Goal: Task Accomplishment & Management: Use online tool/utility

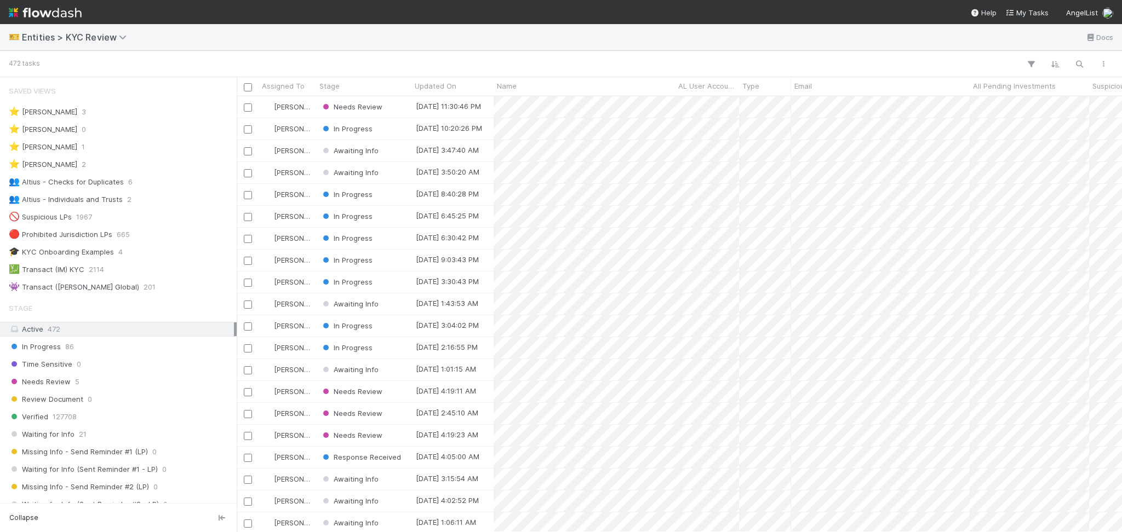
scroll to position [12, 12]
click at [90, 35] on span "Entities > KYC Review" at bounding box center [77, 37] width 110 height 11
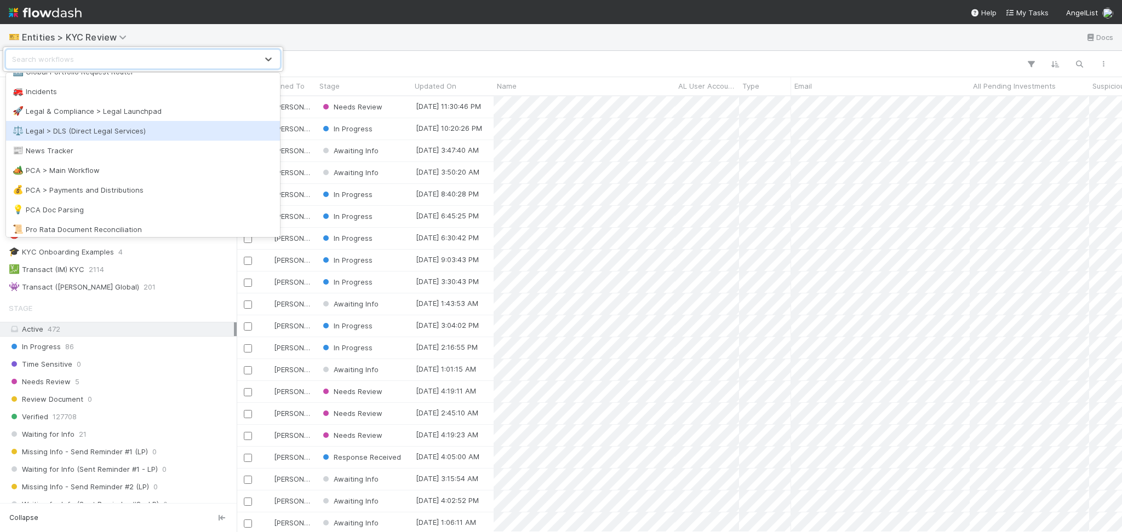
scroll to position [521, 0]
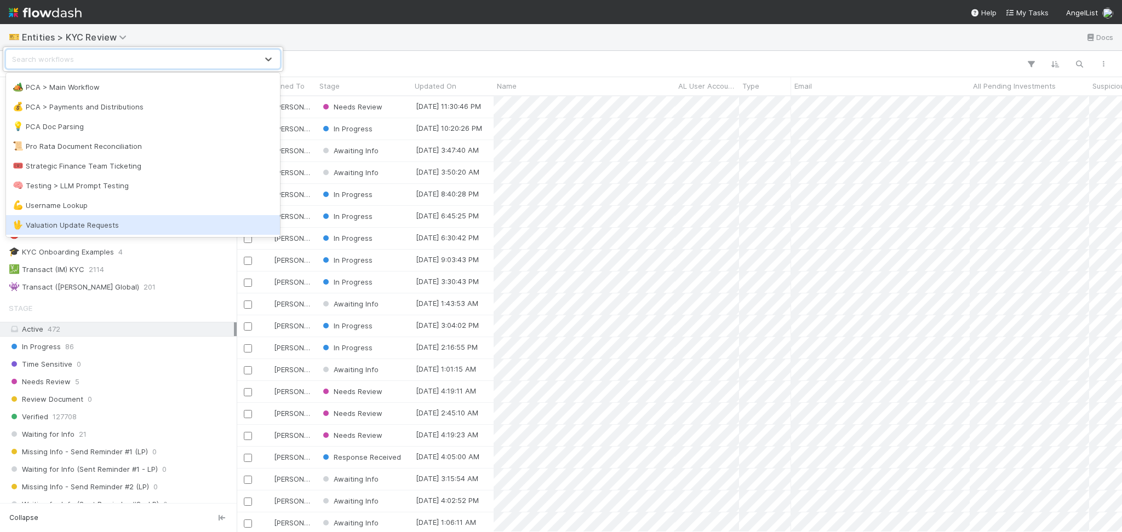
click at [94, 227] on div "🖖 Valuation Update Requests" at bounding box center [143, 225] width 261 height 11
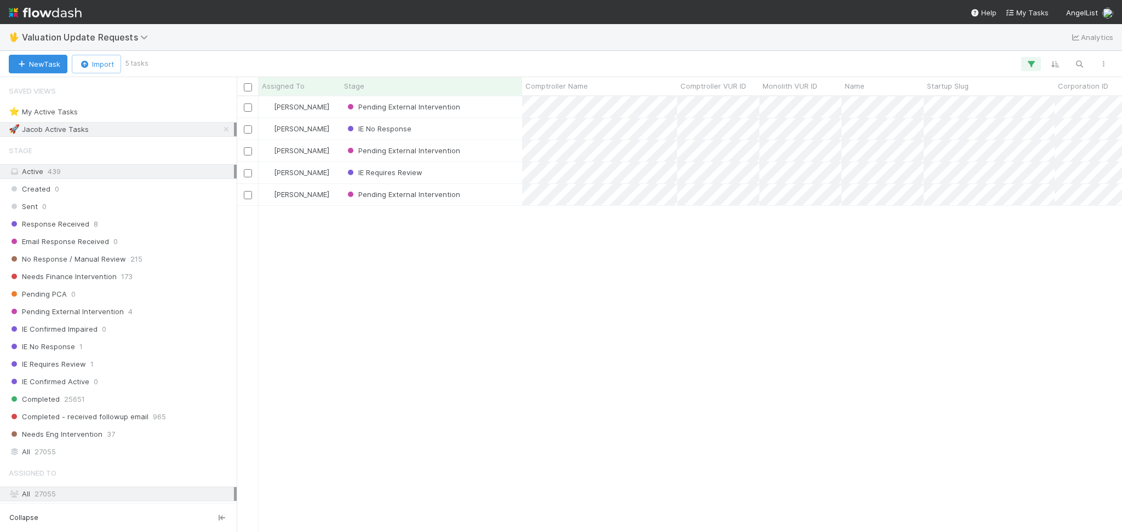
scroll to position [425, 874]
click at [167, 261] on div "No Response / Manual Review 215" at bounding box center [121, 260] width 225 height 14
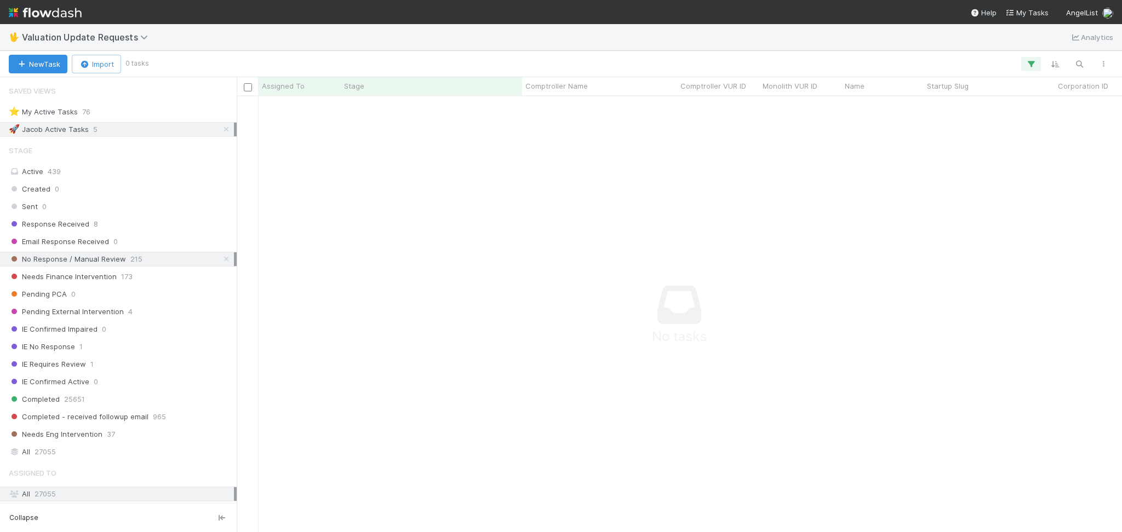
scroll to position [414, 863]
click at [221, 133] on icon at bounding box center [226, 129] width 11 height 7
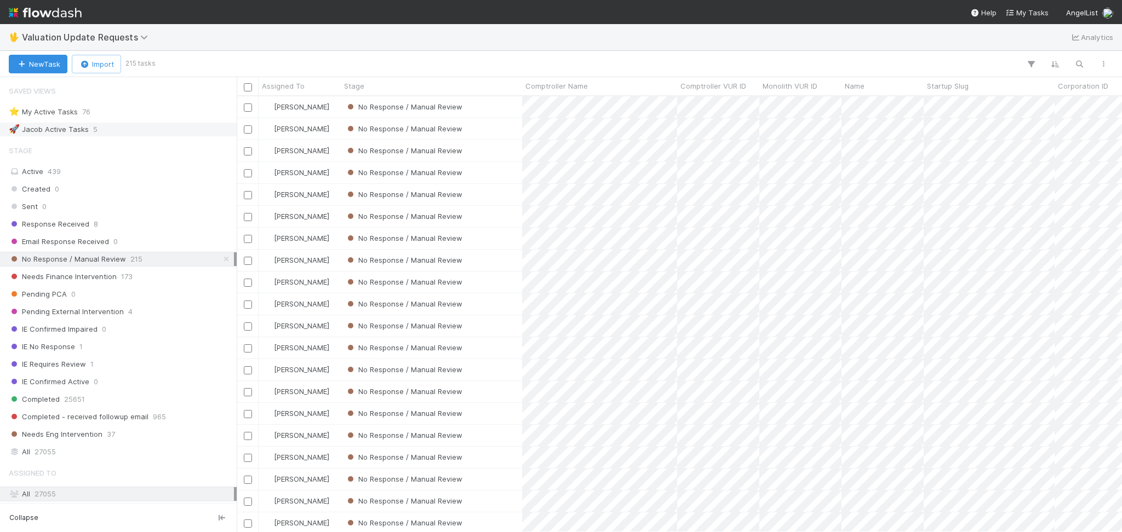
scroll to position [425, 874]
click at [159, 222] on div "Response Received 8" at bounding box center [121, 224] width 225 height 14
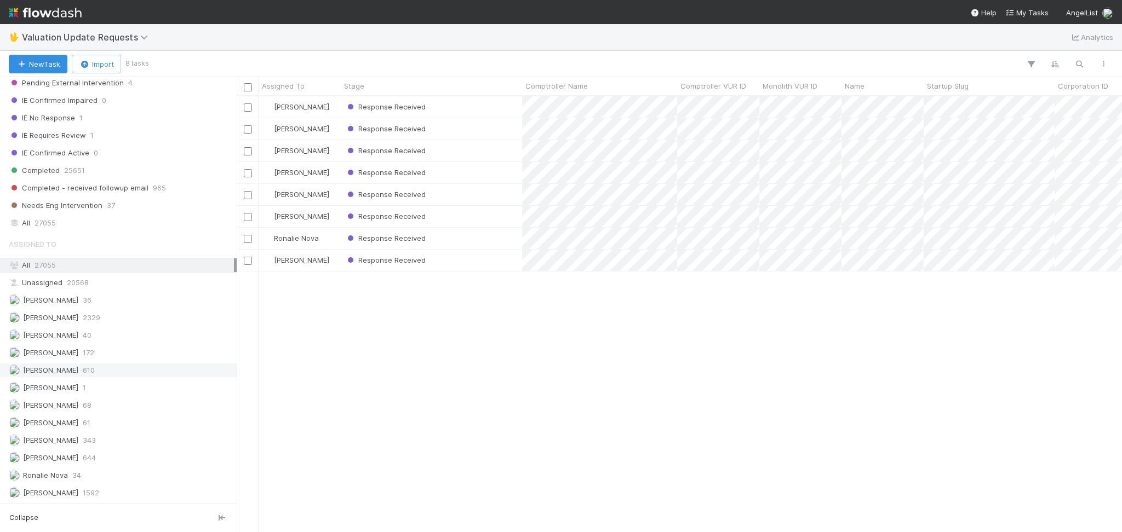
scroll to position [425, 874]
click at [138, 321] on div "Febbie Cervantes 2329" at bounding box center [121, 318] width 225 height 14
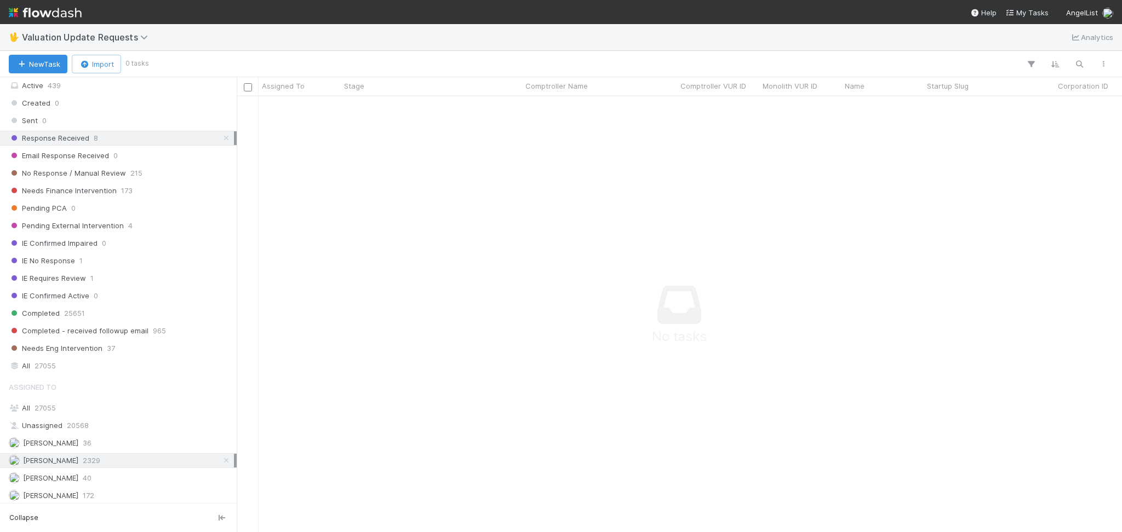
scroll to position [414, 863]
click at [165, 176] on div "No Response / Manual Review 215" at bounding box center [121, 175] width 225 height 14
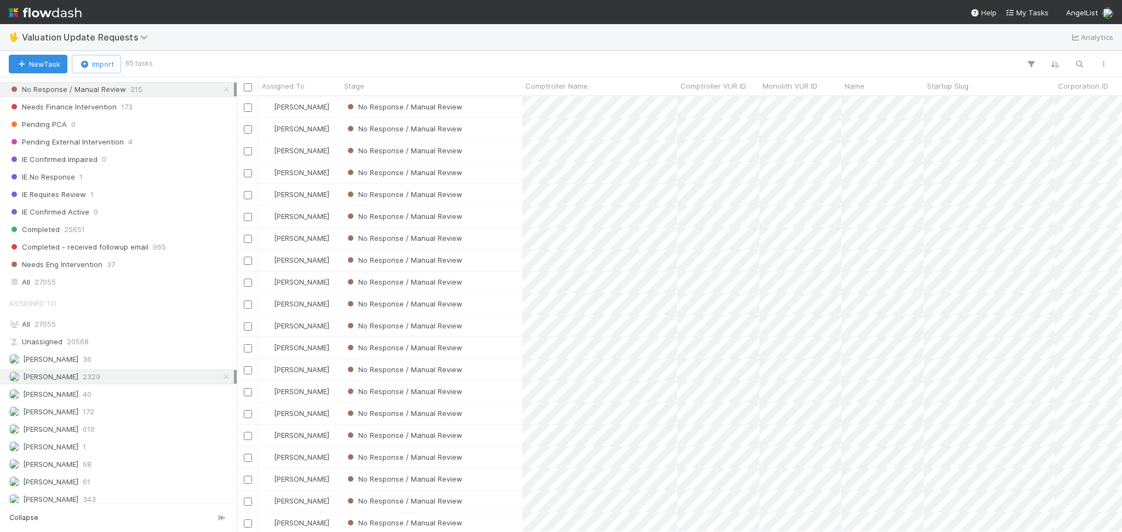
scroll to position [231, 0]
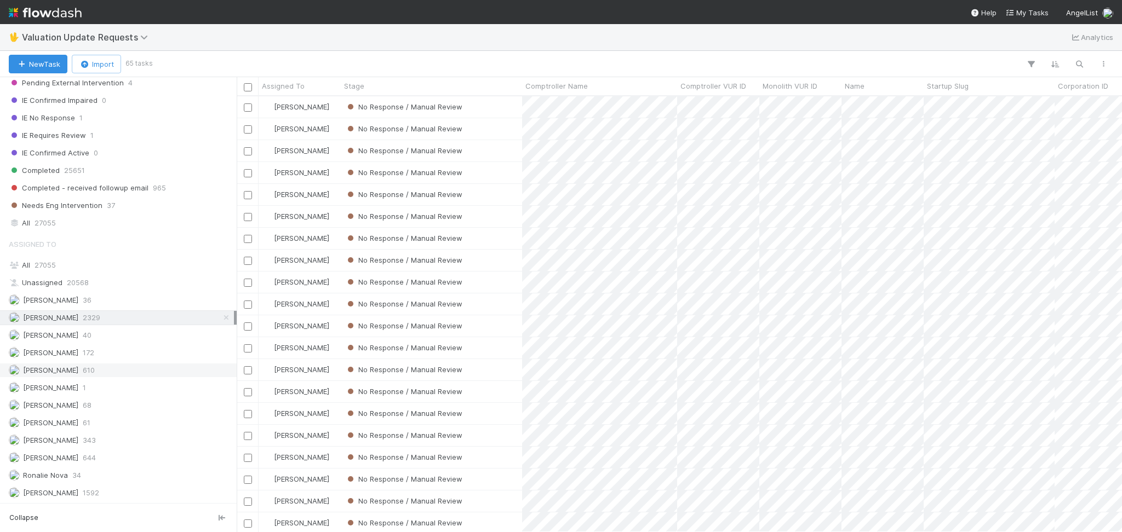
click at [78, 376] on span "[PERSON_NAME]" at bounding box center [44, 371] width 70 height 14
click at [115, 311] on div "Febbie Cervantes 2329" at bounding box center [121, 318] width 225 height 14
click at [99, 456] on div "Michael Capilitan 644" at bounding box center [121, 458] width 225 height 14
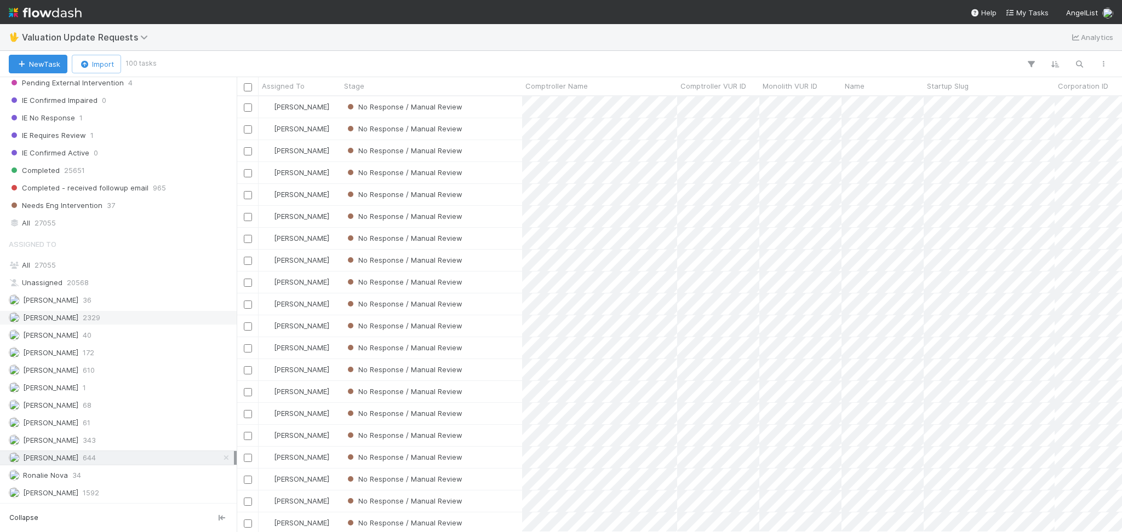
scroll to position [425, 874]
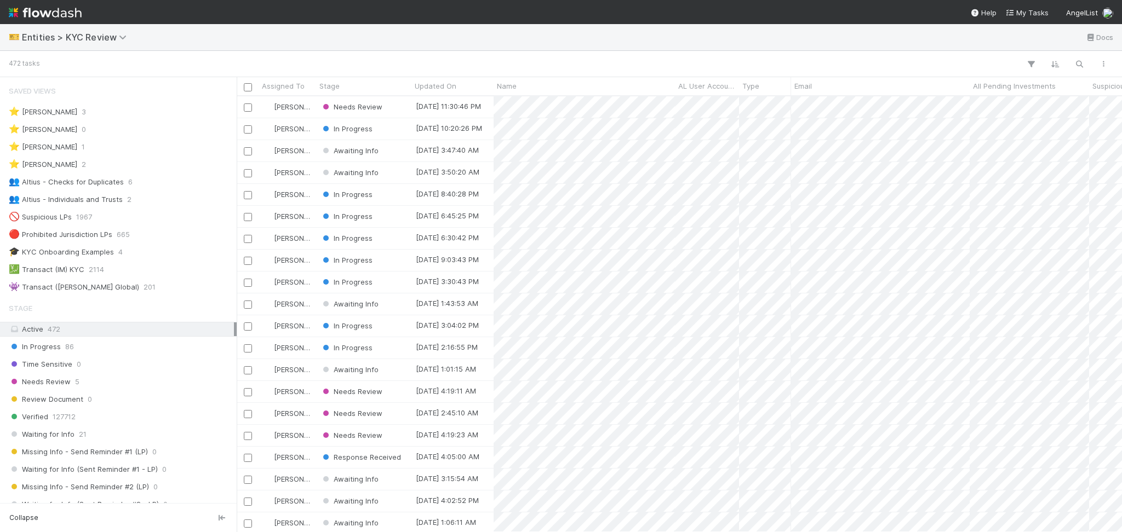
scroll to position [12, 12]
click at [123, 184] on div "👥 Altius - Checks for Duplicates 6" at bounding box center [121, 182] width 225 height 14
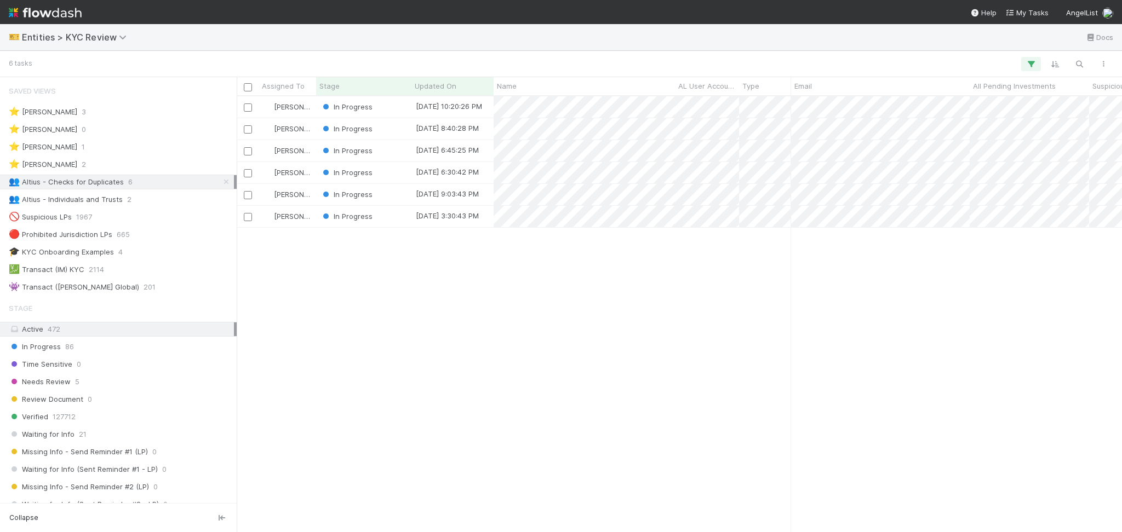
scroll to position [425, 874]
click at [398, 113] on div "In Progress" at bounding box center [363, 106] width 95 height 21
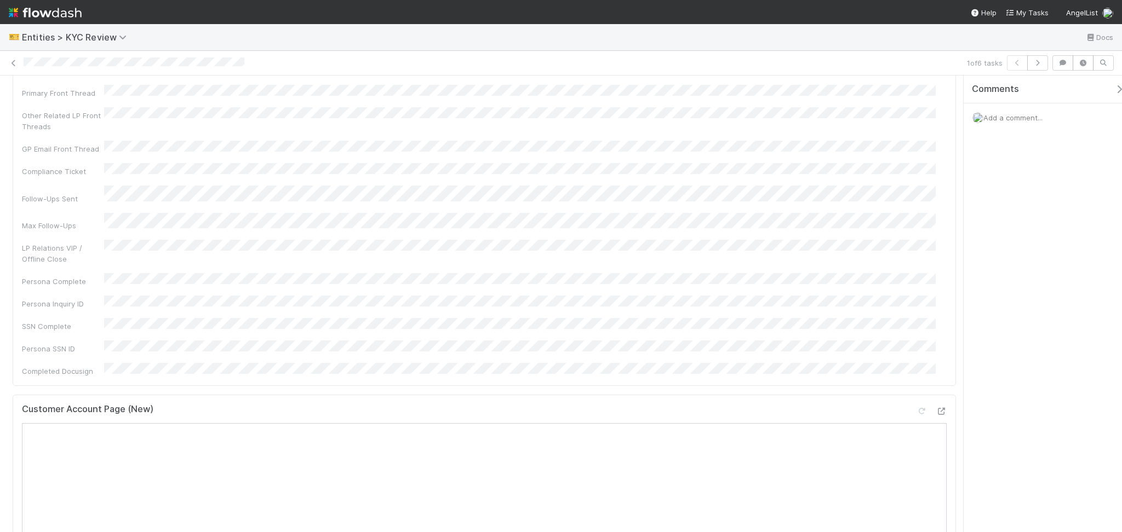
scroll to position [146, 0]
drag, startPoint x: 932, startPoint y: 325, endPoint x: 921, endPoint y: 325, distance: 11.0
click at [936, 355] on icon at bounding box center [941, 358] width 11 height 7
click at [916, 355] on icon at bounding box center [921, 358] width 11 height 7
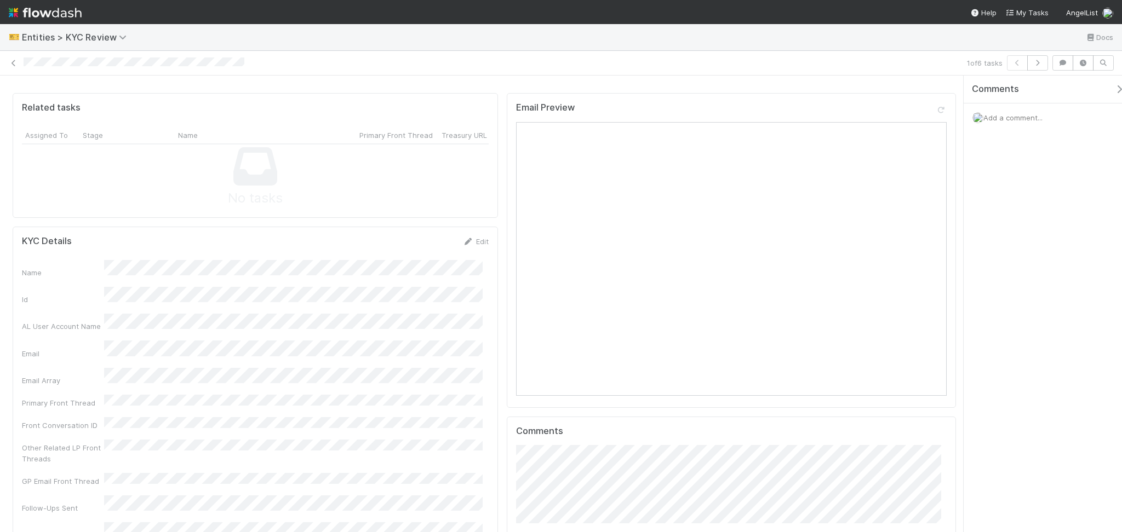
scroll to position [803, 0]
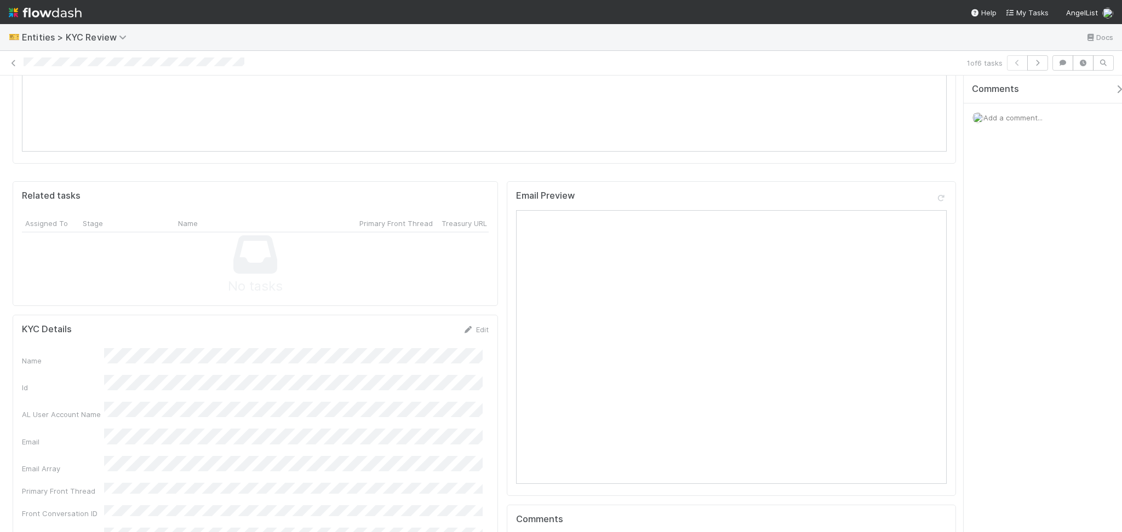
click at [463, 324] on div "Edit" at bounding box center [476, 329] width 26 height 11
click at [469, 325] on link "Edit" at bounding box center [476, 329] width 26 height 9
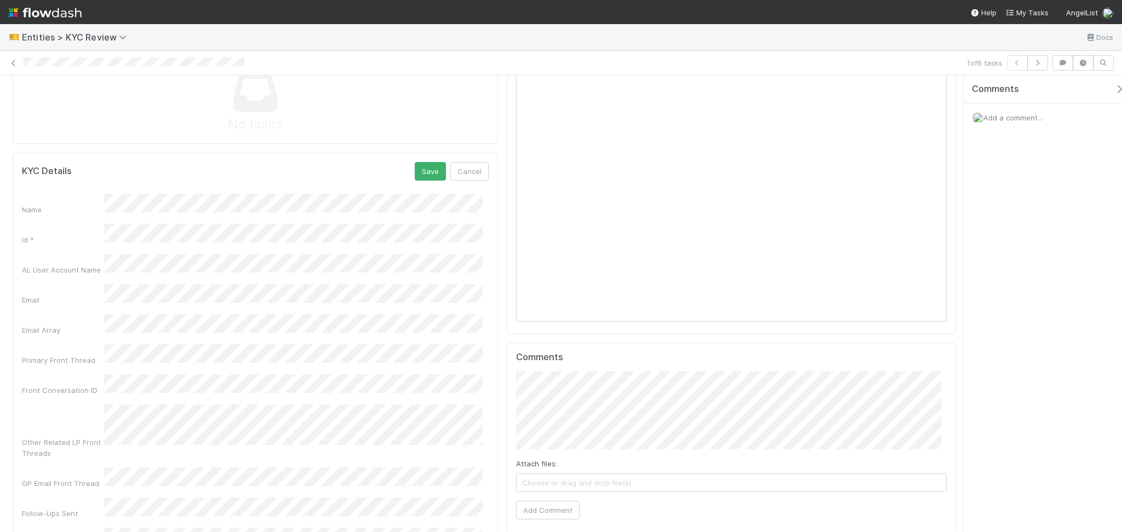
scroll to position [876, 0]
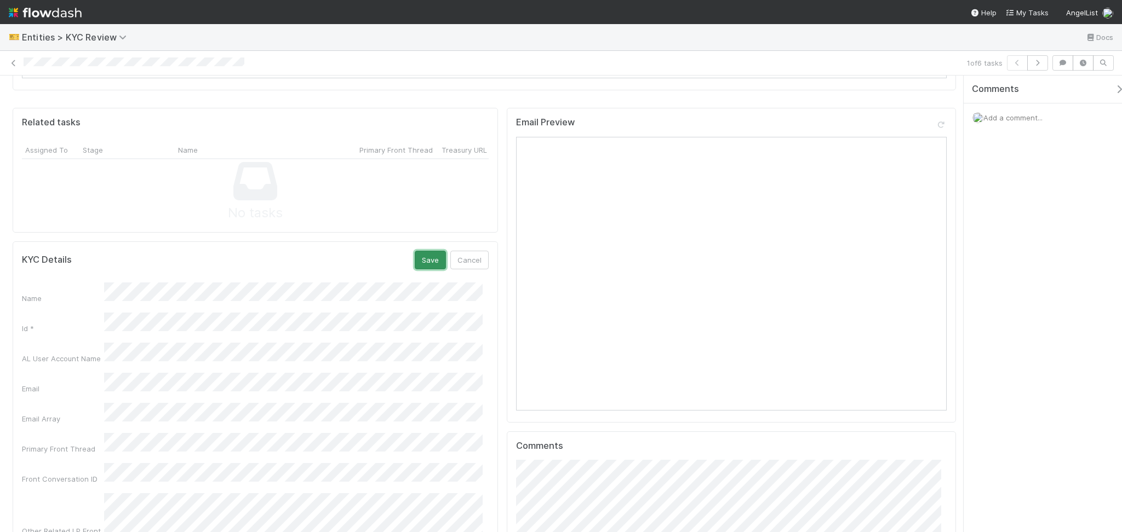
click at [418, 251] on button "Save" at bounding box center [430, 260] width 31 height 19
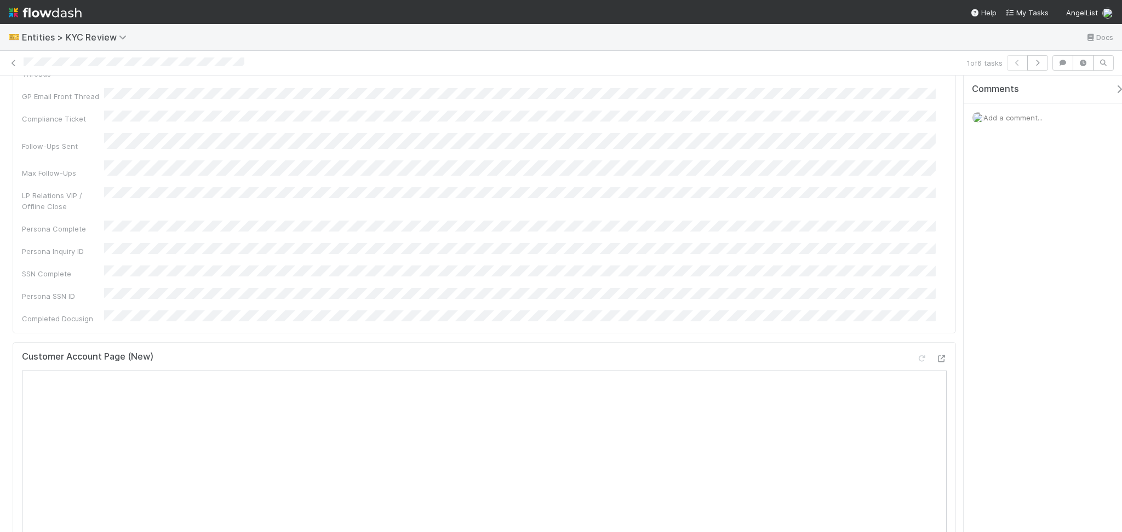
scroll to position [73, 0]
click at [1040, 61] on icon "button" at bounding box center [1037, 63] width 11 height 7
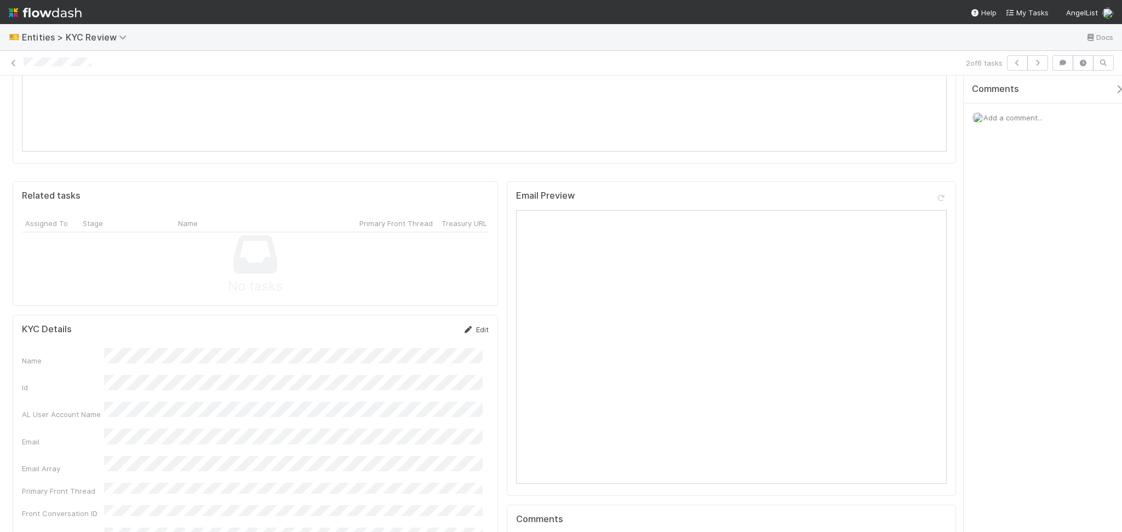
click at [463, 326] on icon at bounding box center [468, 329] width 11 height 7
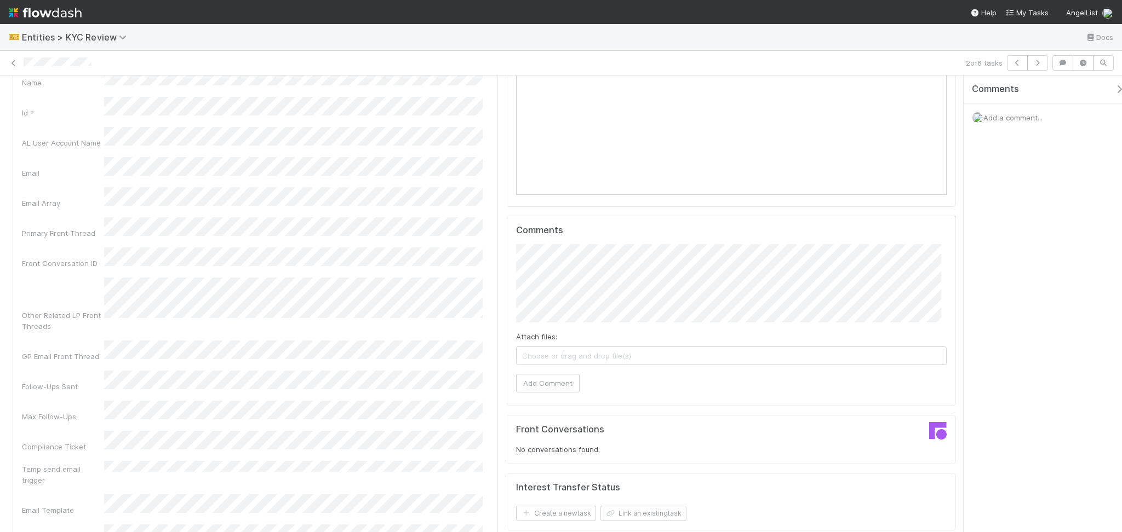
scroll to position [949, 0]
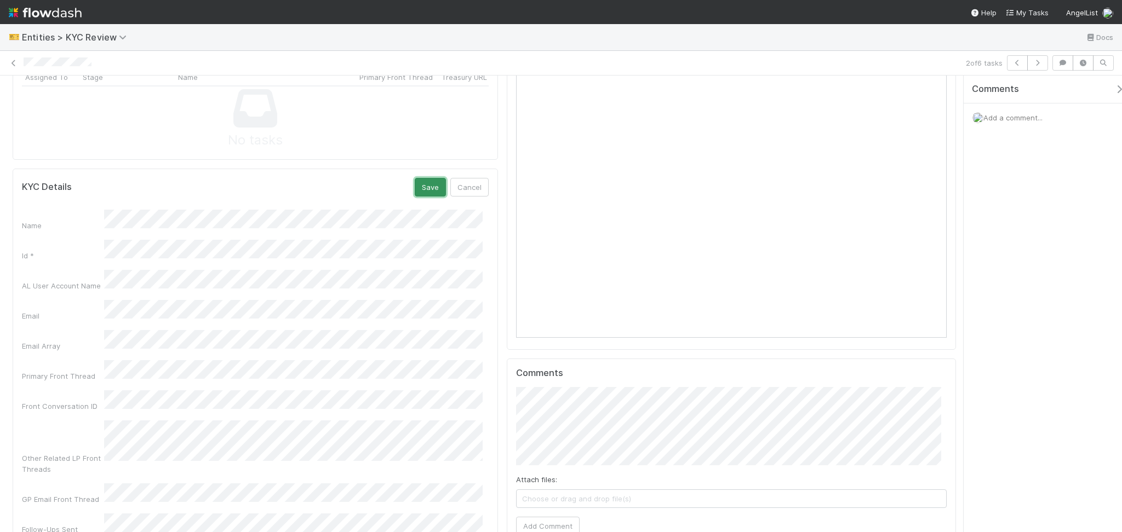
click at [425, 178] on button "Save" at bounding box center [430, 187] width 31 height 19
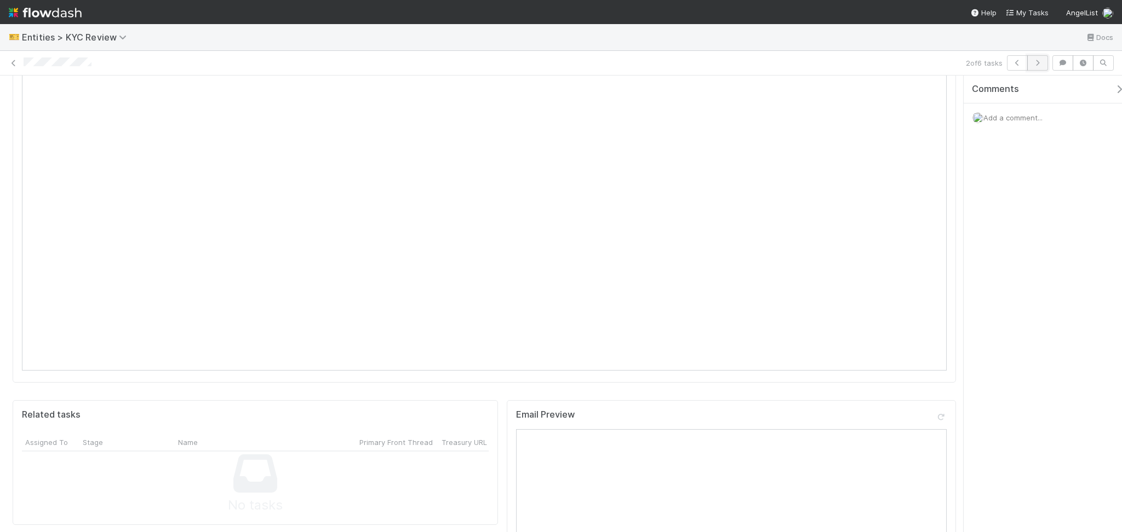
click at [1036, 64] on icon "button" at bounding box center [1037, 63] width 11 height 7
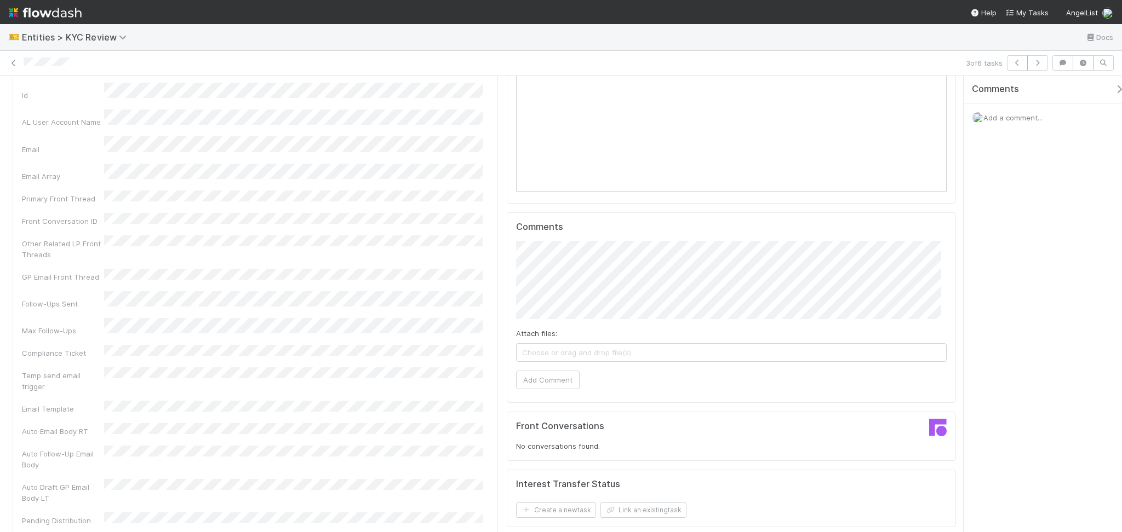
scroll to position [949, 0]
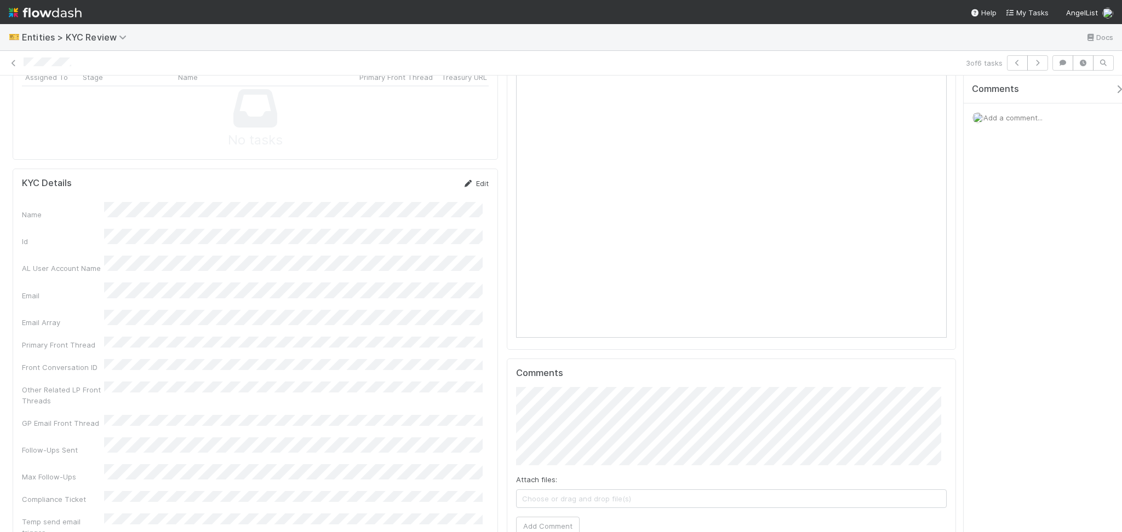
click at [473, 179] on link "Edit" at bounding box center [476, 183] width 26 height 9
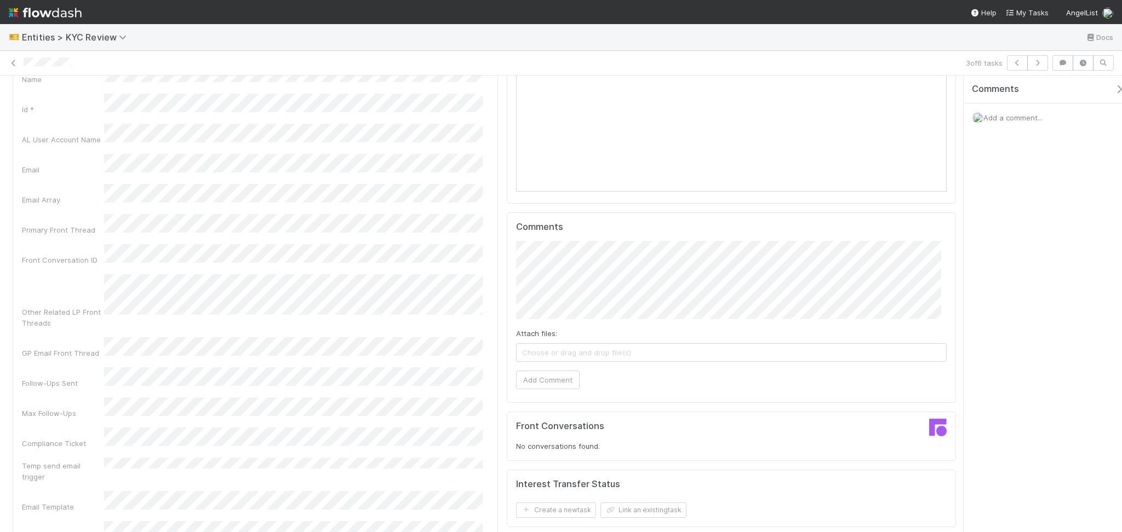
scroll to position [657, 0]
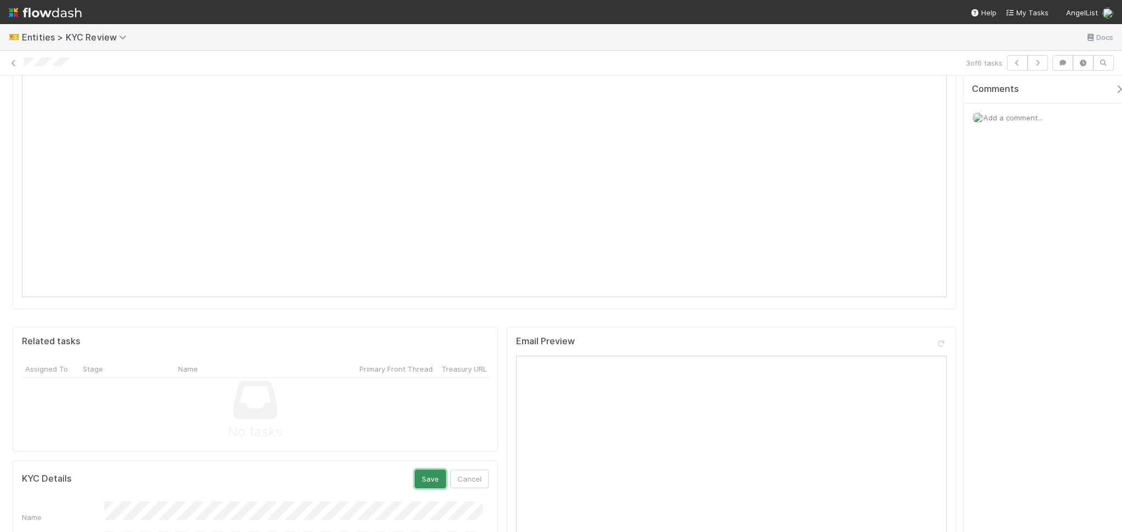
click at [424, 470] on button "Save" at bounding box center [430, 479] width 31 height 19
click at [1033, 61] on icon "button" at bounding box center [1037, 63] width 11 height 7
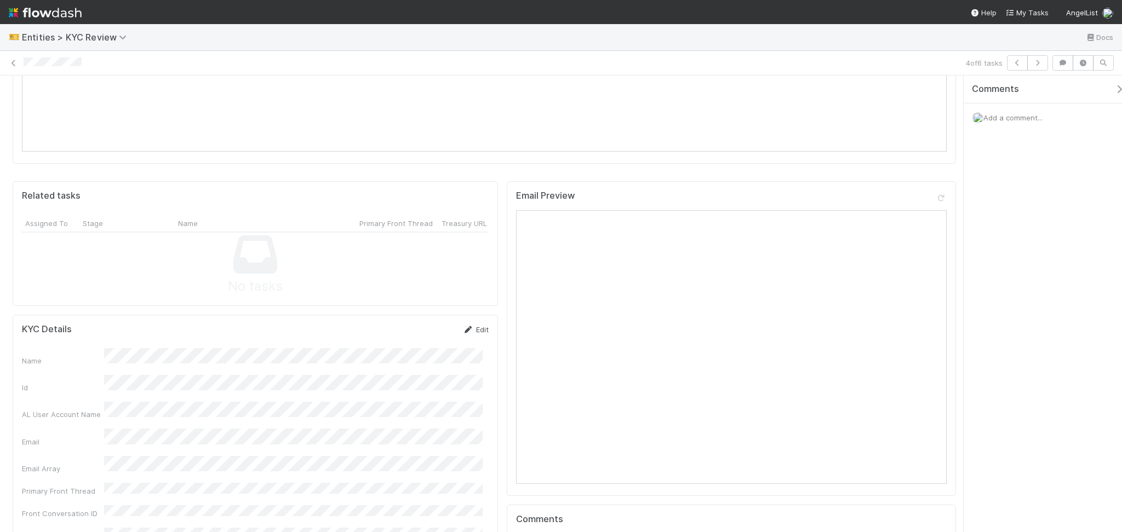
click at [467, 326] on icon at bounding box center [468, 329] width 11 height 7
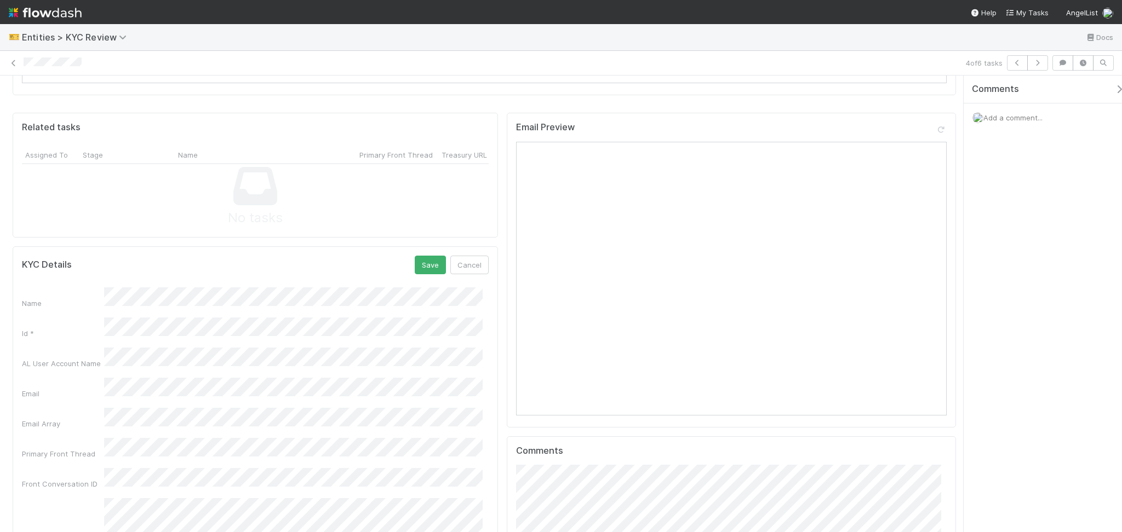
scroll to position [730, 0]
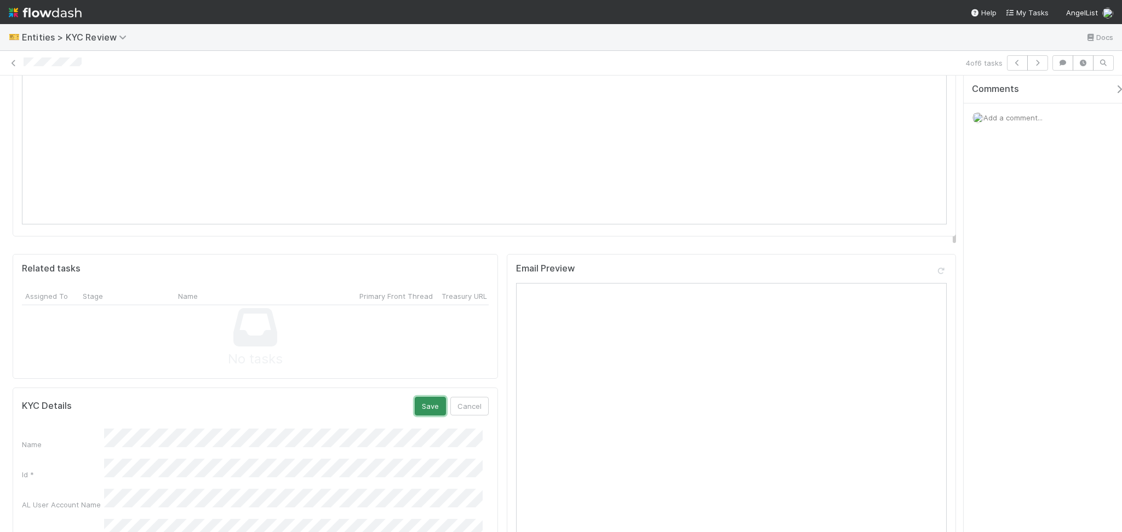
click at [430, 397] on button "Save" at bounding box center [430, 406] width 31 height 19
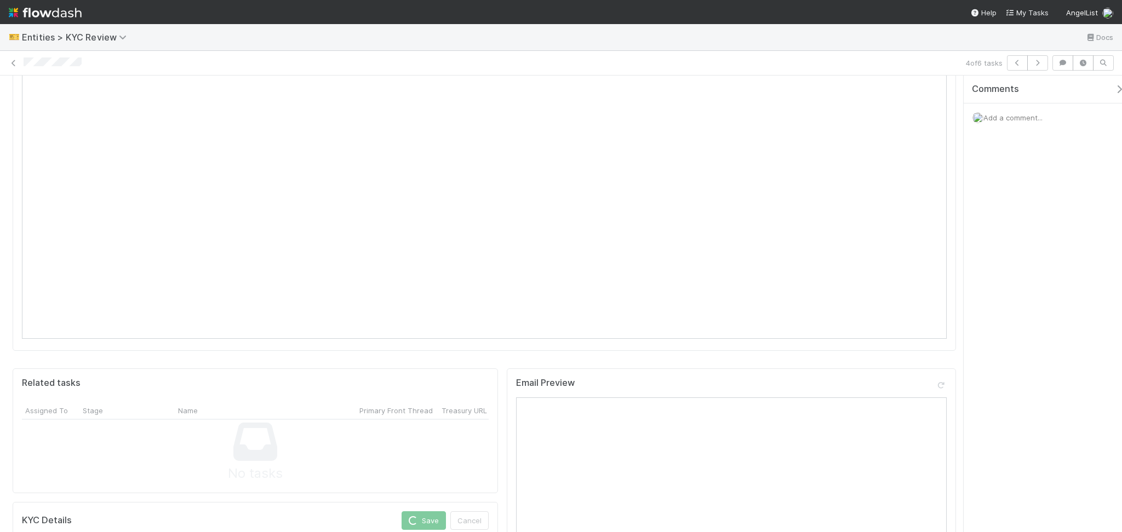
scroll to position [511, 0]
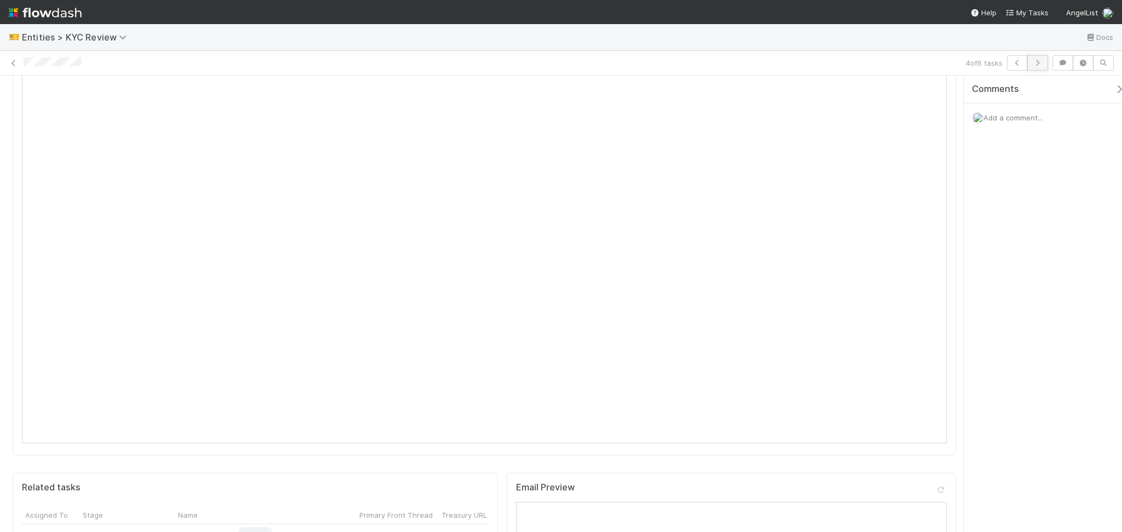
click at [1035, 68] on button "button" at bounding box center [1037, 62] width 21 height 15
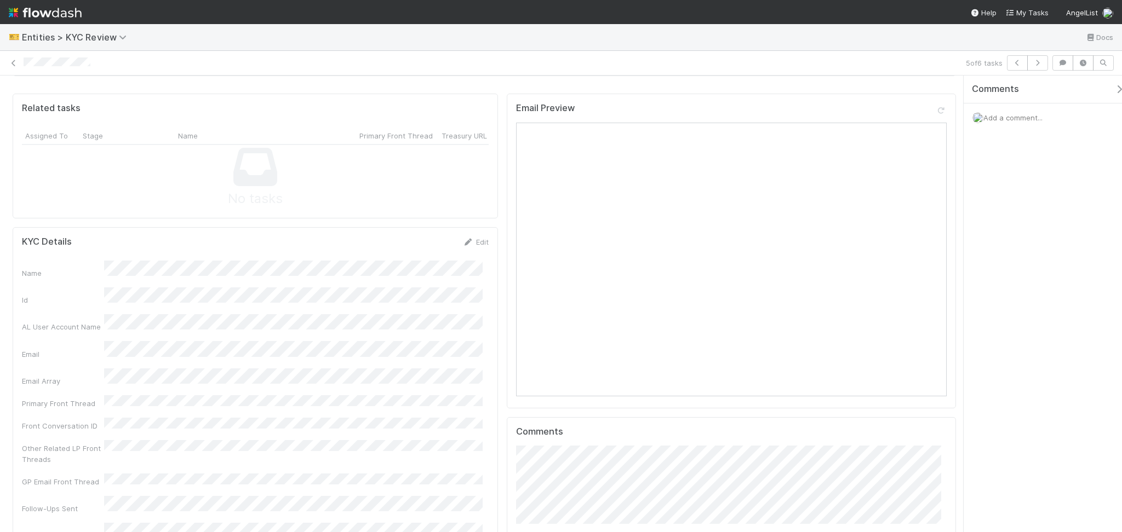
scroll to position [949, 0]
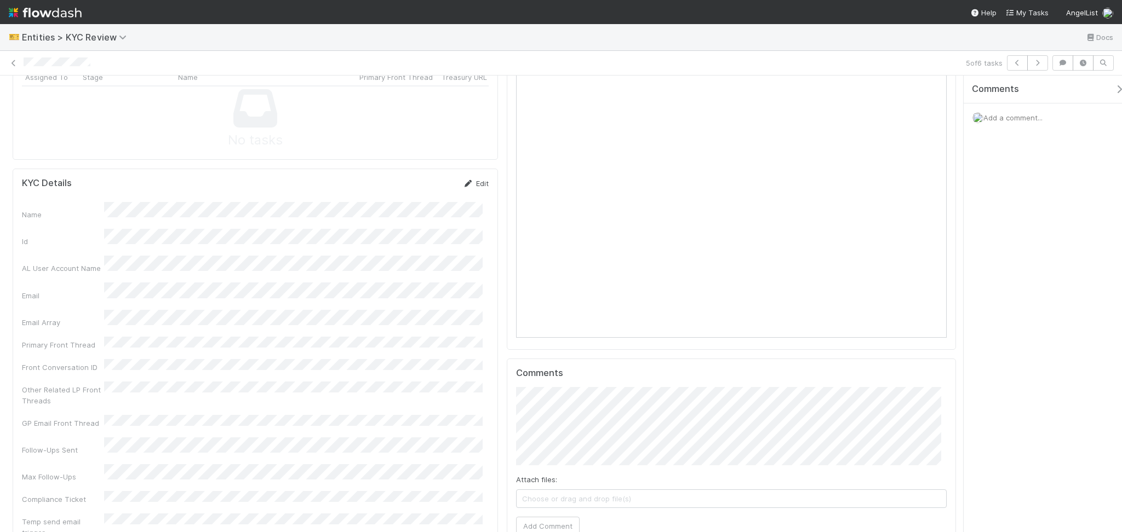
click at [469, 179] on link "Edit" at bounding box center [476, 183] width 26 height 9
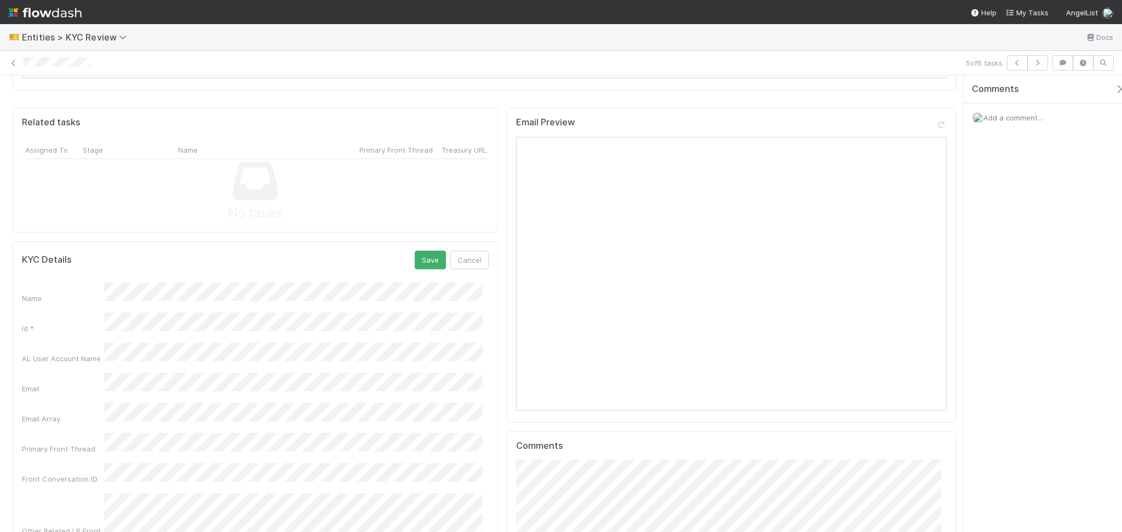
scroll to position [730, 0]
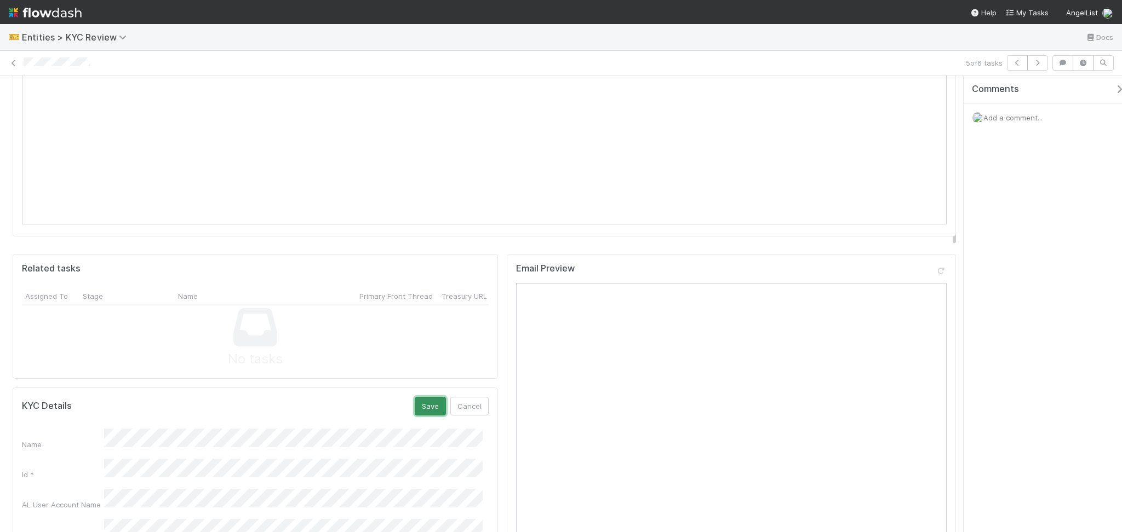
click at [422, 397] on button "Save" at bounding box center [430, 406] width 31 height 19
click at [1036, 64] on icon "button" at bounding box center [1037, 63] width 11 height 7
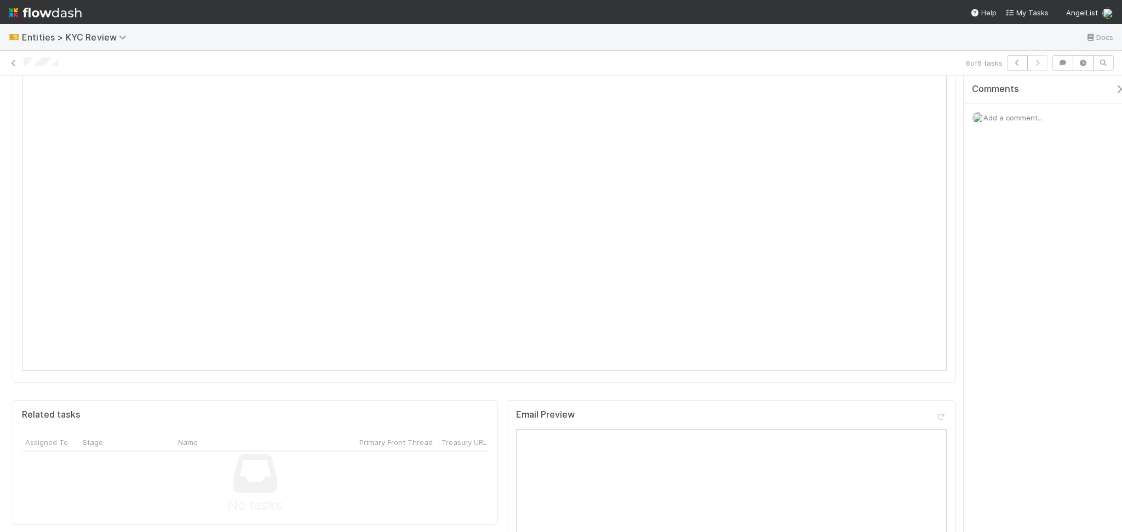
scroll to position [803, 0]
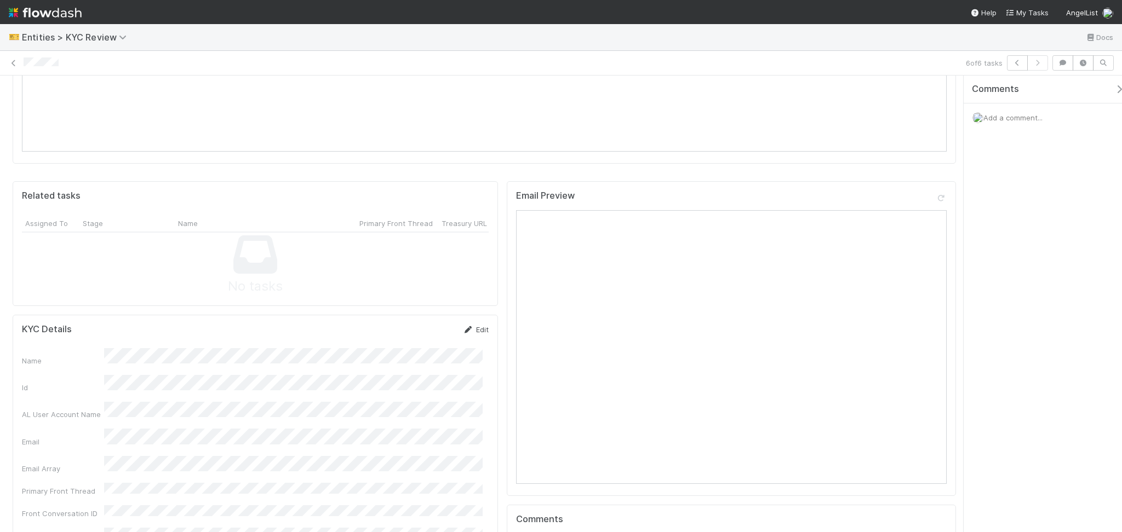
click at [475, 325] on link "Edit" at bounding box center [476, 329] width 26 height 9
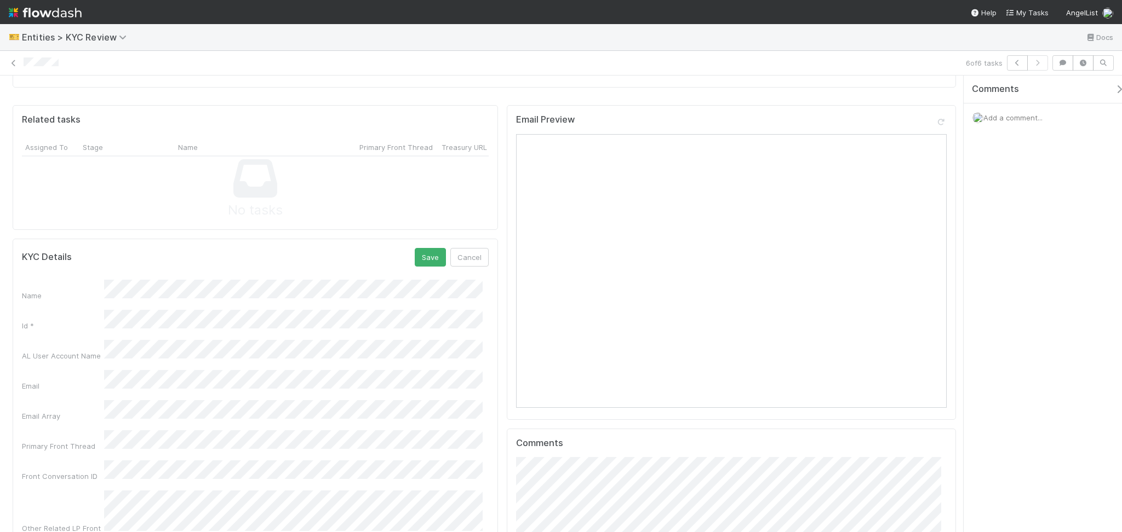
scroll to position [730, 0]
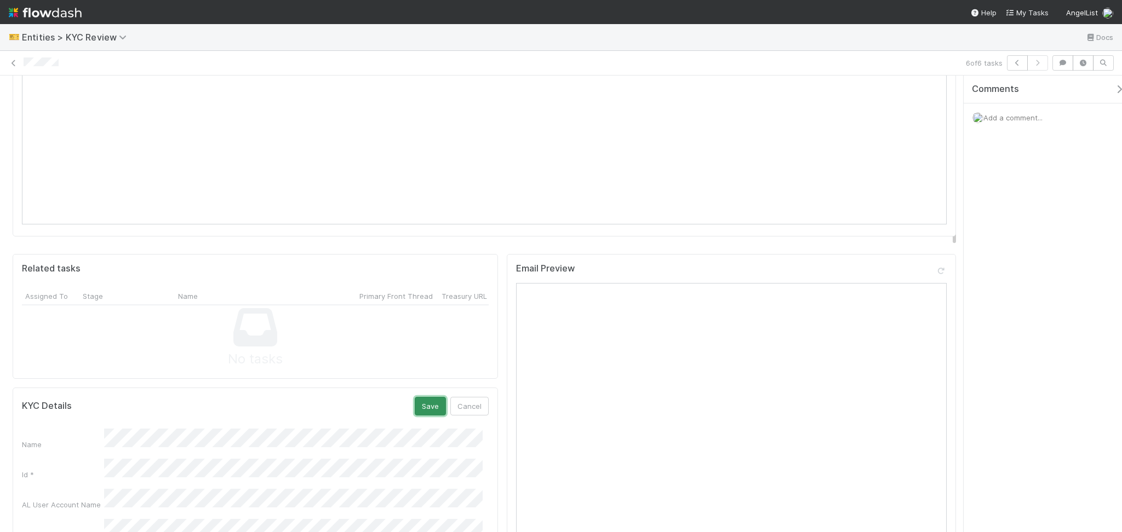
click at [422, 397] on button "Save" at bounding box center [430, 406] width 31 height 19
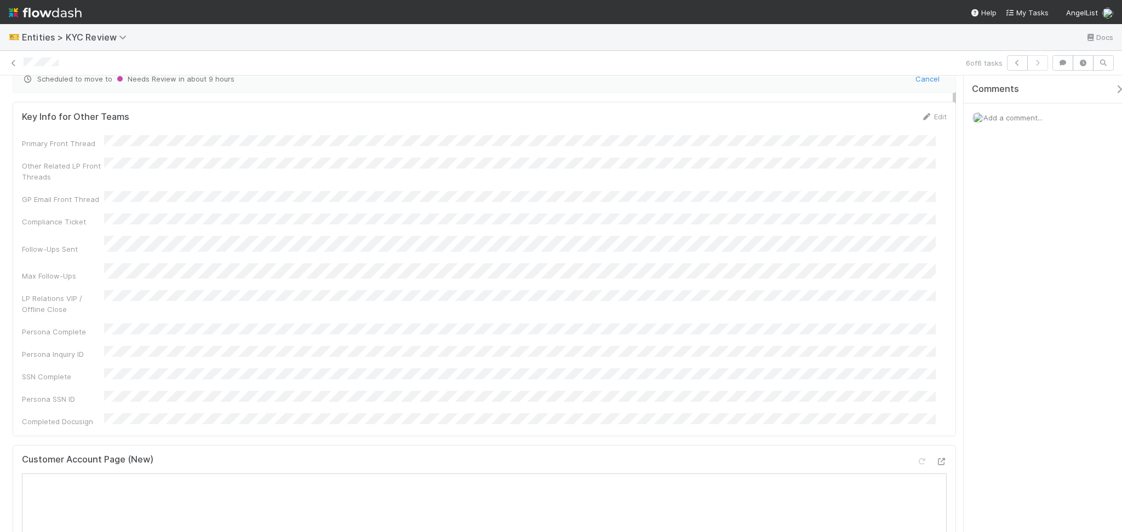
scroll to position [0, 0]
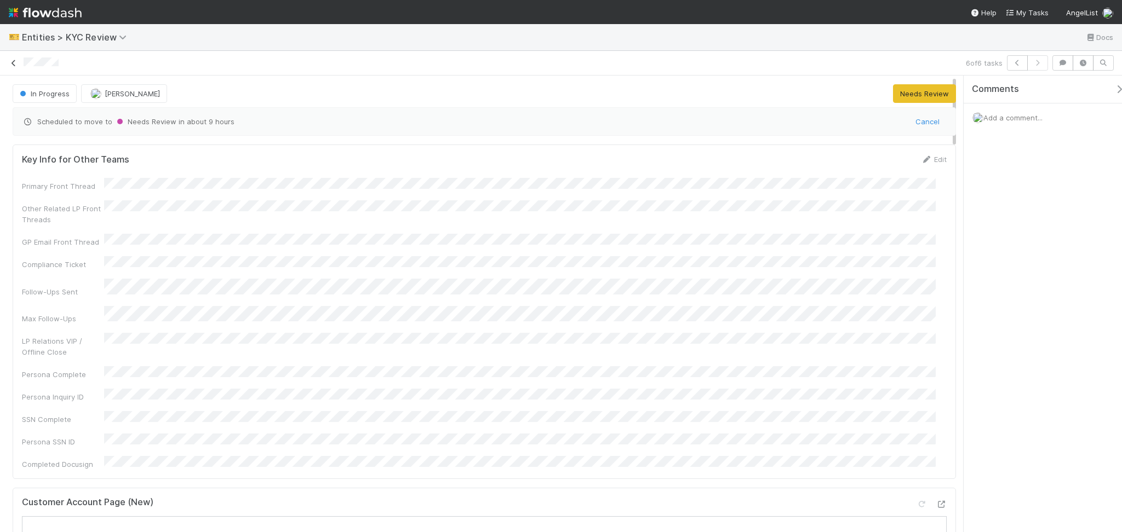
click at [19, 65] on icon at bounding box center [13, 63] width 11 height 7
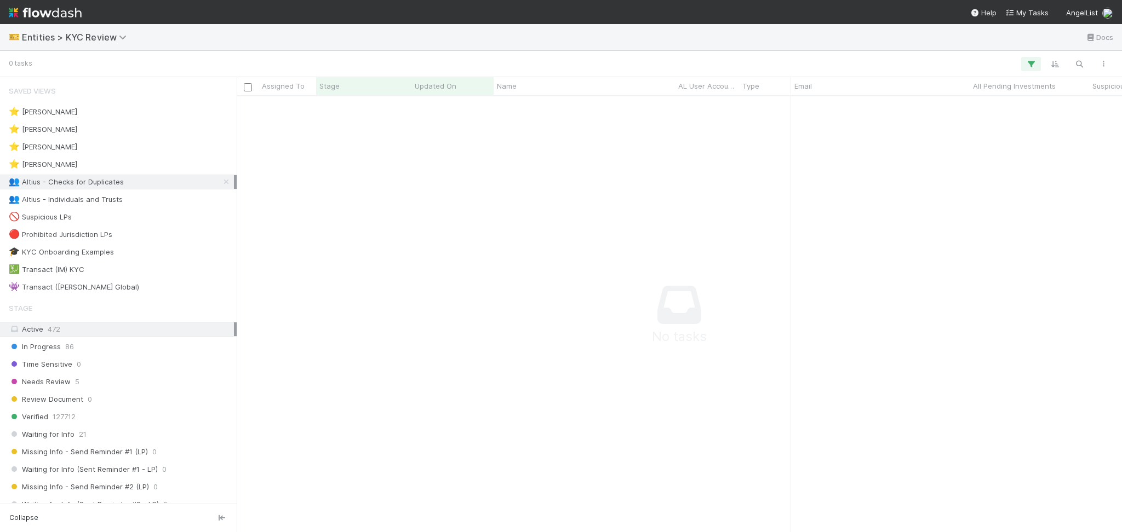
scroll to position [12, 12]
click at [139, 201] on div "👥 Altius - Individuals and Trusts 2" at bounding box center [121, 200] width 225 height 14
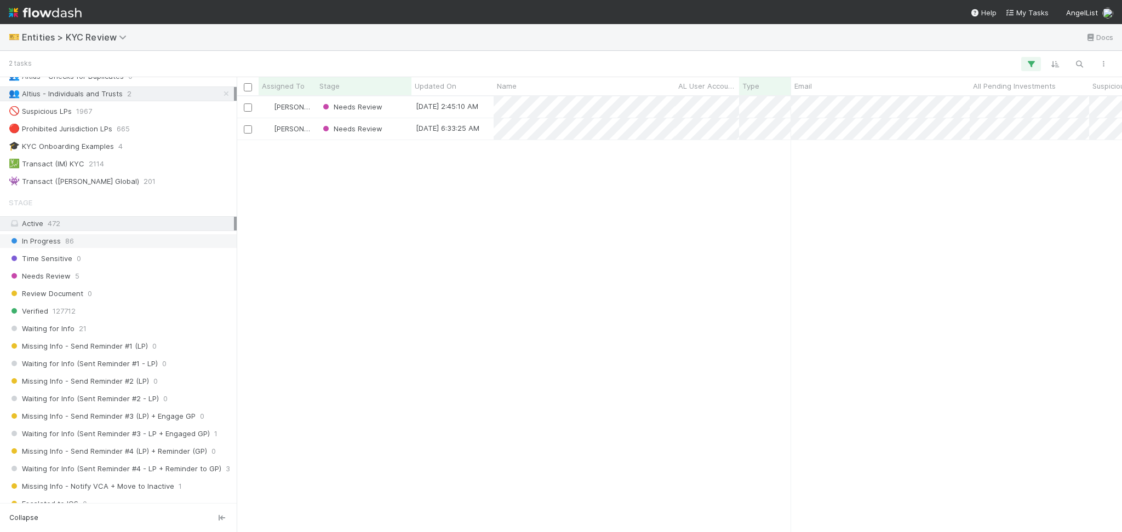
scroll to position [365, 0]
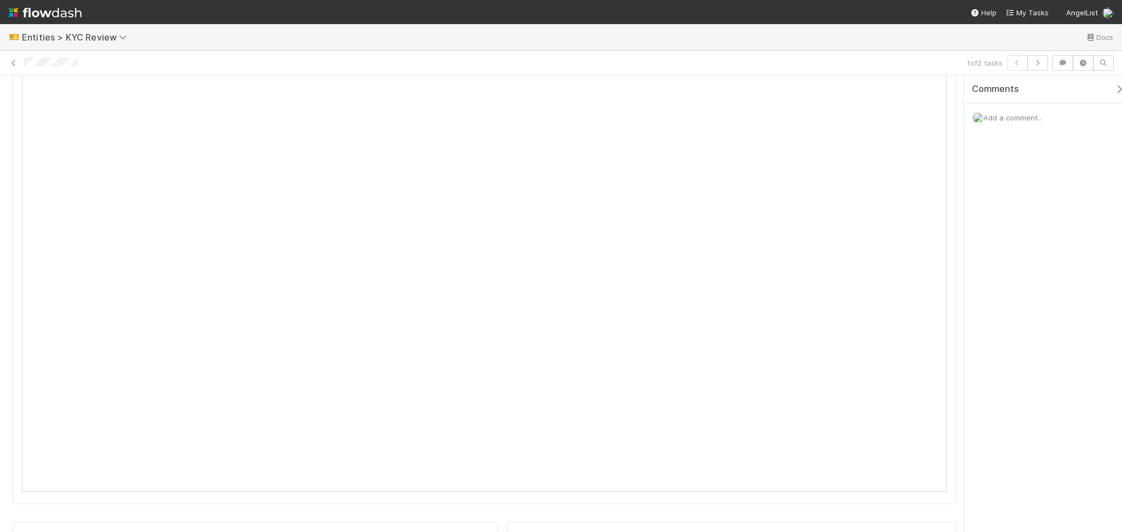
scroll to position [73, 0]
click at [16, 66] on link at bounding box center [13, 63] width 11 height 11
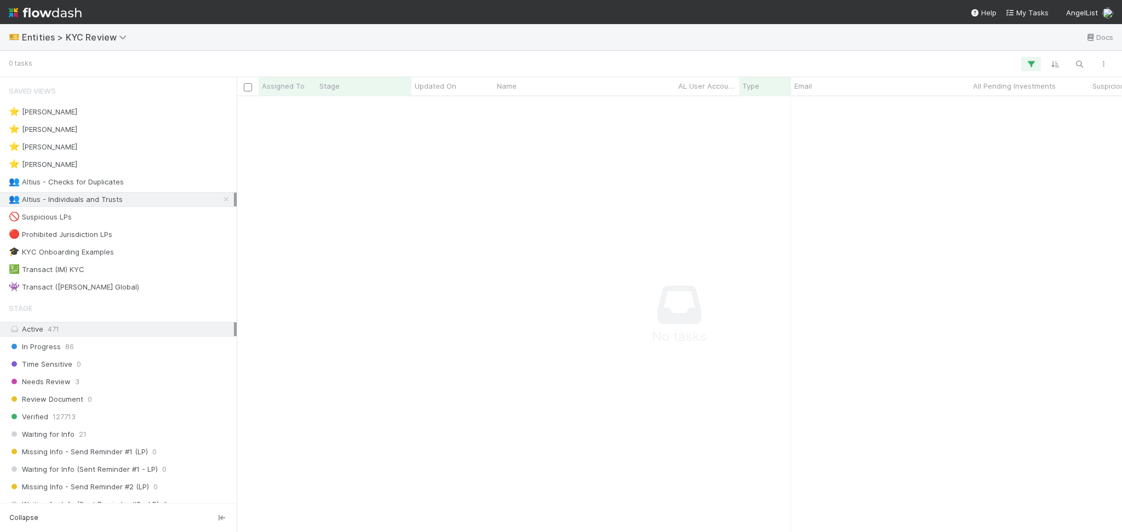
scroll to position [414, 863]
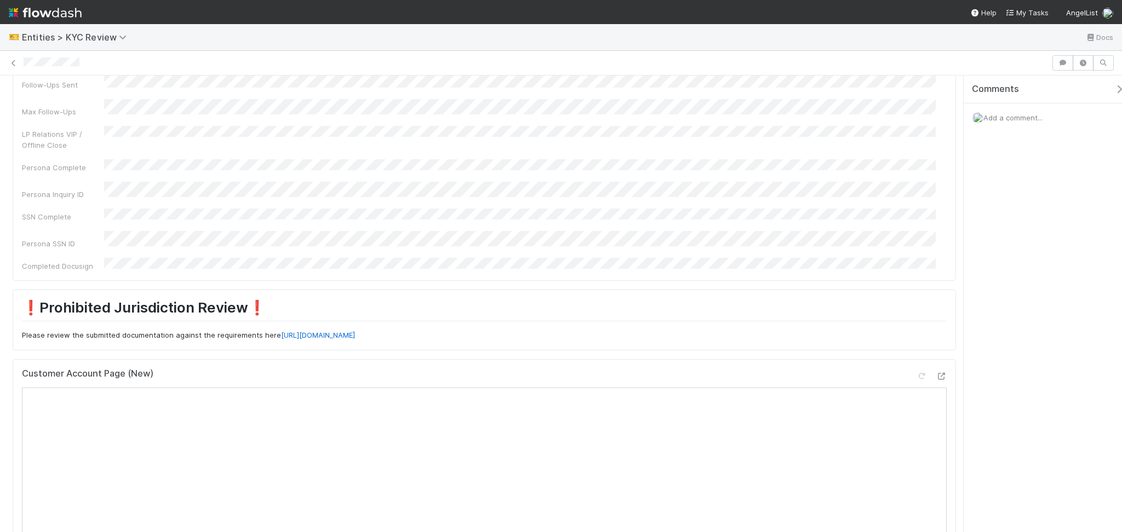
scroll to position [292, 0]
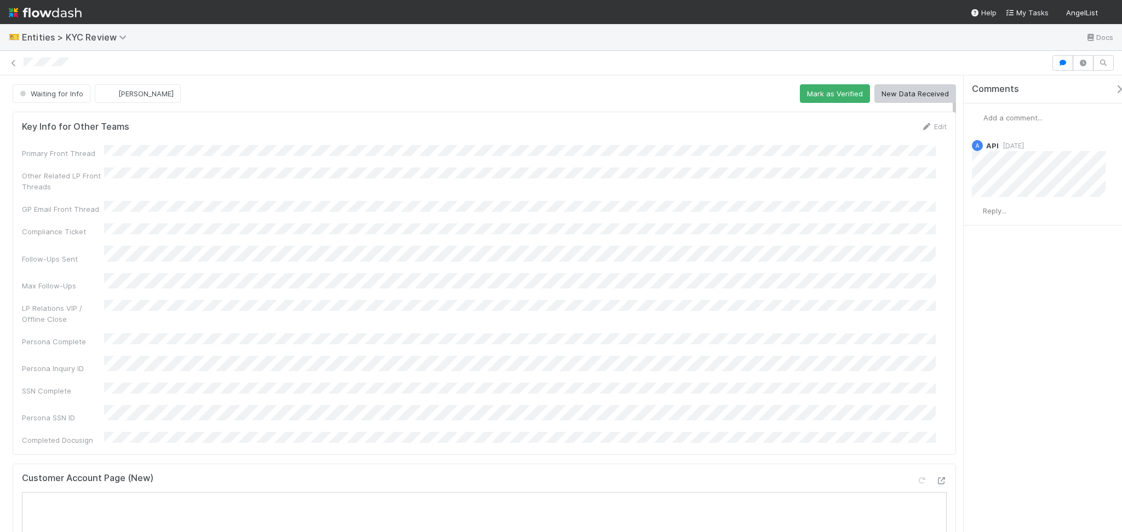
scroll to position [365, 0]
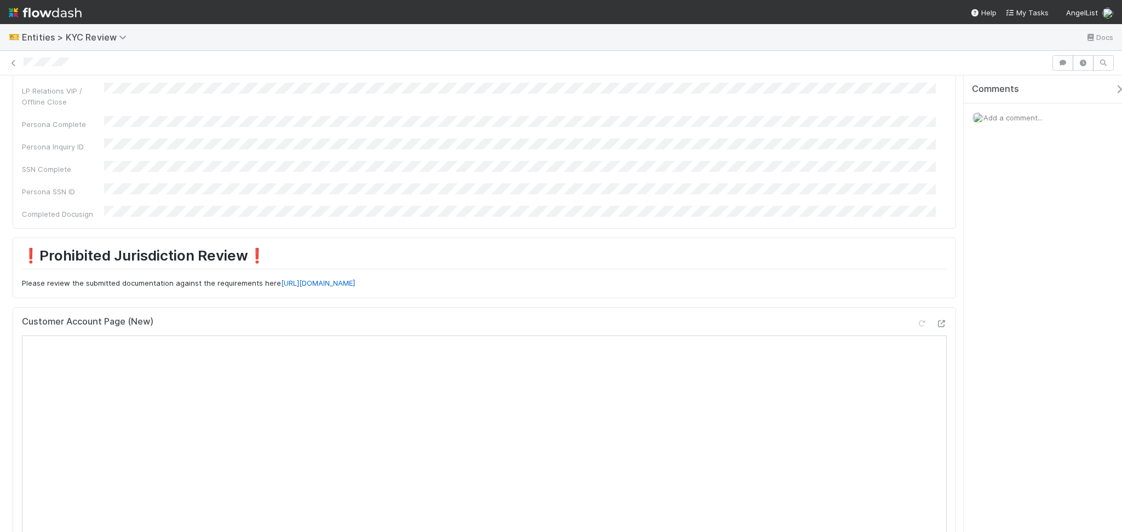
scroll to position [219, 0]
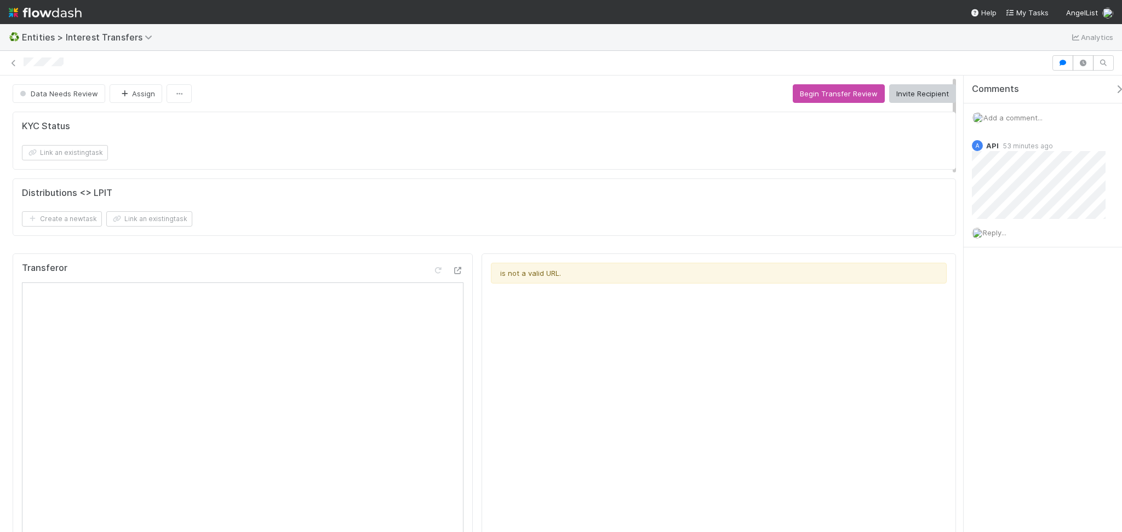
scroll to position [212, 439]
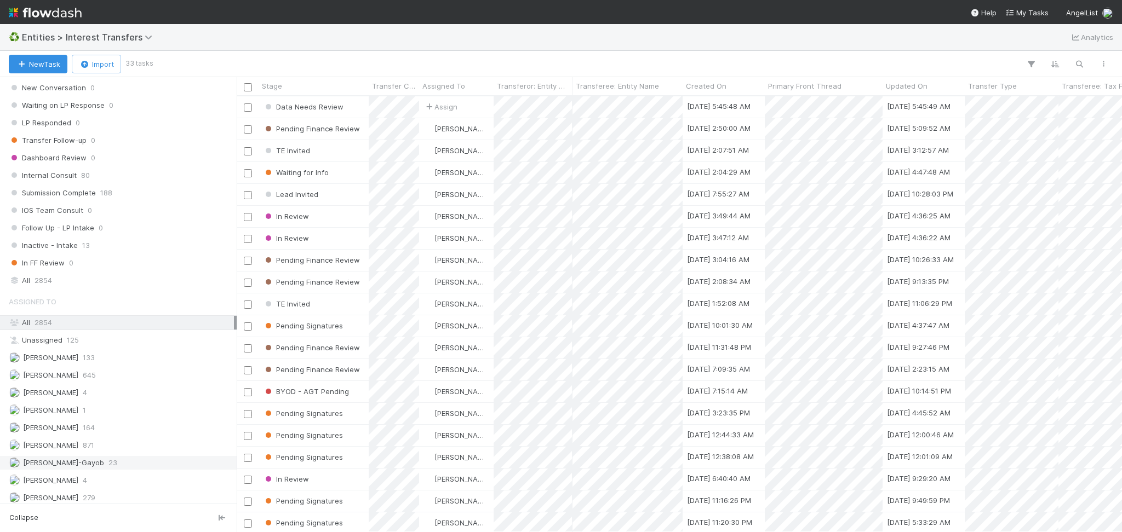
scroll to position [1199, 0]
click at [114, 389] on div "[PERSON_NAME] 4" at bounding box center [121, 388] width 225 height 14
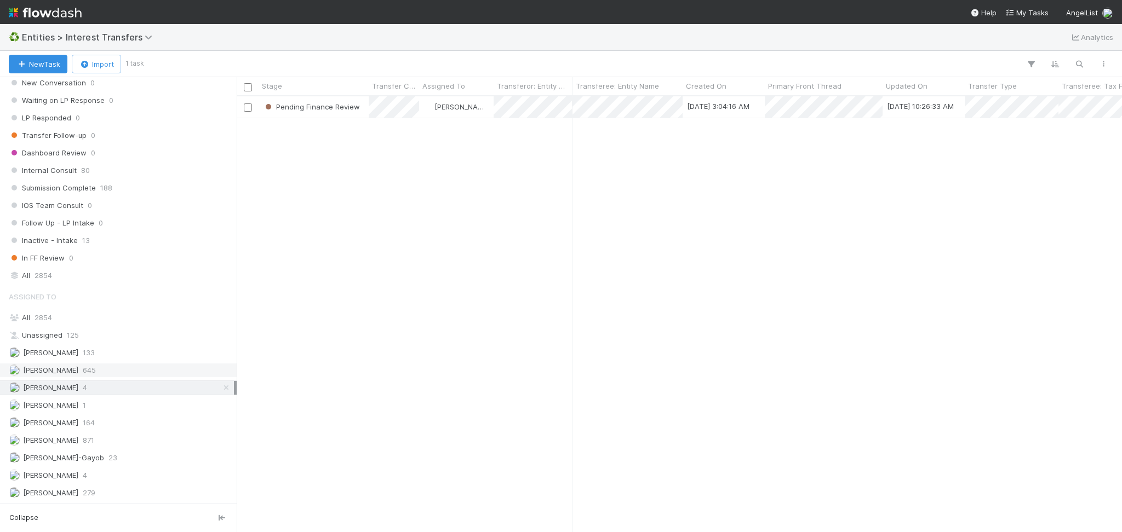
scroll to position [425, 874]
click at [118, 38] on span "Entities > Interest Transfers" at bounding box center [90, 37] width 136 height 11
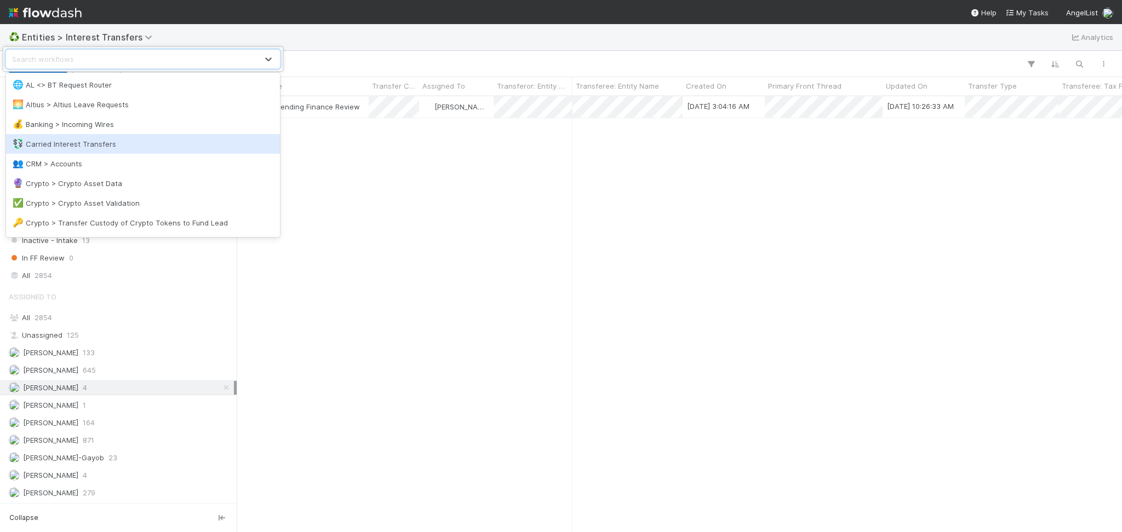
click at [110, 141] on div "💱 Carried Interest Transfers" at bounding box center [143, 144] width 261 height 11
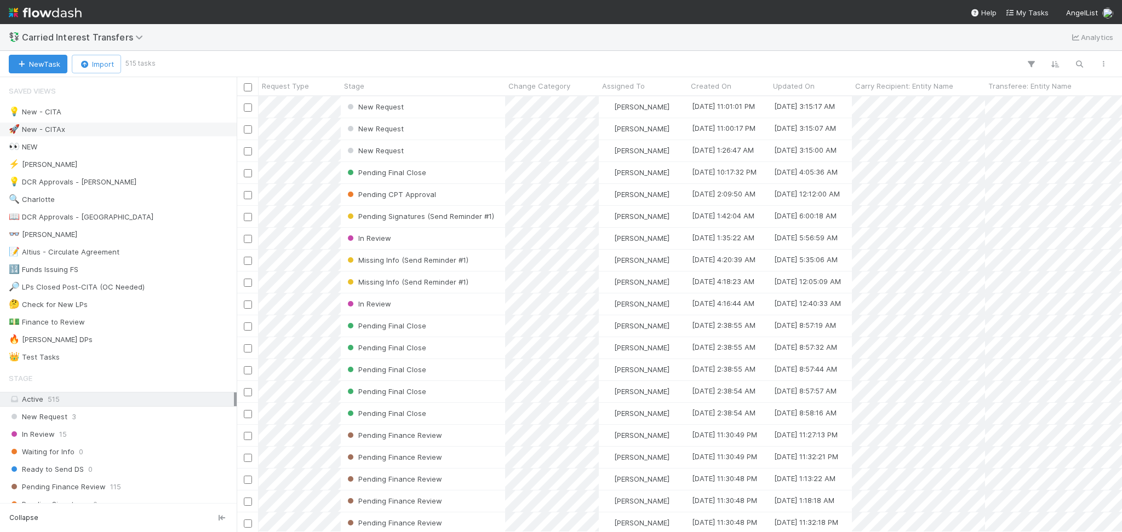
scroll to position [425, 874]
click at [126, 43] on span "Carried Interest Transfers" at bounding box center [89, 37] width 135 height 13
click at [125, 33] on span "Carried Interest Transfers" at bounding box center [85, 37] width 127 height 11
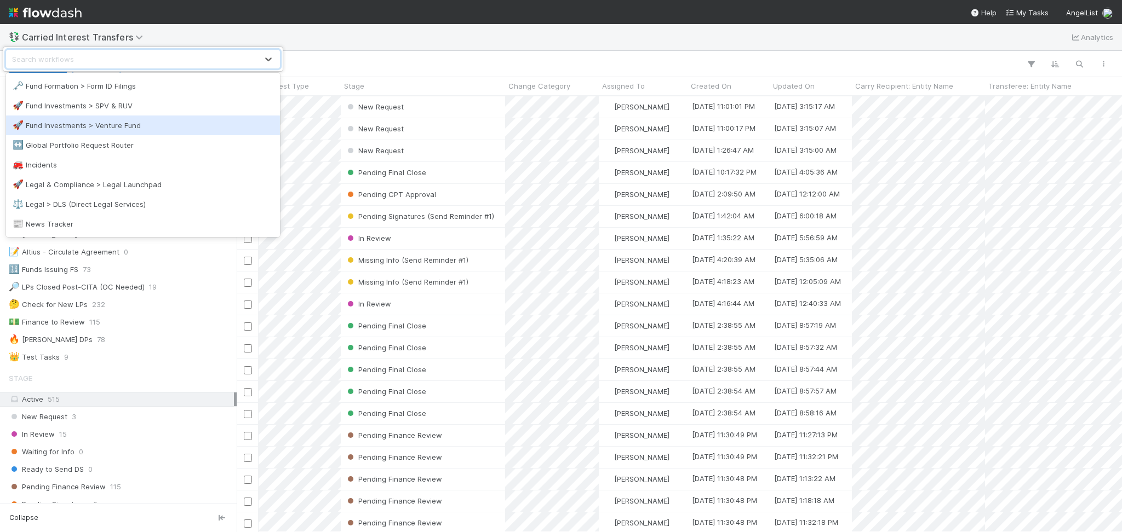
scroll to position [219, 0]
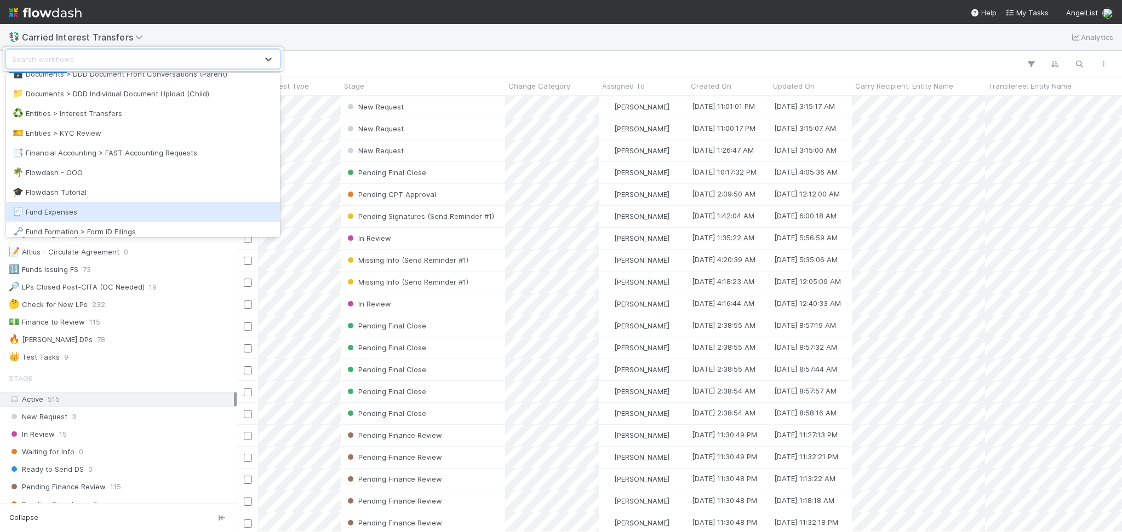
click at [100, 211] on div "🧾 Fund Expenses" at bounding box center [143, 212] width 261 height 11
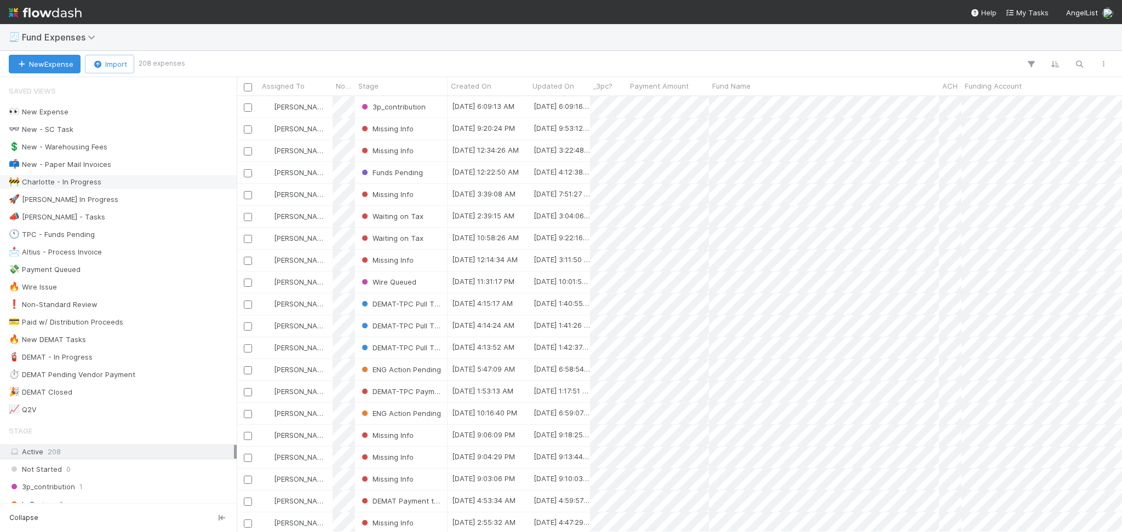
scroll to position [425, 874]
click at [73, 40] on span "Fund Expenses" at bounding box center [61, 37] width 79 height 11
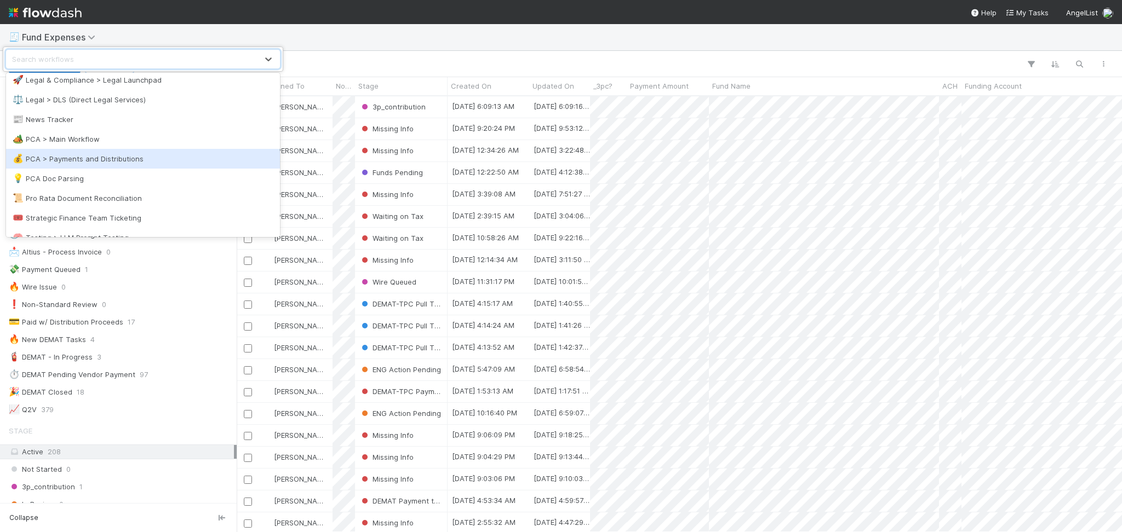
scroll to position [449, 0]
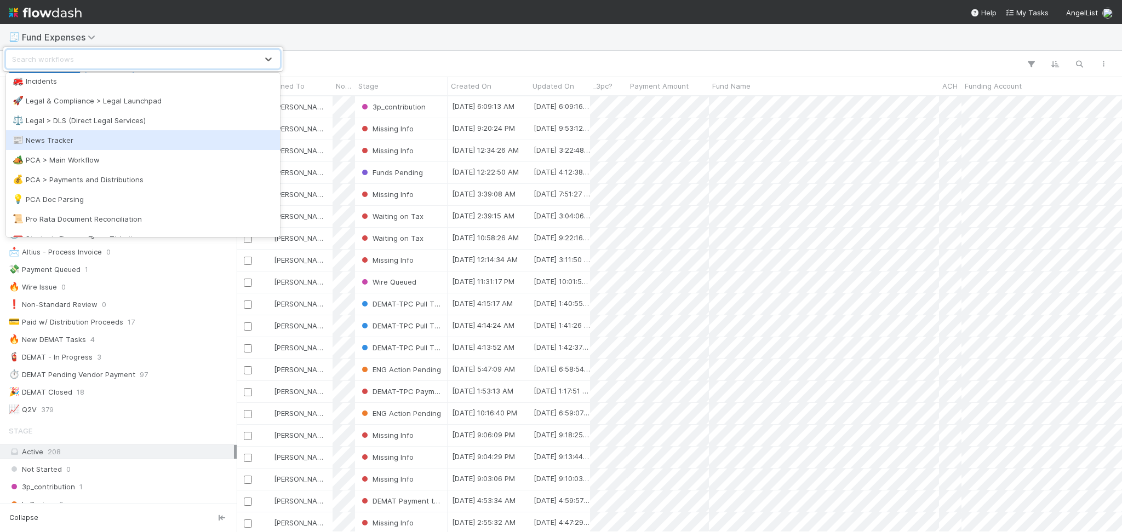
click at [160, 140] on div "📰 News Tracker" at bounding box center [143, 140] width 261 height 11
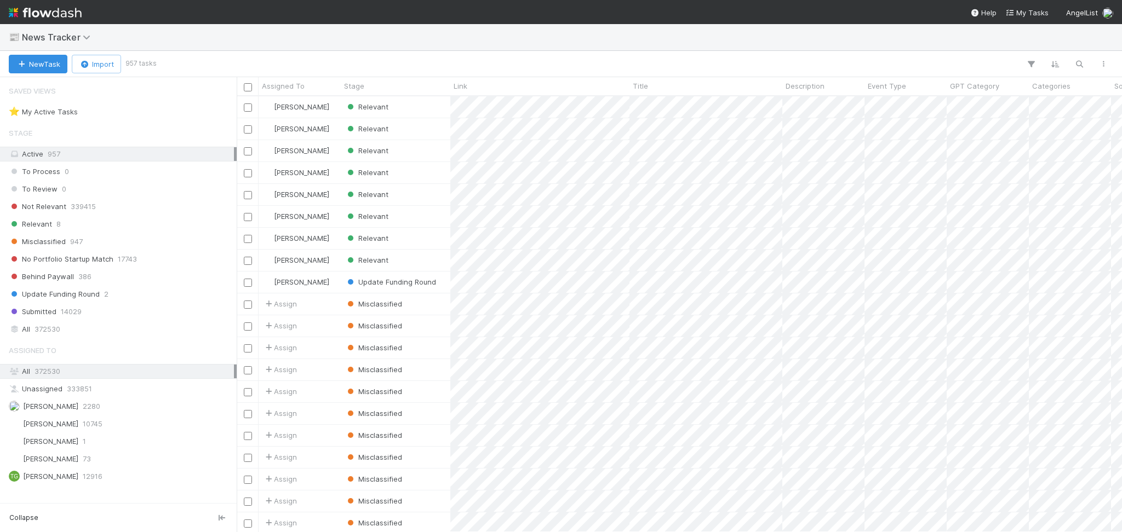
scroll to position [425, 874]
click at [129, 116] on div "⭐ My Active Tasks 4" at bounding box center [121, 112] width 225 height 14
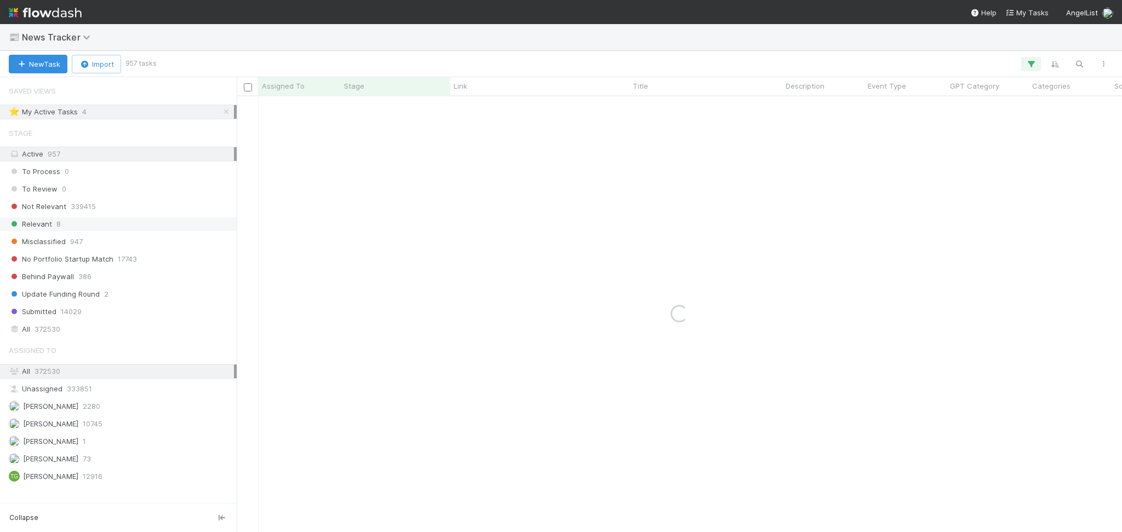
click at [95, 223] on div "Relevant 8" at bounding box center [121, 224] width 225 height 14
click at [84, 408] on div "[PERSON_NAME] 2280" at bounding box center [121, 407] width 225 height 14
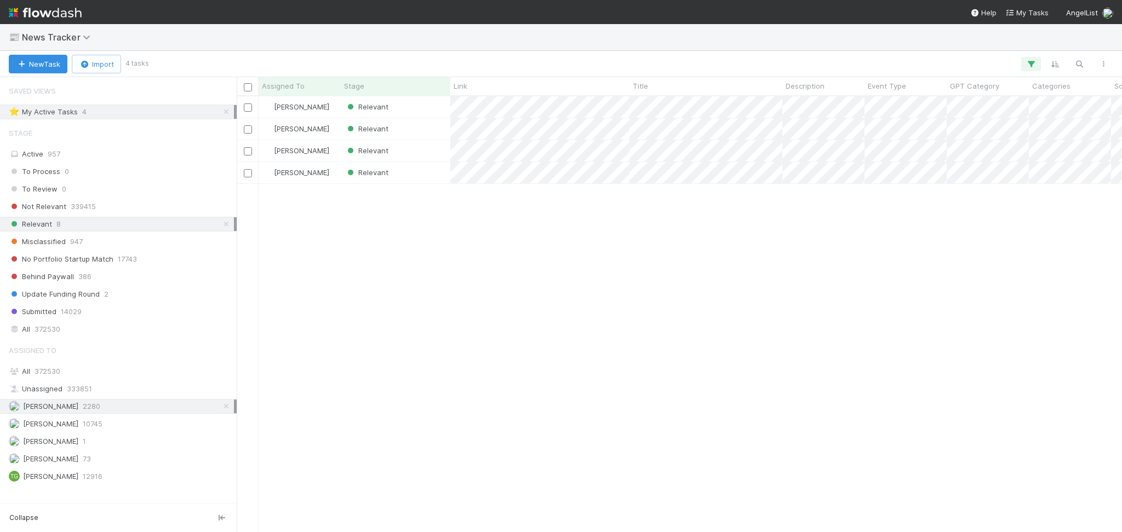
scroll to position [425, 874]
click at [400, 111] on div "Relevant" at bounding box center [396, 106] width 110 height 21
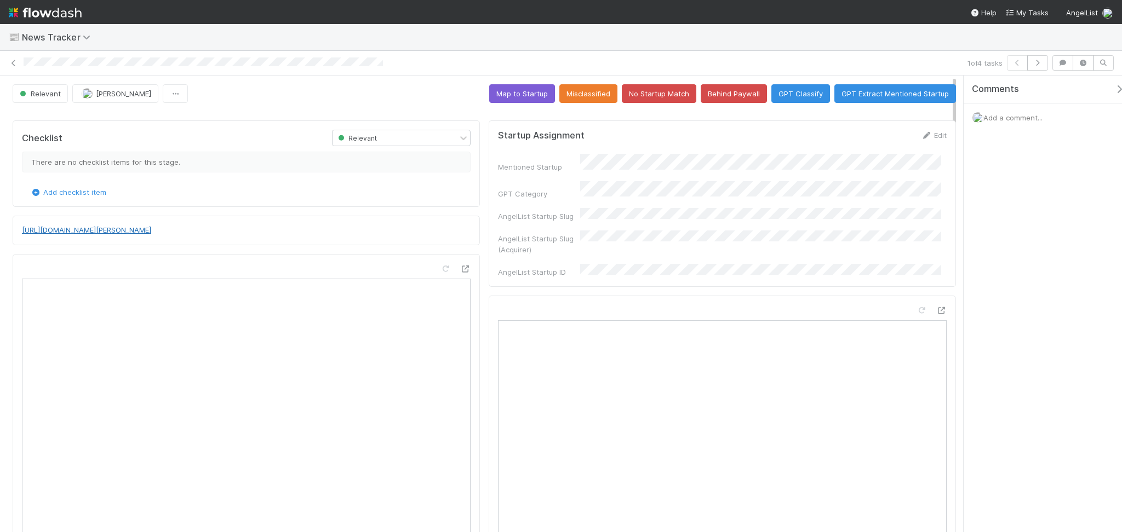
click at [151, 230] on link "[URL][DOMAIN_NAME][PERSON_NAME]" at bounding box center [86, 230] width 129 height 9
click at [726, 88] on button "Behind Paywall" at bounding box center [734, 93] width 66 height 19
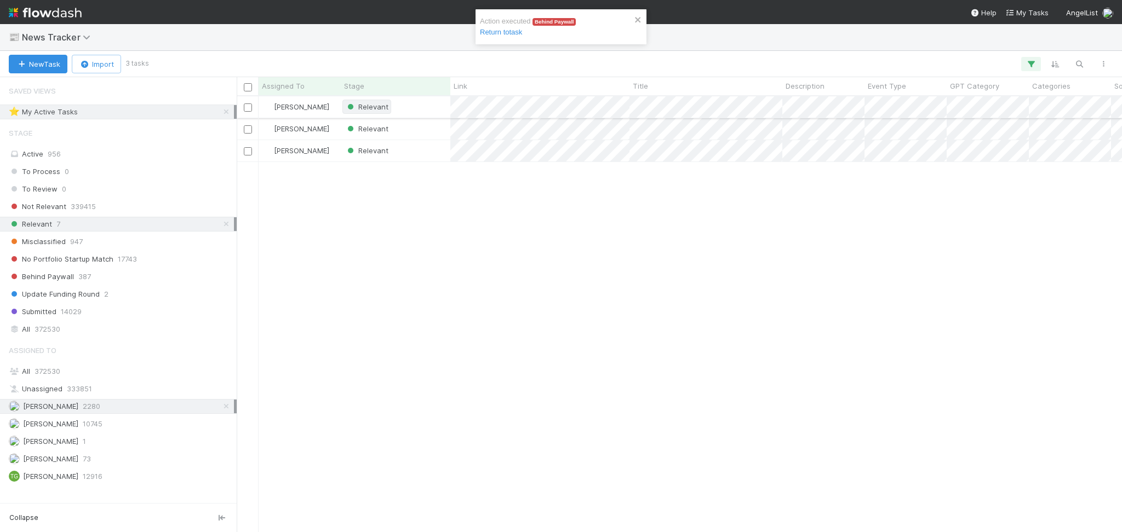
scroll to position [425, 874]
click at [415, 112] on div "Relevant" at bounding box center [396, 106] width 110 height 21
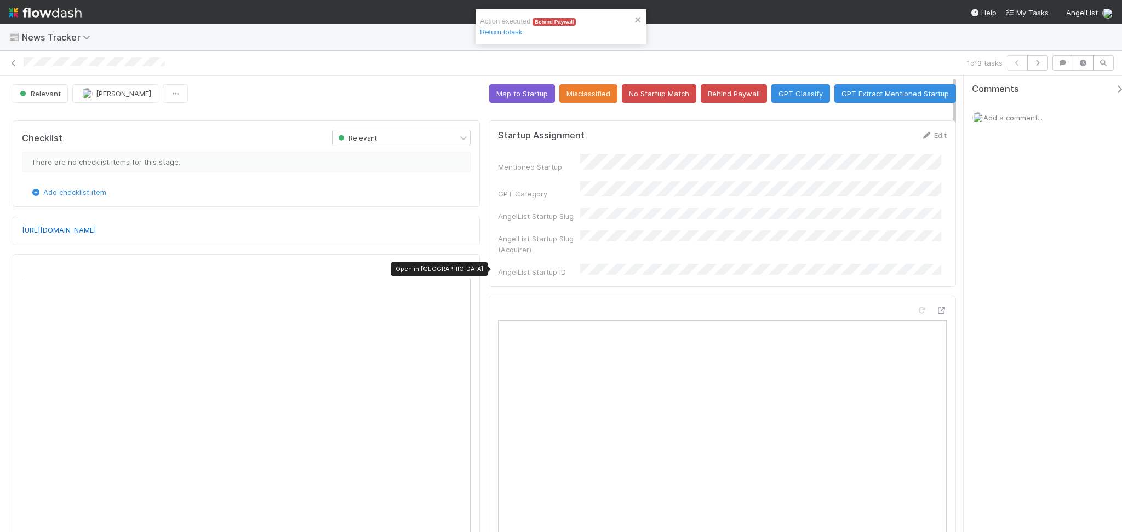
click at [461, 269] on icon at bounding box center [465, 269] width 11 height 7
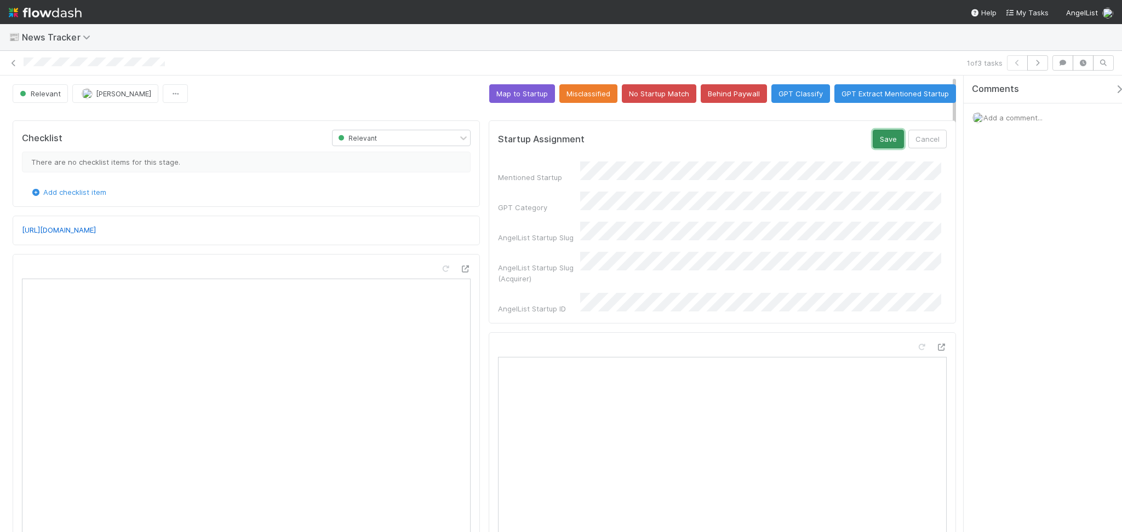
click at [878, 140] on button "Save" at bounding box center [888, 139] width 31 height 19
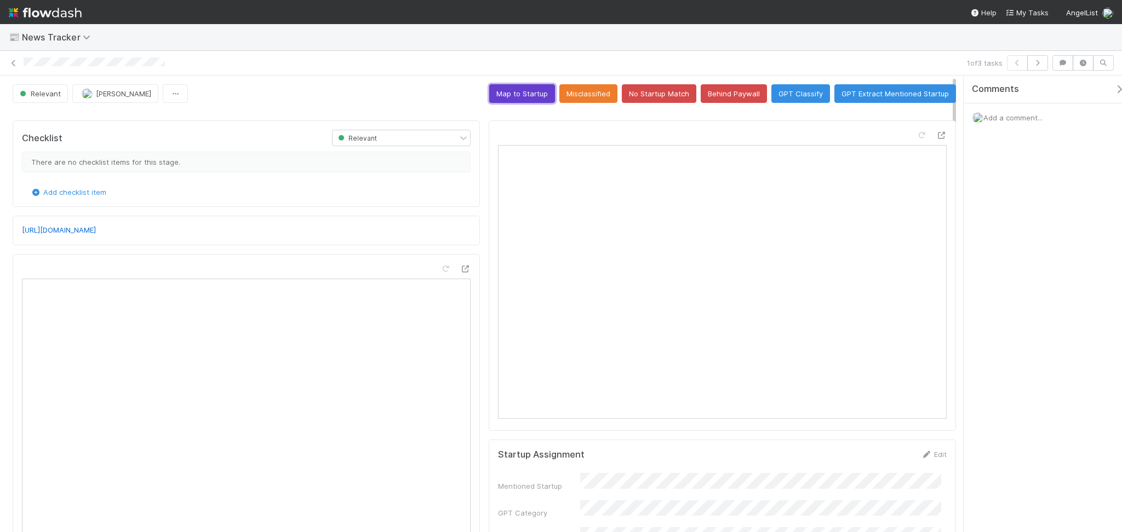
click at [503, 94] on button "Map to Startup" at bounding box center [522, 93] width 66 height 19
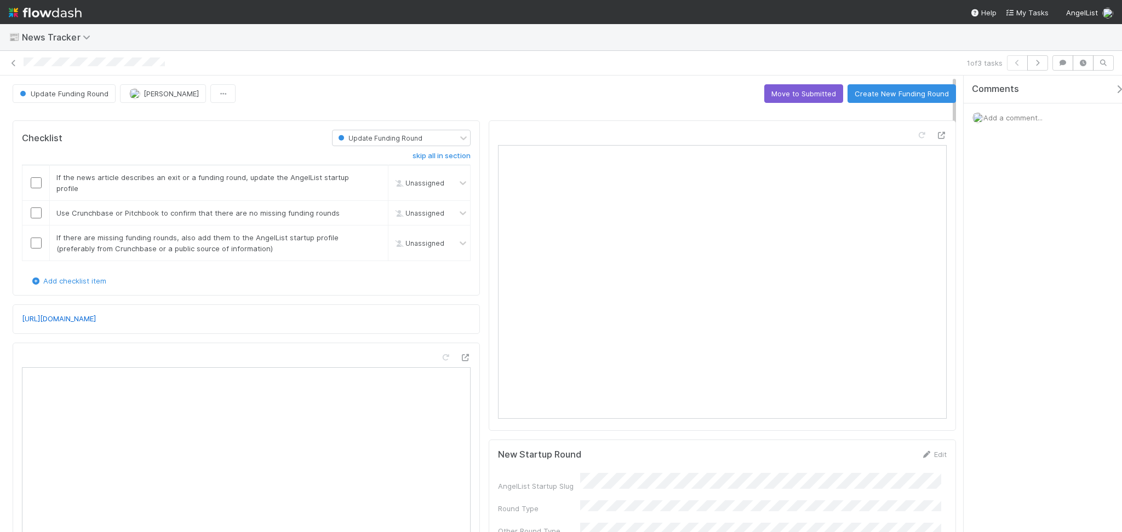
click at [792, 92] on button "Move to Submitted" at bounding box center [803, 93] width 79 height 19
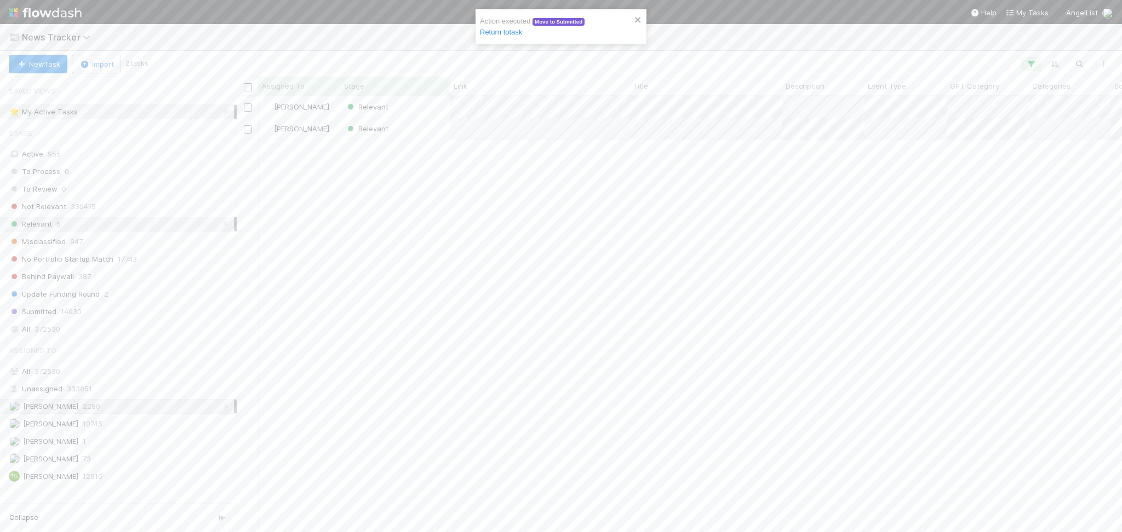
scroll to position [425, 874]
click at [413, 108] on div "Relevant" at bounding box center [396, 106] width 110 height 21
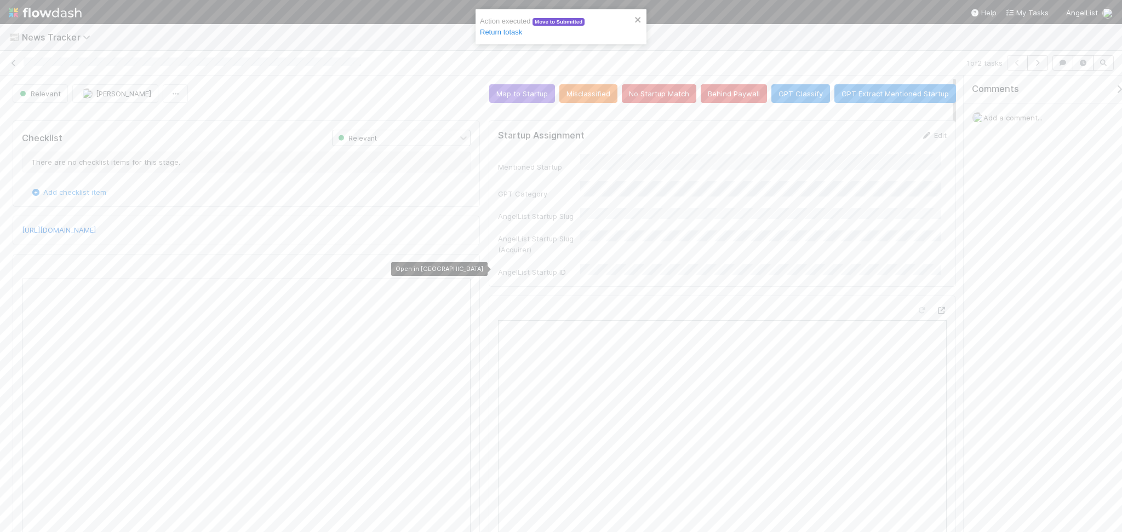
click at [462, 263] on div at bounding box center [465, 268] width 11 height 11
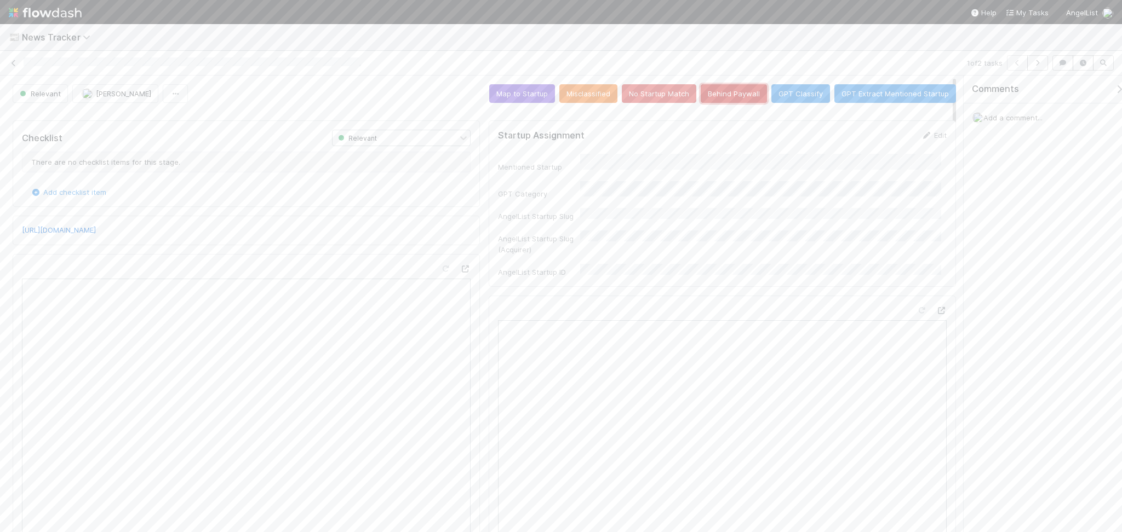
click at [718, 99] on button "Behind Paywall" at bounding box center [734, 93] width 66 height 19
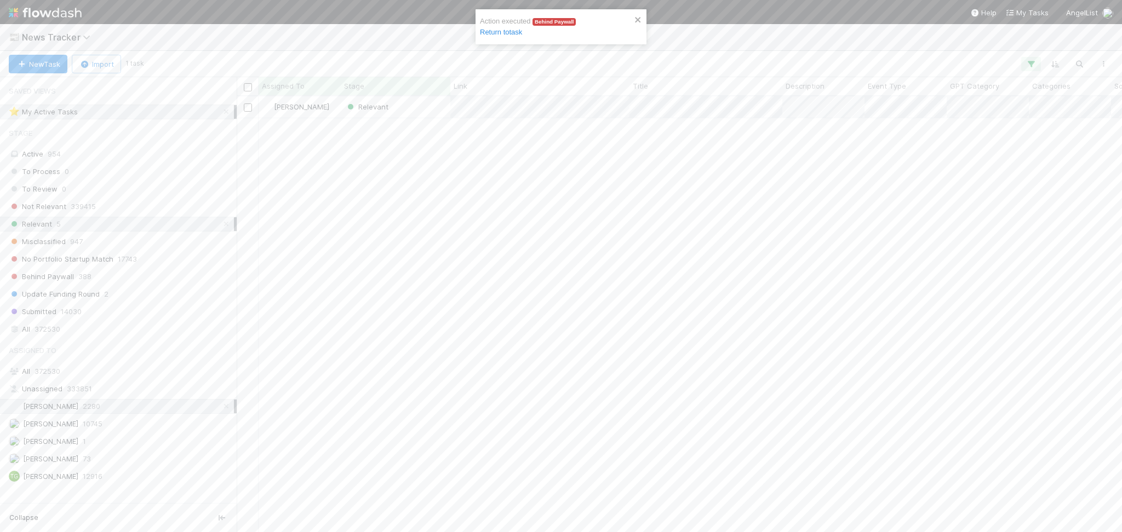
scroll to position [425, 874]
click at [417, 112] on div "Relevant" at bounding box center [396, 106] width 110 height 21
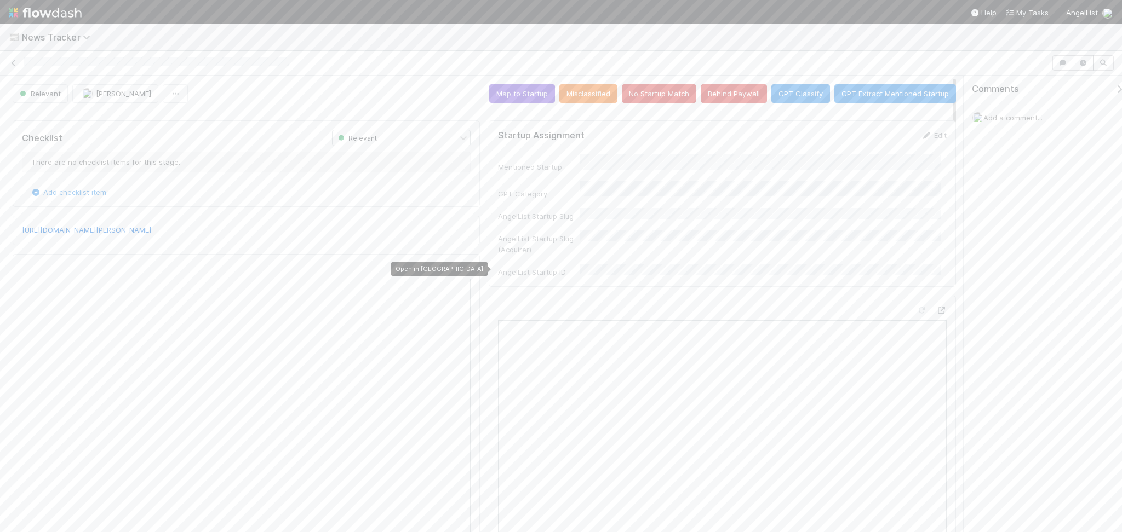
click at [460, 271] on icon at bounding box center [465, 269] width 11 height 7
click at [658, 95] on button "No Startup Match" at bounding box center [659, 93] width 74 height 19
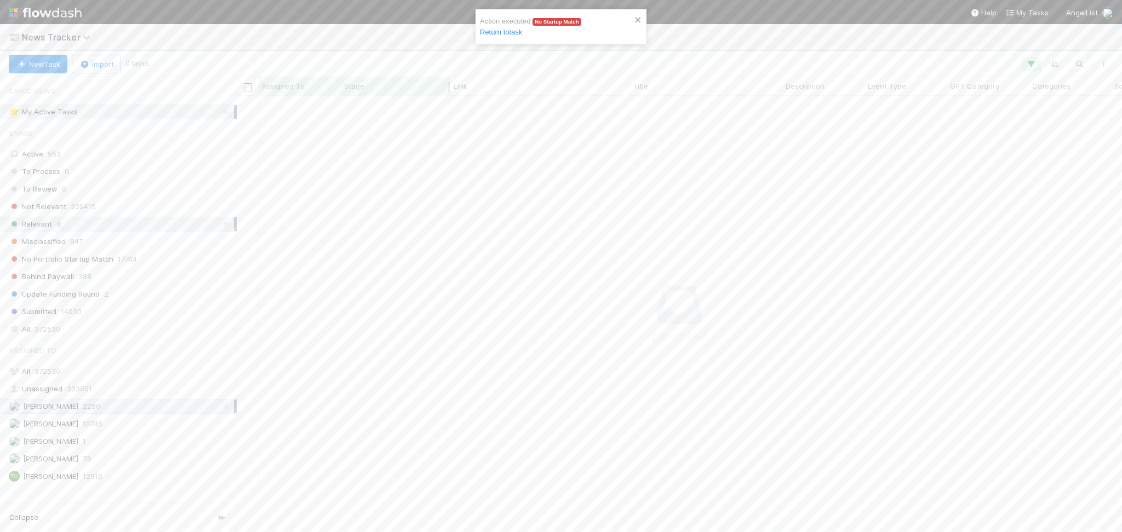
scroll to position [414, 863]
click at [70, 38] on span "News Tracker" at bounding box center [59, 37] width 74 height 11
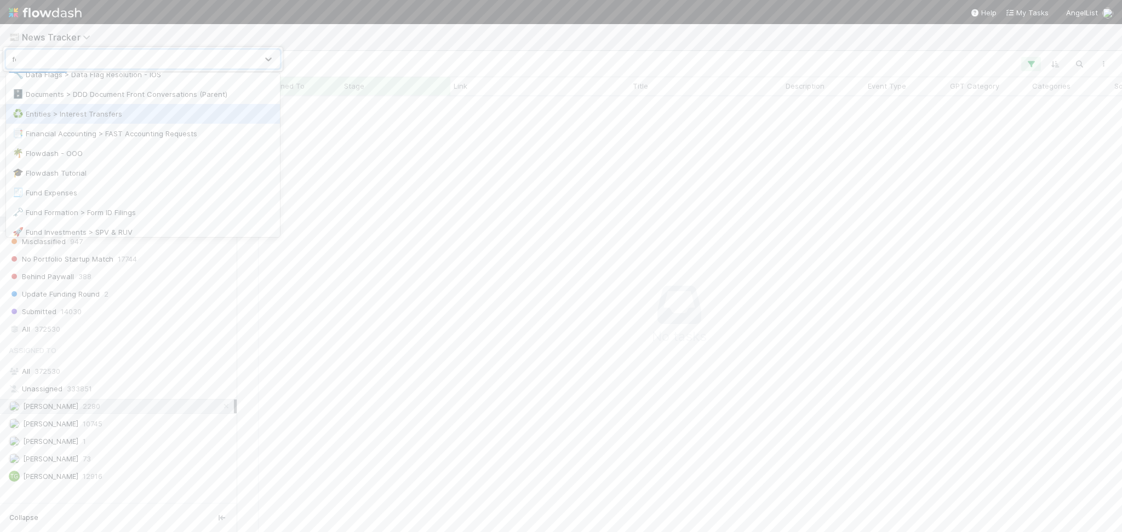
scroll to position [0, 0]
type input "form"
click at [154, 86] on div "🗝️ Fund Formation > Form ID Filings" at bounding box center [143, 84] width 261 height 11
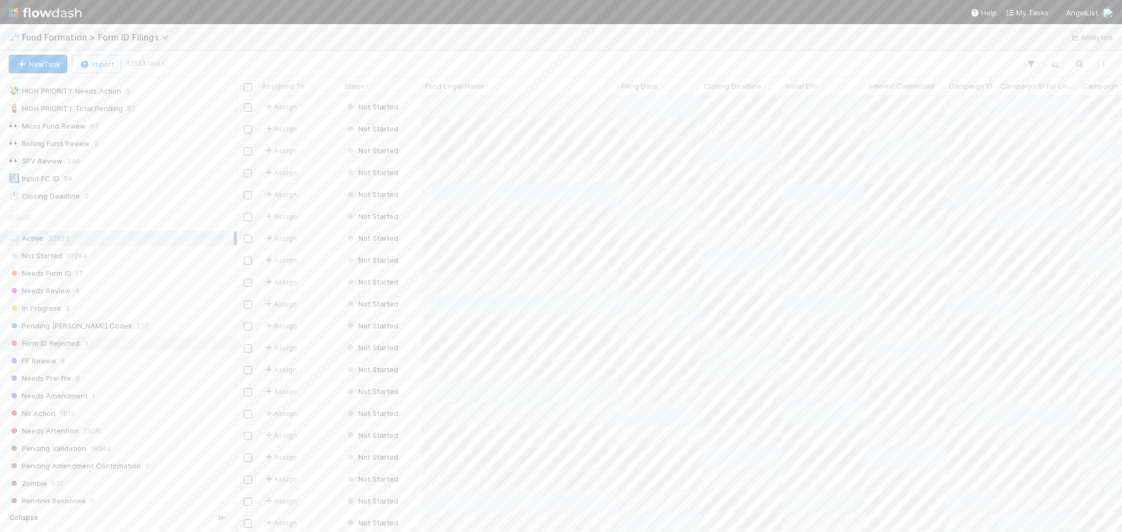
scroll to position [146, 0]
click at [124, 185] on div "Needs Form ID 17" at bounding box center [121, 184] width 225 height 14
click at [114, 403] on div "[PERSON_NAME] 70" at bounding box center [121, 406] width 225 height 14
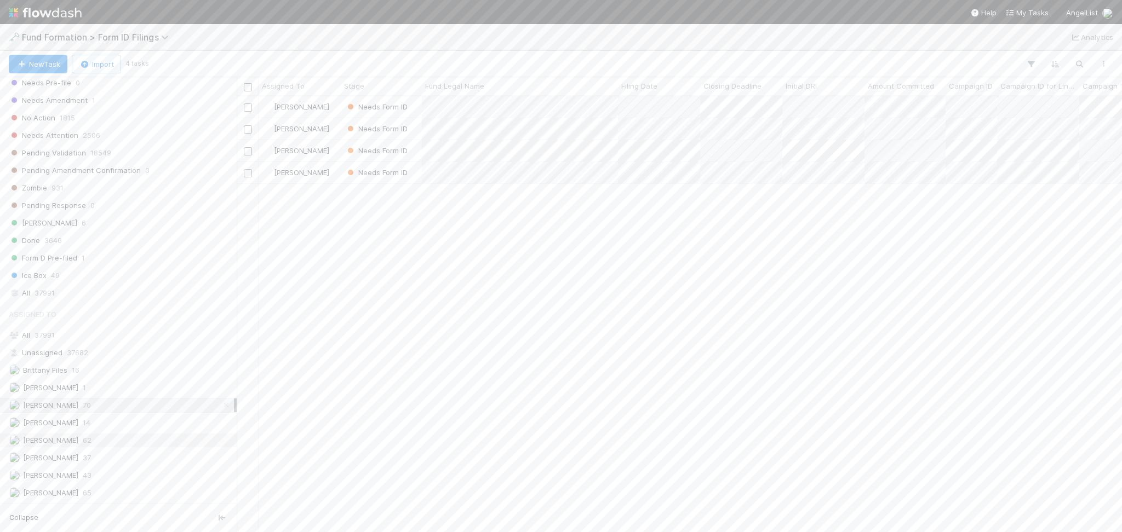
click at [87, 438] on span "62" at bounding box center [87, 441] width 9 height 14
click at [110, 408] on div "[PERSON_NAME] 70" at bounding box center [121, 406] width 225 height 14
click at [106, 495] on div "[PERSON_NAME] 65" at bounding box center [121, 493] width 225 height 14
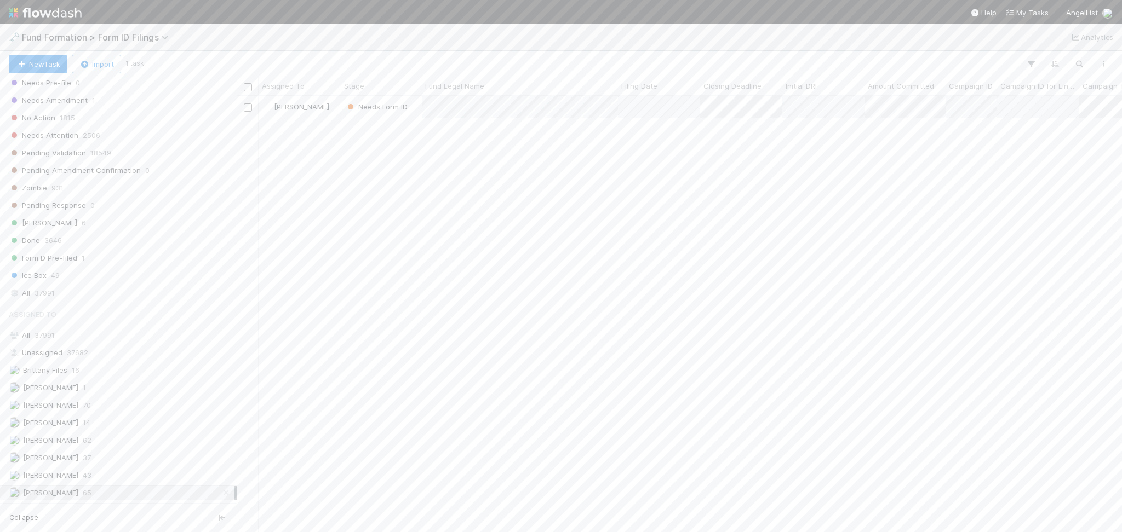
scroll to position [425, 874]
click at [117, 456] on div "[PERSON_NAME] 37" at bounding box center [121, 458] width 225 height 14
click at [112, 419] on div "[PERSON_NAME] 14" at bounding box center [121, 423] width 225 height 14
click at [118, 403] on div "[PERSON_NAME] 70" at bounding box center [121, 406] width 225 height 14
click at [820, 107] on div at bounding box center [561, 266] width 1122 height 532
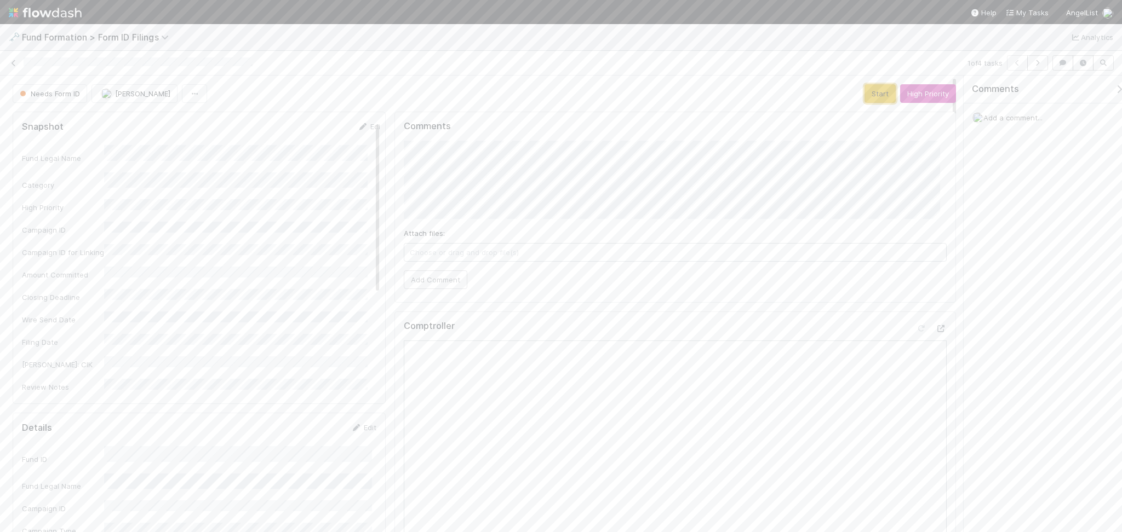
click at [875, 91] on button "Start" at bounding box center [879, 93] width 31 height 19
click at [1062, 65] on icon "button" at bounding box center [1062, 63] width 11 height 7
click at [33, 93] on input "checkbox" at bounding box center [36, 95] width 11 height 11
click at [32, 121] on input "checkbox" at bounding box center [36, 120] width 11 height 11
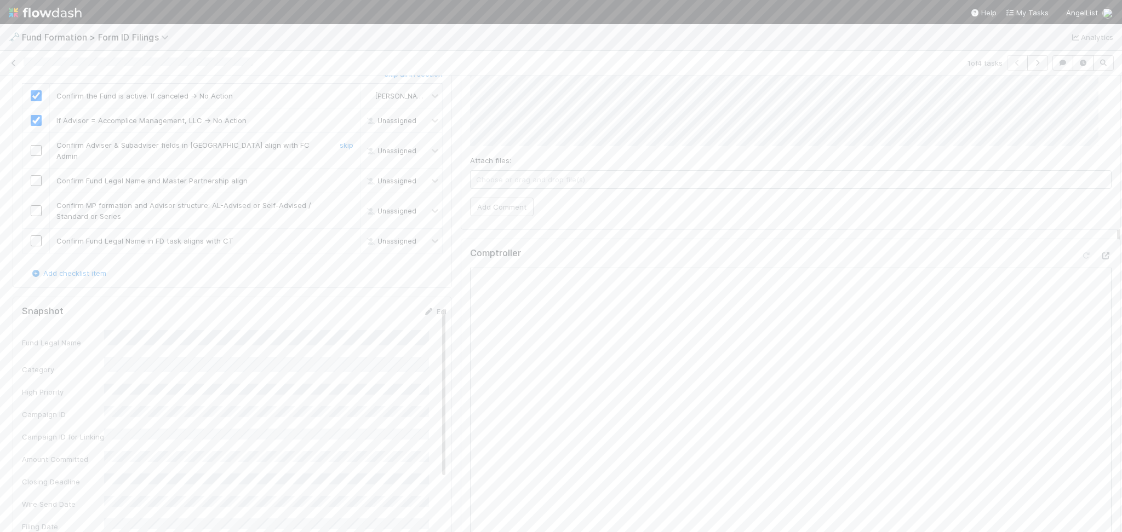
checkbox input "true"
click at [340, 142] on link "skip" at bounding box center [347, 145] width 14 height 9
click at [340, 176] on link "skip" at bounding box center [347, 180] width 14 height 9
click at [341, 201] on link "skip" at bounding box center [347, 205] width 14 height 9
click at [36, 236] on input "checkbox" at bounding box center [36, 241] width 11 height 11
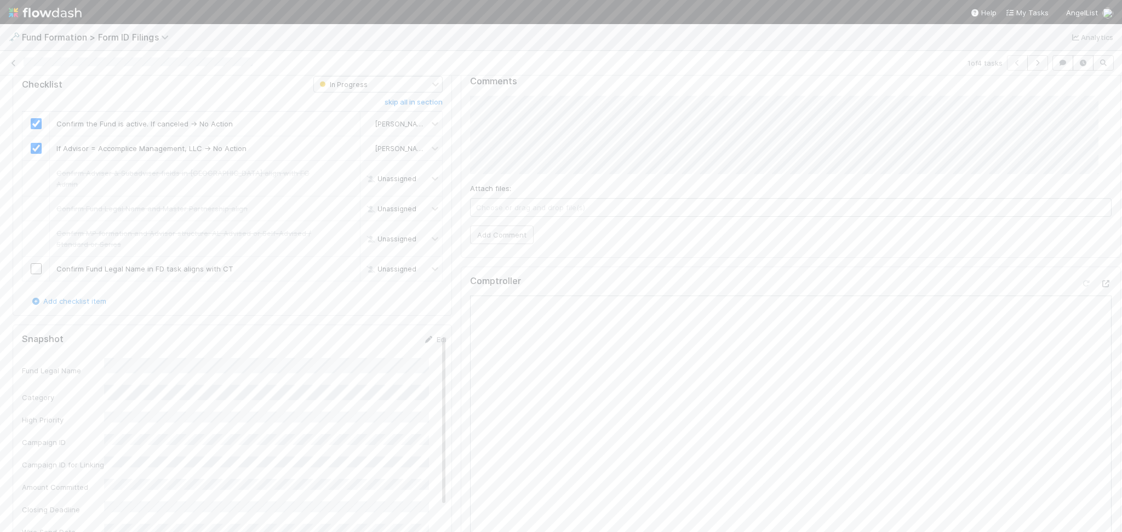
scroll to position [0, 0]
checkbox input "true"
click at [992, 93] on button "Form ID Submitted" at bounding box center [1015, 93] width 76 height 19
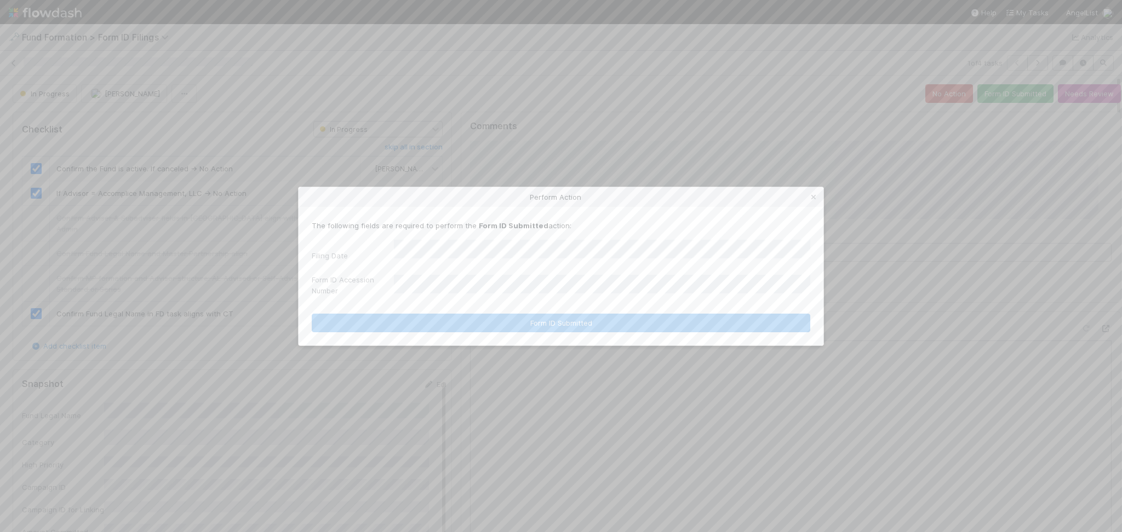
click at [489, 262] on div "Filing Date" at bounding box center [561, 253] width 498 height 26
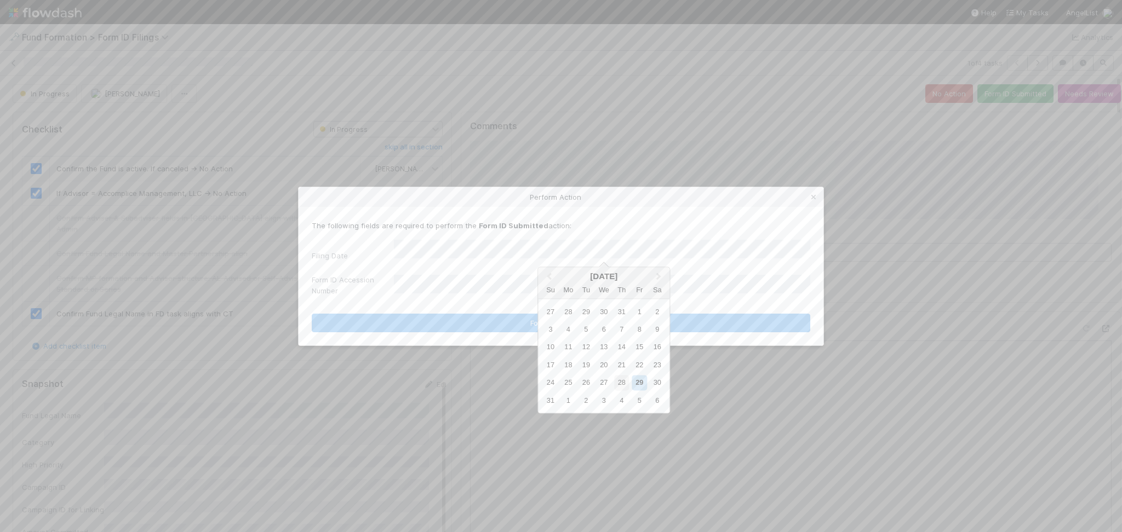
click at [616, 378] on div "28" at bounding box center [621, 383] width 15 height 15
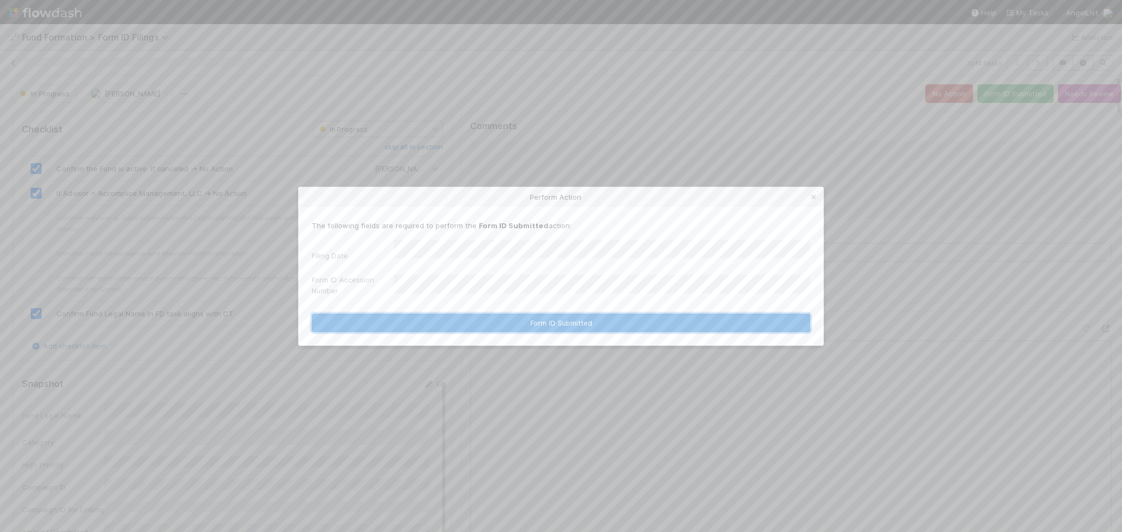
click at [520, 324] on button "Form ID Submitted" at bounding box center [561, 323] width 498 height 19
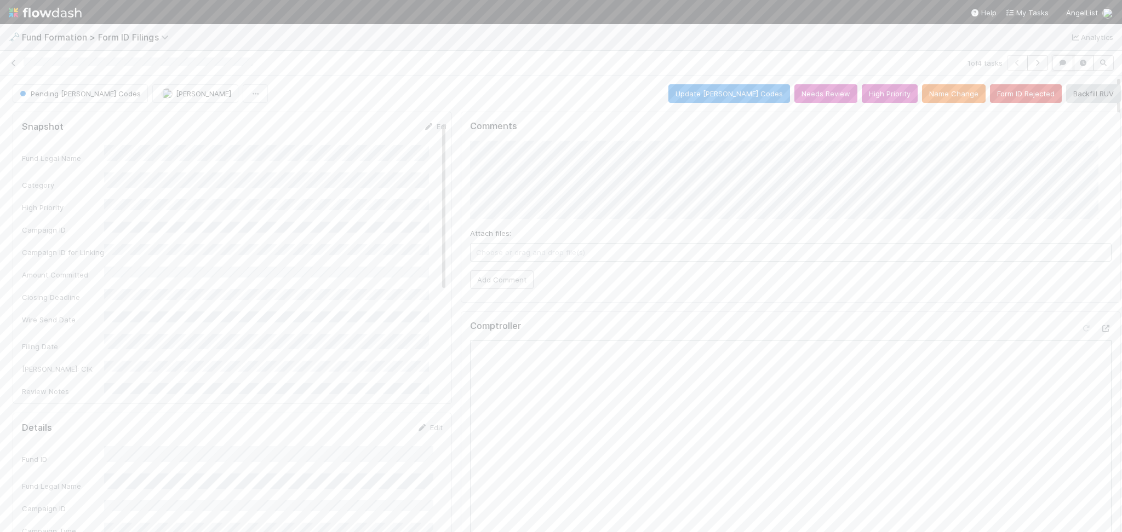
click at [1057, 65] on icon "button" at bounding box center [1062, 63] width 11 height 7
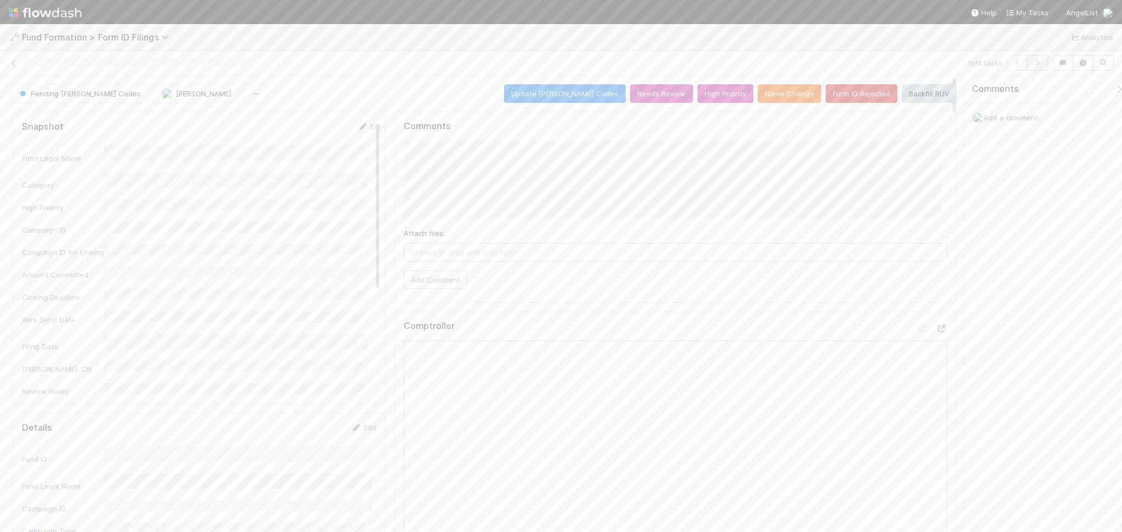
click at [1034, 64] on icon "button" at bounding box center [1037, 63] width 11 height 7
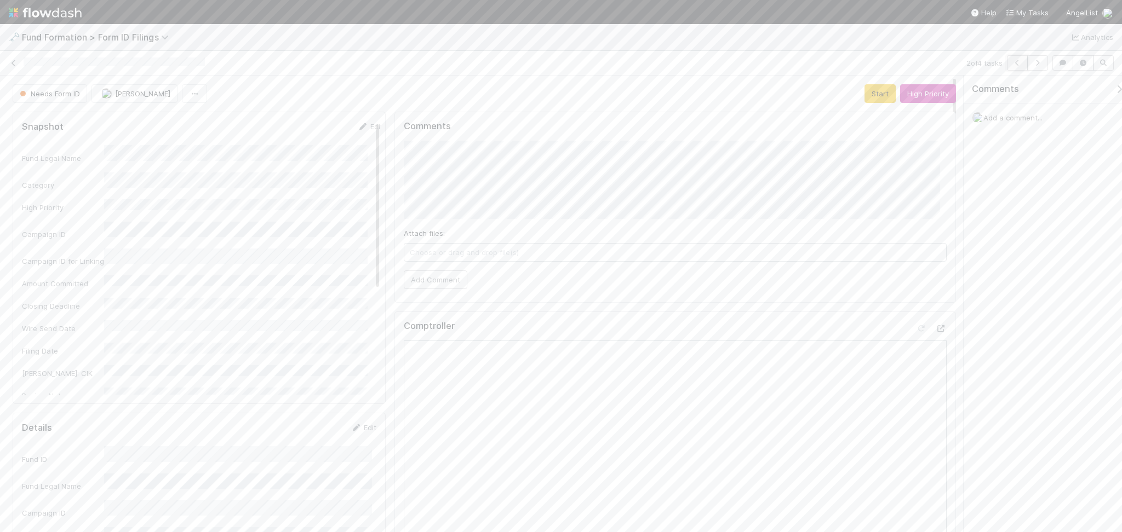
click at [1016, 66] on icon "button" at bounding box center [1017, 63] width 11 height 7
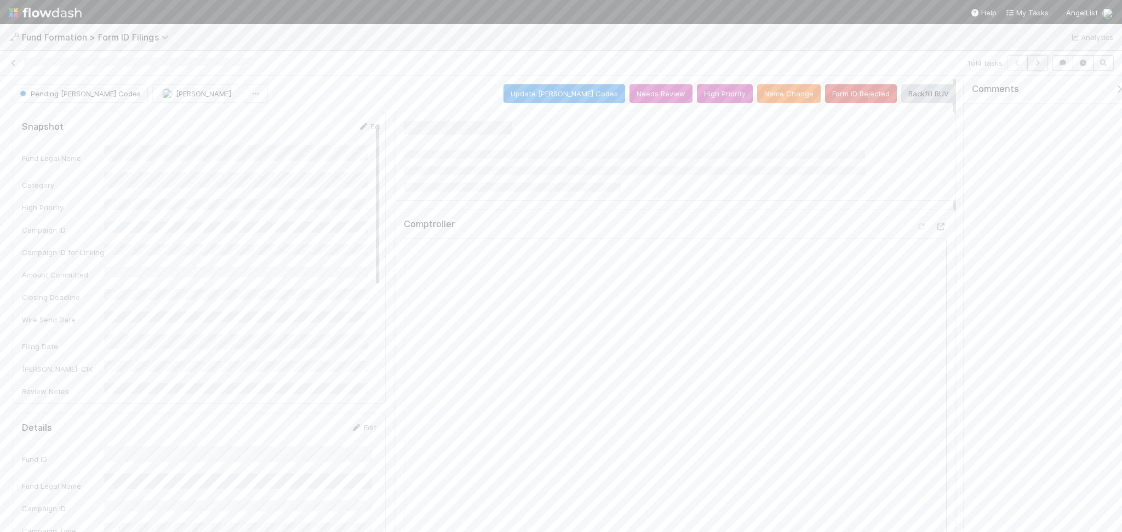
click at [1037, 65] on icon "button" at bounding box center [1037, 63] width 11 height 7
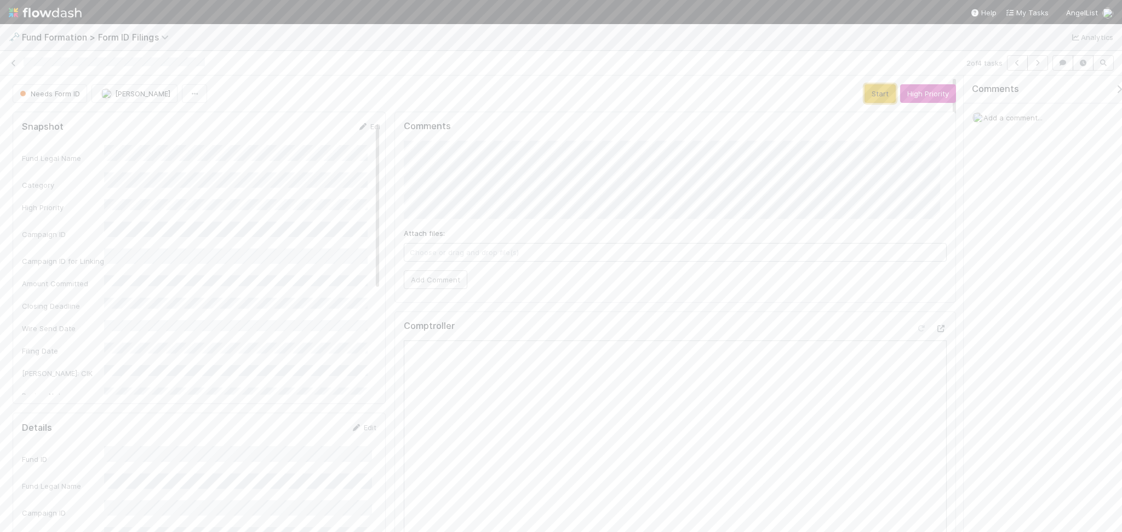
click at [873, 91] on button "Start" at bounding box center [879, 93] width 31 height 19
click at [36, 169] on input "checkbox" at bounding box center [36, 168] width 11 height 11
click at [31, 188] on input "checkbox" at bounding box center [36, 193] width 11 height 11
click at [36, 227] on input "checkbox" at bounding box center [36, 223] width 11 height 11
click at [33, 252] on input "checkbox" at bounding box center [36, 253] width 11 height 11
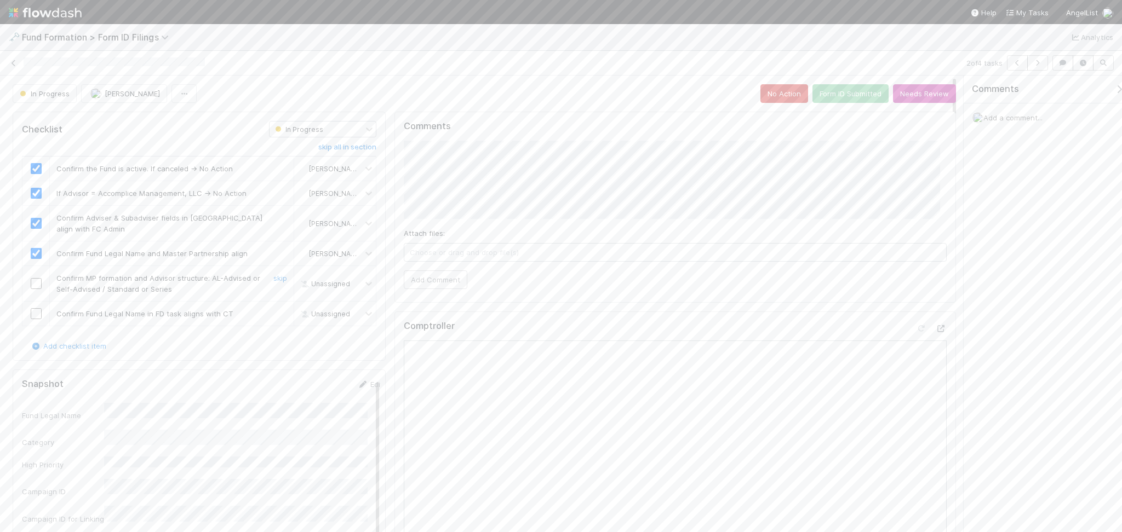
click at [33, 287] on input "checkbox" at bounding box center [36, 283] width 11 height 11
click at [36, 315] on input "checkbox" at bounding box center [36, 313] width 11 height 11
click at [833, 89] on button "Form ID Submitted" at bounding box center [850, 93] width 76 height 19
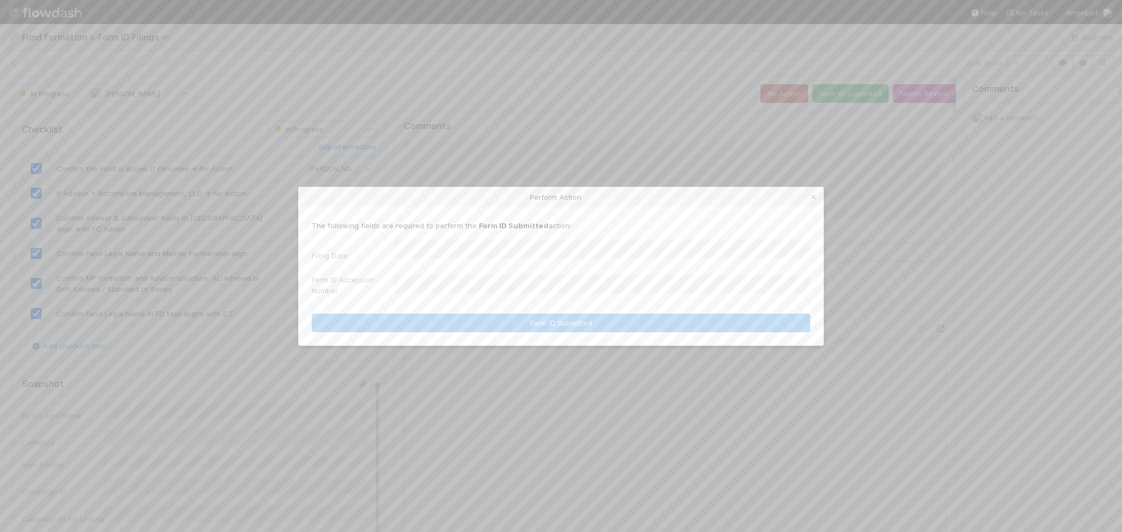
click at [486, 263] on div "Filing Date Form ID Accession Number" at bounding box center [561, 270] width 498 height 61
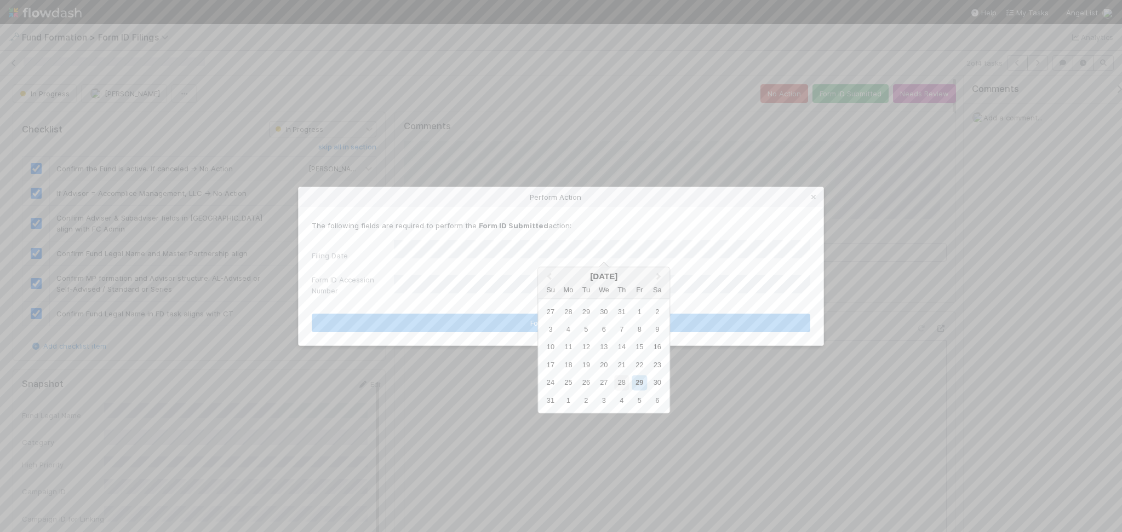
click at [616, 381] on div "28" at bounding box center [621, 383] width 15 height 15
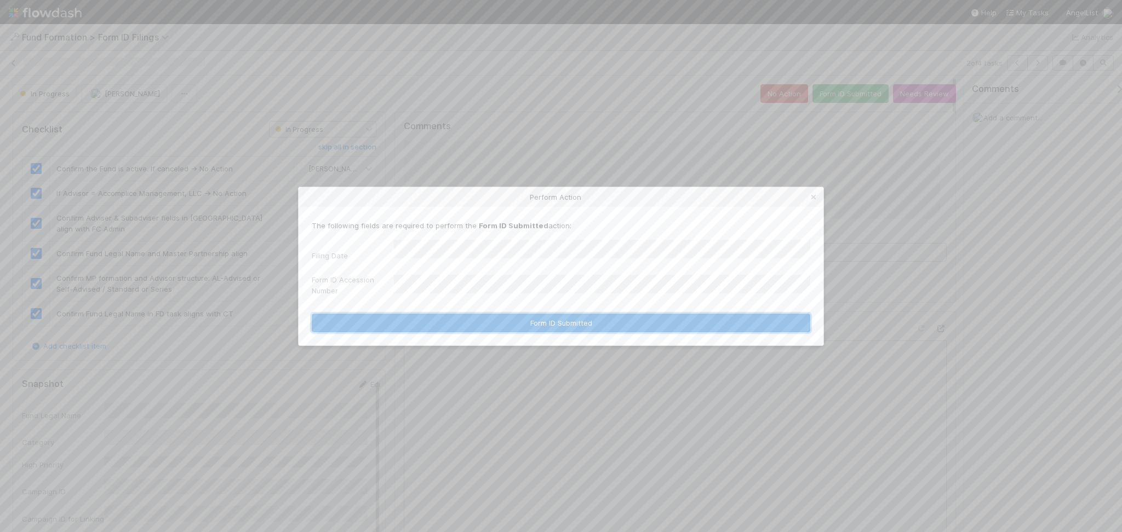
click at [581, 326] on button "Form ID Submitted" at bounding box center [561, 323] width 498 height 19
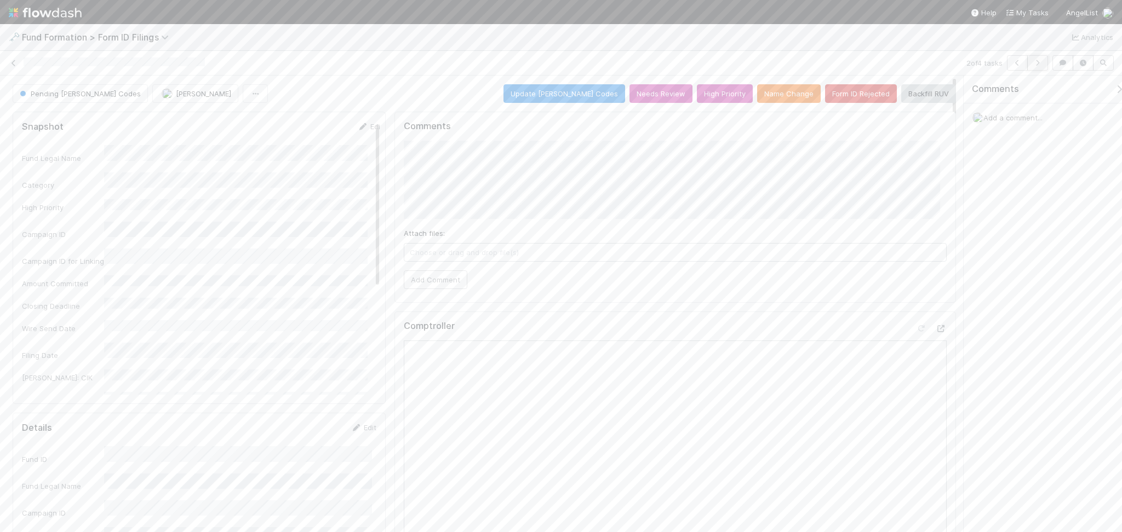
click at [1041, 66] on button "button" at bounding box center [1037, 62] width 21 height 15
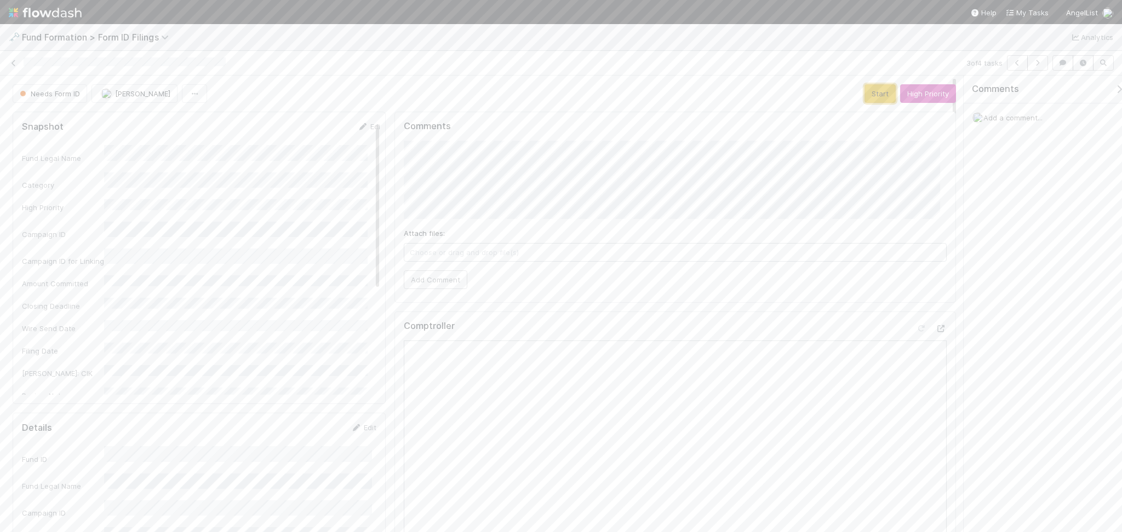
drag, startPoint x: 869, startPoint y: 92, endPoint x: 844, endPoint y: 126, distance: 42.0
click at [869, 92] on button "Start" at bounding box center [879, 93] width 31 height 19
click at [309, 245] on button "Save" at bounding box center [317, 251] width 31 height 19
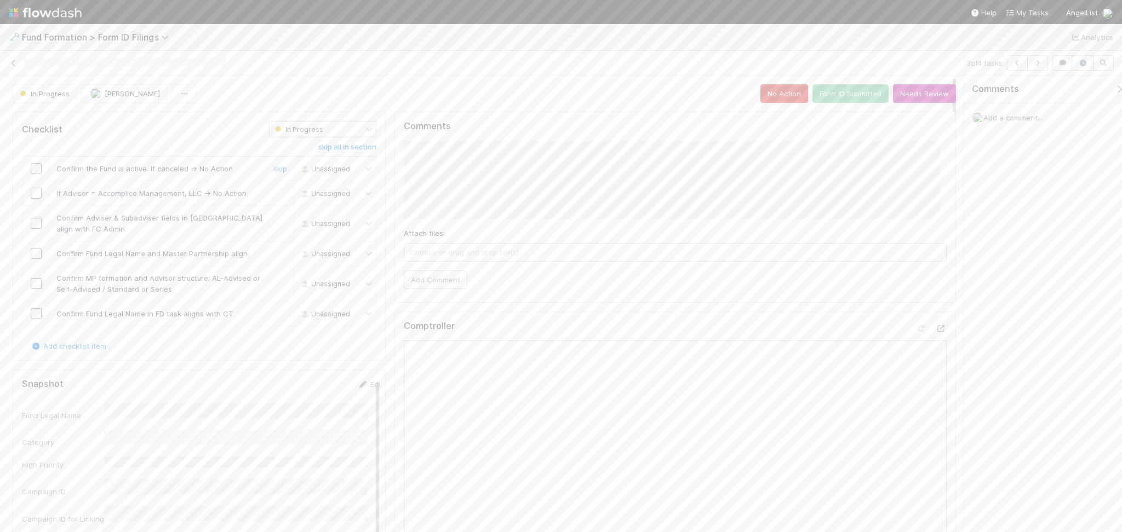
click at [32, 170] on input "checkbox" at bounding box center [36, 168] width 11 height 11
click at [32, 194] on input "checkbox" at bounding box center [36, 193] width 11 height 11
drag, startPoint x: 36, startPoint y: 220, endPoint x: 38, endPoint y: 231, distance: 11.1
click at [35, 221] on input "checkbox" at bounding box center [36, 223] width 11 height 11
click at [33, 251] on input "checkbox" at bounding box center [36, 253] width 11 height 11
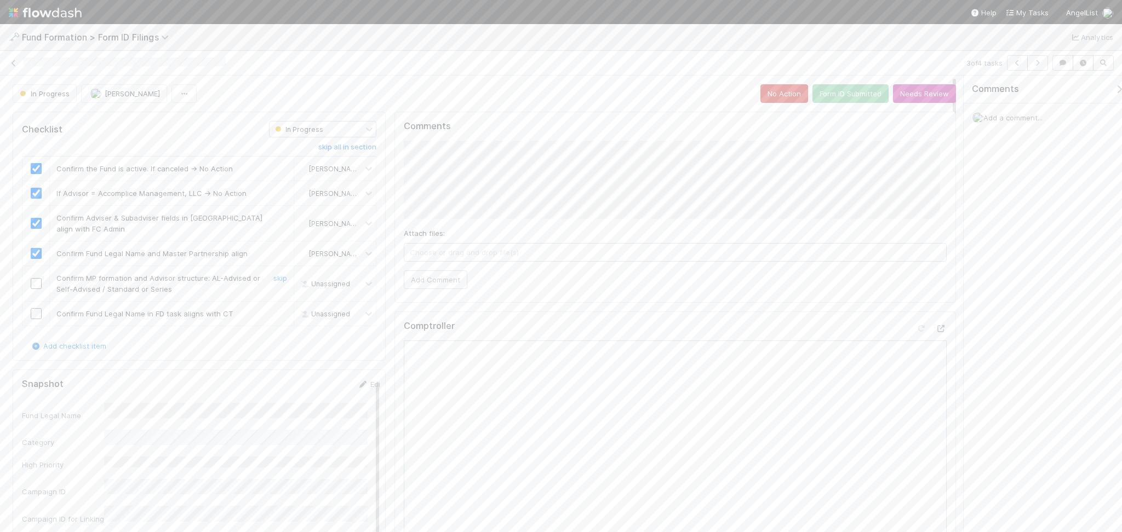
click at [35, 282] on input "checkbox" at bounding box center [36, 283] width 11 height 11
click at [35, 318] on input "checkbox" at bounding box center [36, 313] width 11 height 11
click at [844, 103] on button "Form ID Submitted" at bounding box center [850, 93] width 76 height 19
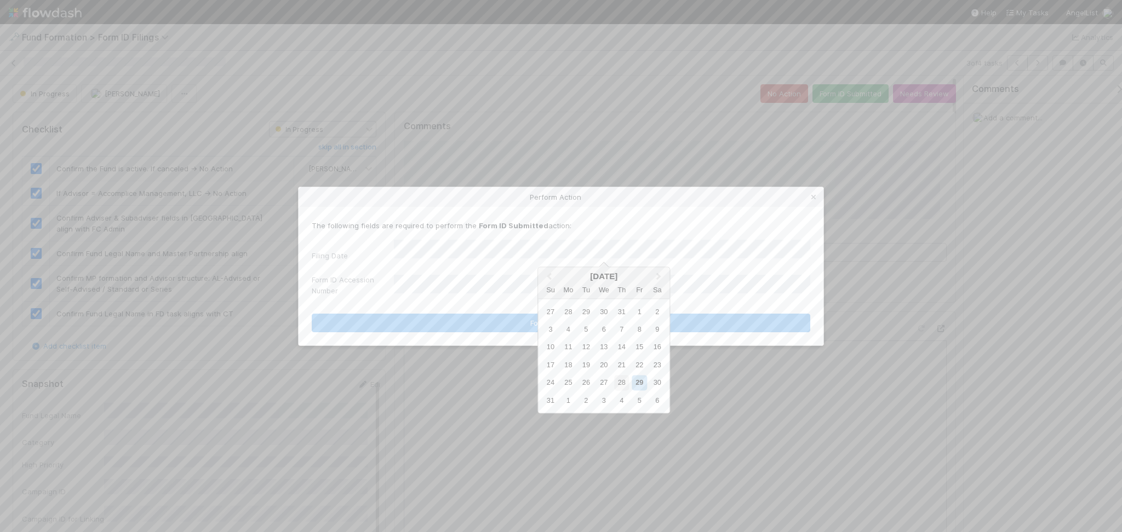
click at [621, 385] on div "28" at bounding box center [621, 383] width 15 height 15
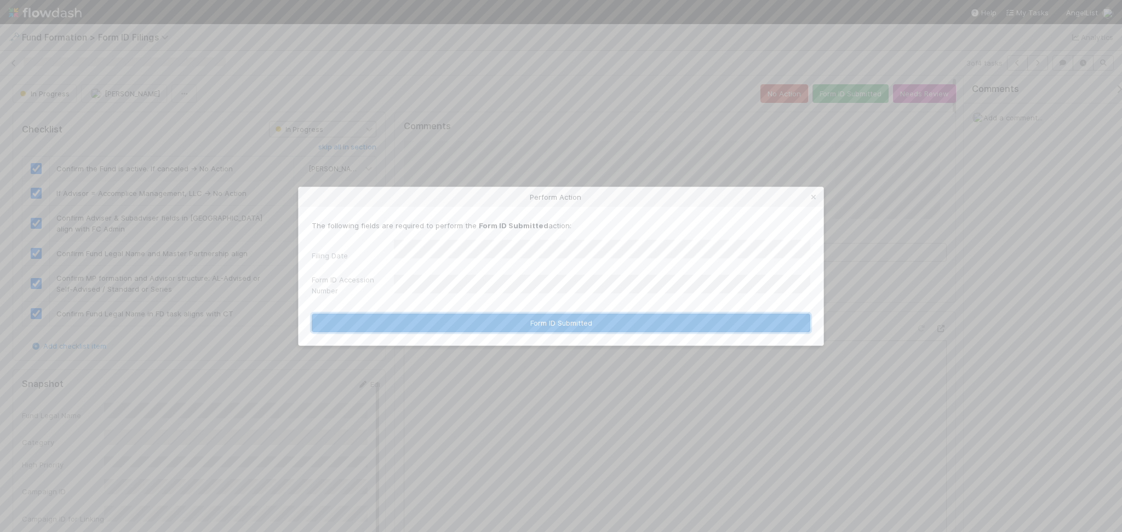
click at [514, 323] on button "Form ID Submitted" at bounding box center [561, 323] width 498 height 19
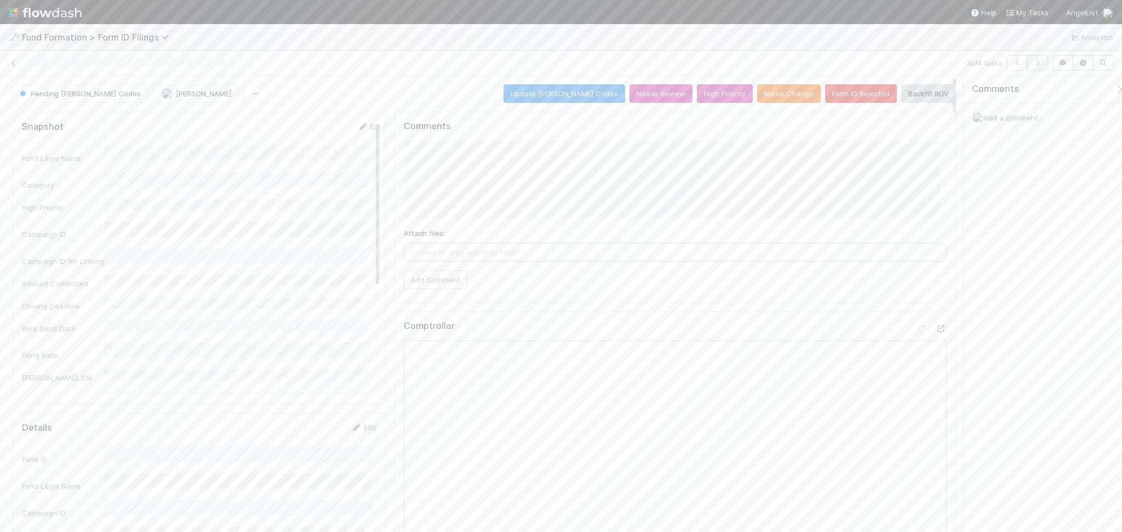
click at [1032, 60] on icon "button" at bounding box center [1037, 63] width 11 height 7
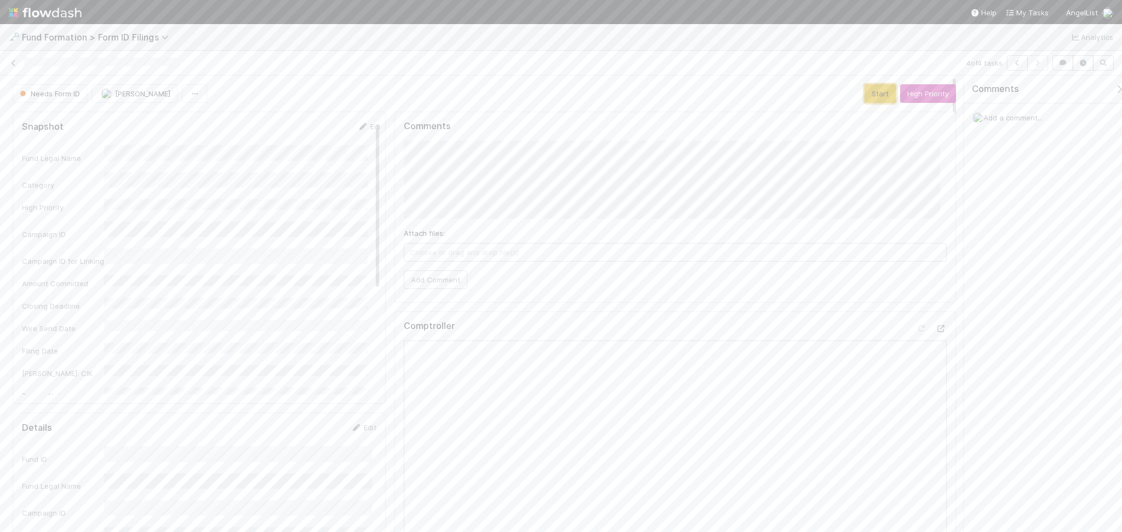
click at [864, 96] on button "Start" at bounding box center [879, 93] width 31 height 19
click at [37, 168] on input "checkbox" at bounding box center [36, 168] width 11 height 11
click at [32, 193] on input "checkbox" at bounding box center [36, 193] width 11 height 11
click at [37, 223] on input "checkbox" at bounding box center [36, 223] width 11 height 11
click at [36, 254] on input "checkbox" at bounding box center [36, 253] width 11 height 11
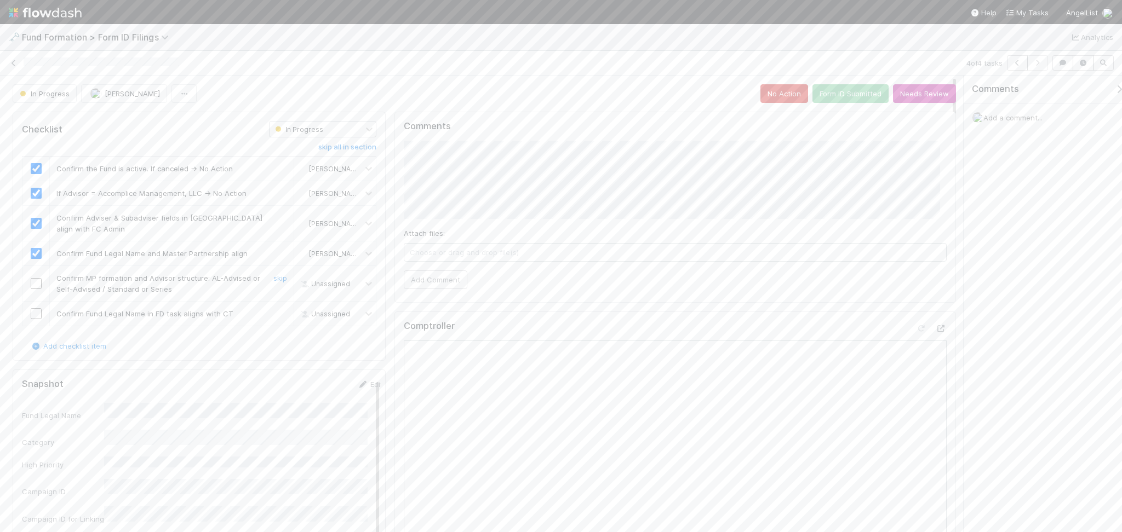
click at [36, 283] on input "checkbox" at bounding box center [36, 283] width 11 height 11
click at [37, 314] on input "checkbox" at bounding box center [36, 313] width 11 height 11
click at [831, 99] on button "Form ID Submitted" at bounding box center [850, 93] width 76 height 19
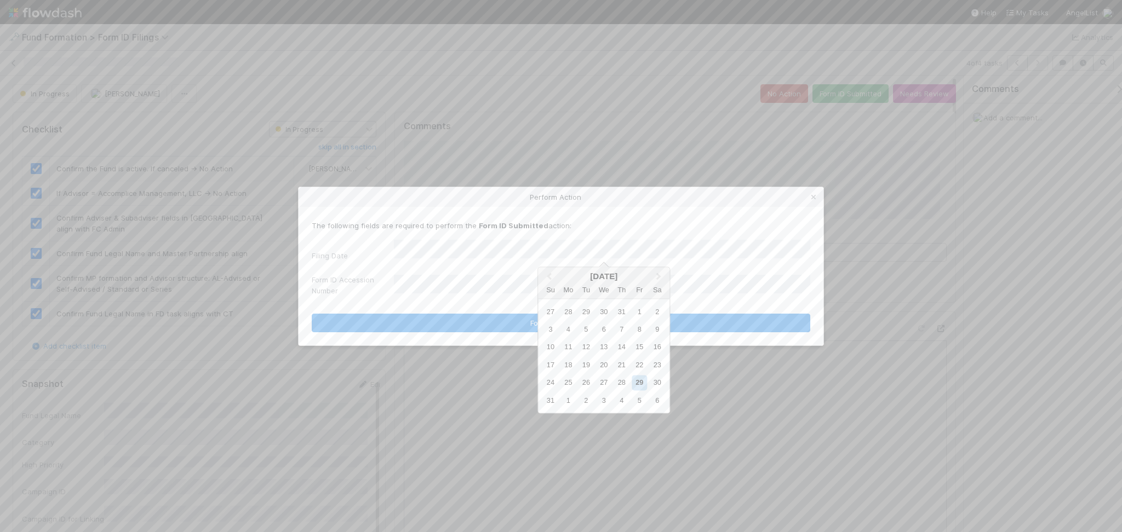
click at [620, 379] on div "28" at bounding box center [621, 383] width 15 height 15
click at [514, 324] on button "Form ID Submitted" at bounding box center [561, 323] width 498 height 19
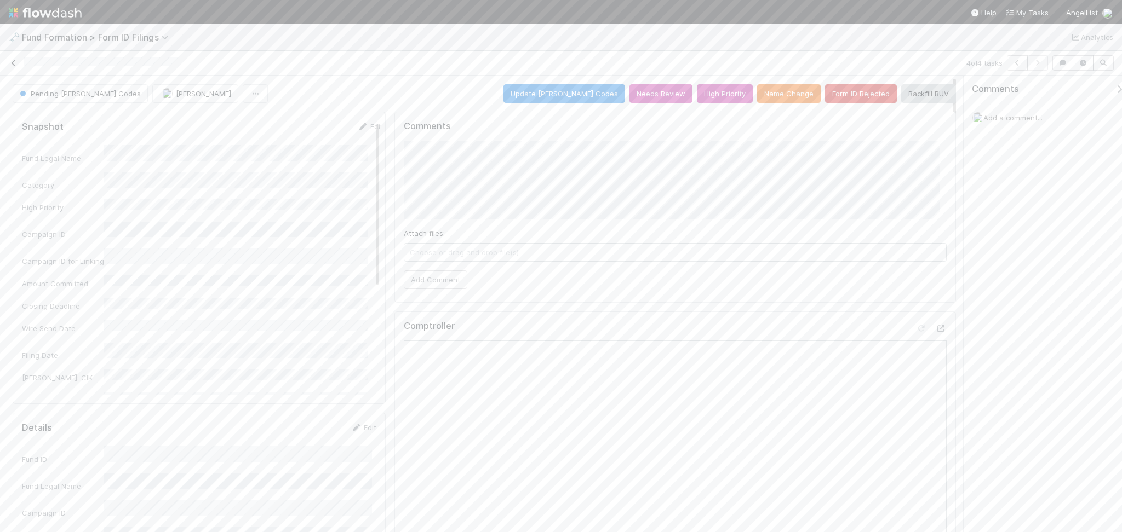
click at [10, 58] on link at bounding box center [13, 63] width 11 height 11
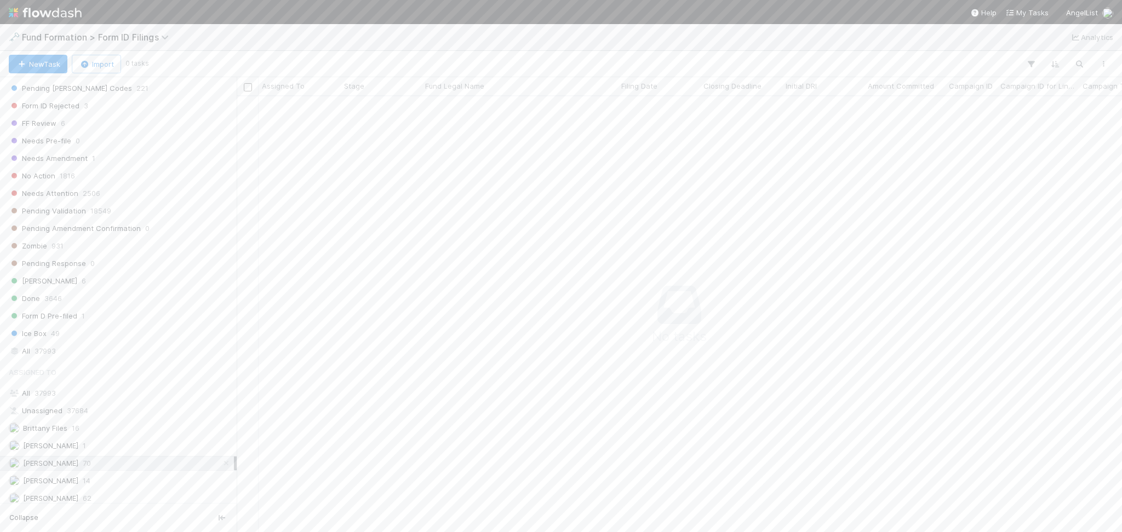
scroll to position [354, 0]
click at [81, 292] on div "All 37993" at bounding box center [121, 293] width 225 height 14
click at [66, 337] on div "All 37993" at bounding box center [121, 336] width 225 height 14
click at [1079, 62] on icon "button" at bounding box center [1079, 64] width 11 height 10
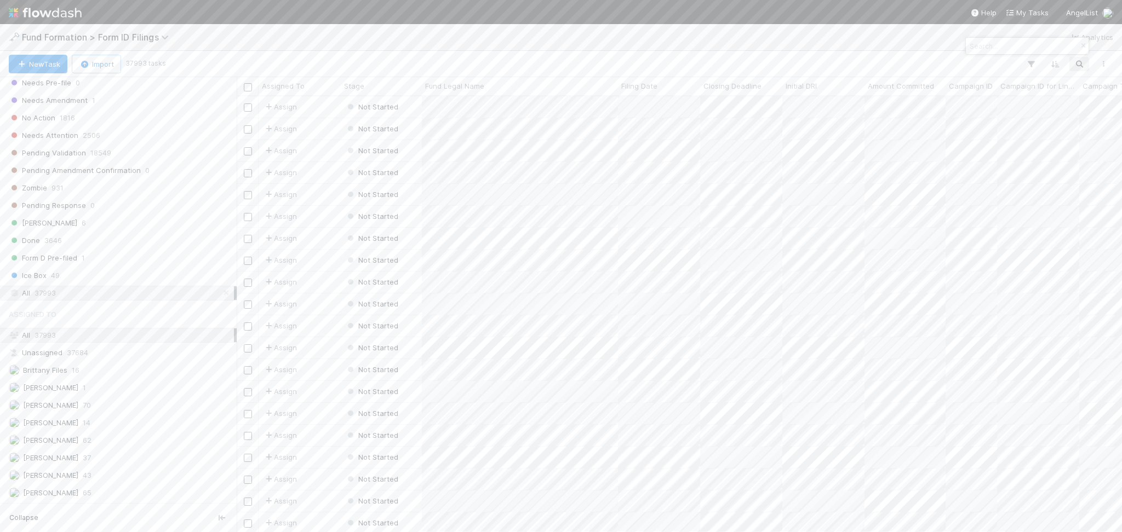
click at [1015, 46] on input at bounding box center [1022, 45] width 110 height 13
type input "SAKURA CO-INVEST I, LLC"
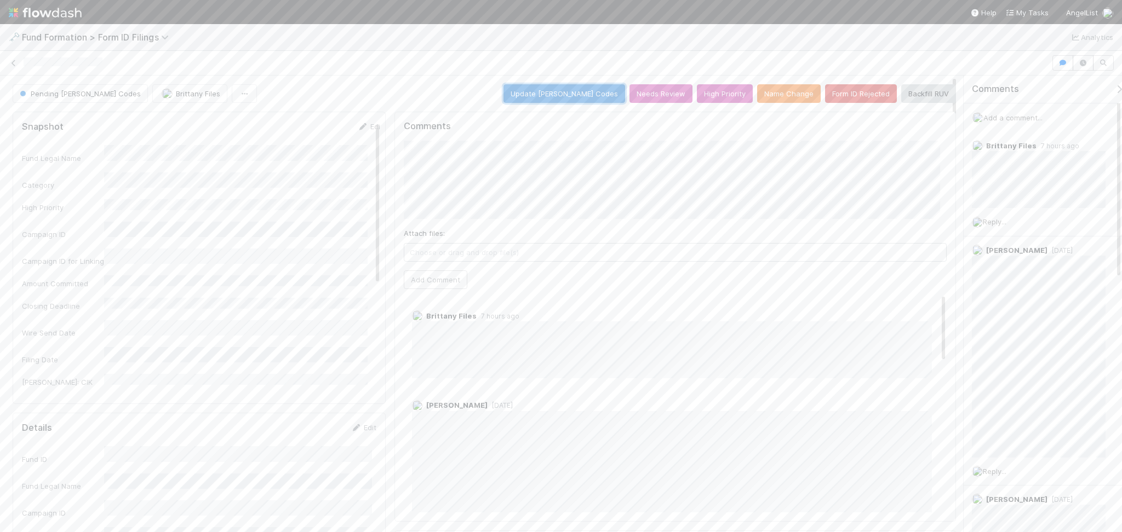
click at [555, 95] on button "Update [PERSON_NAME] Codes" at bounding box center [564, 93] width 122 height 19
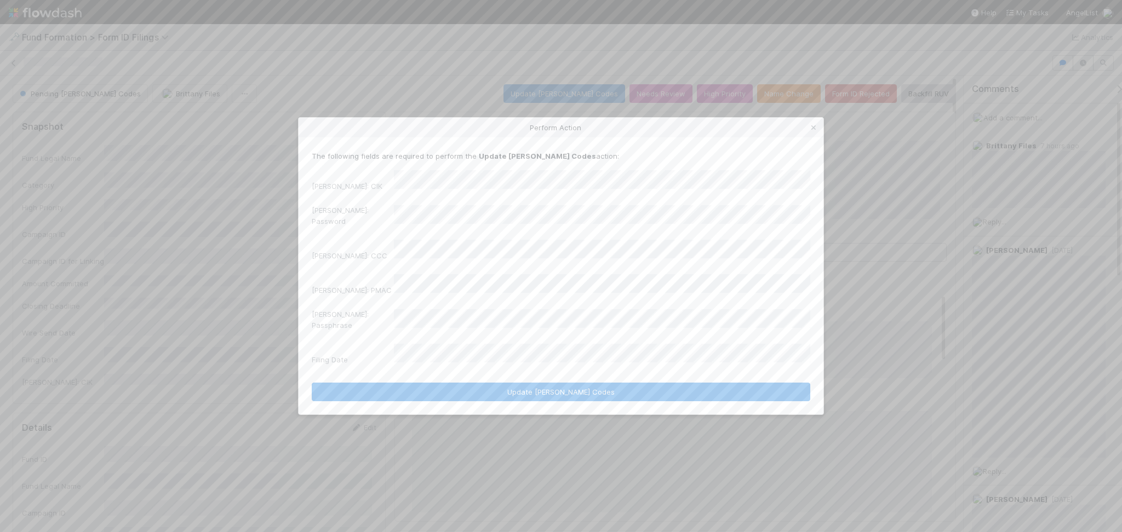
click at [377, 225] on div "[PERSON_NAME]: Password" at bounding box center [561, 218] width 498 height 26
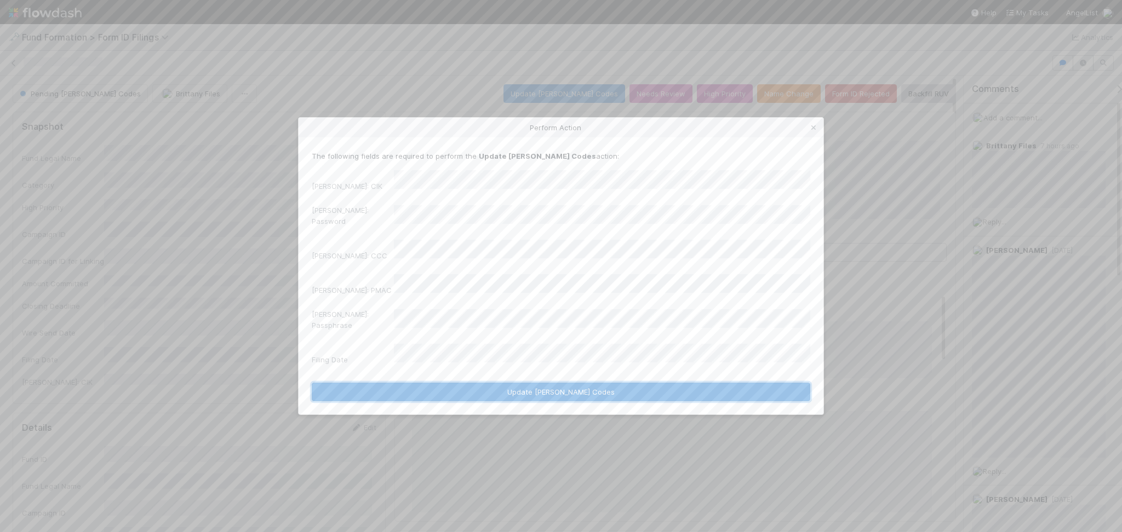
click at [515, 383] on button "Update [PERSON_NAME] Codes" at bounding box center [561, 392] width 498 height 19
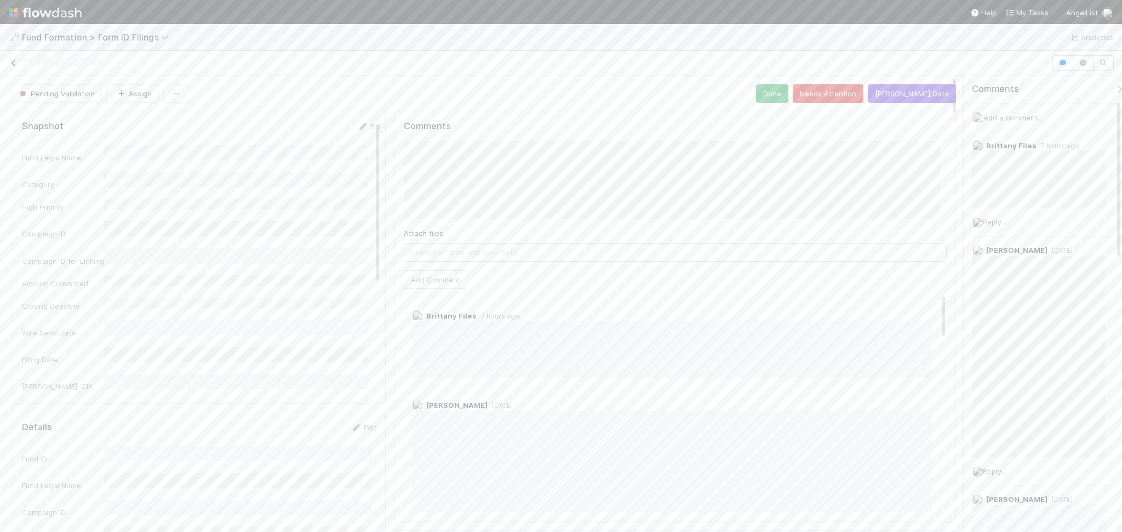
click at [10, 62] on icon at bounding box center [13, 63] width 11 height 7
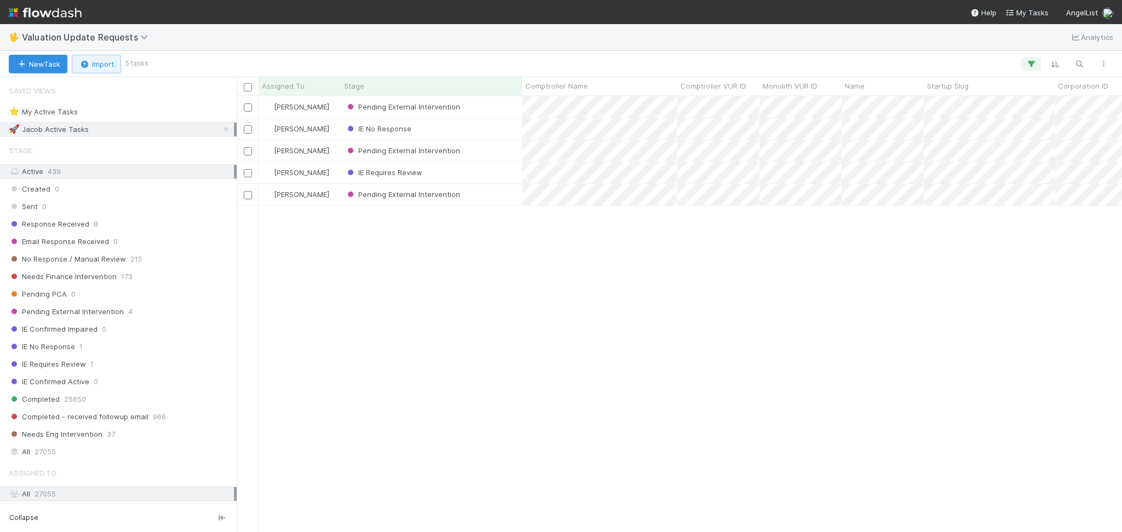
scroll to position [425, 874]
click at [181, 265] on div "No Response / Manual Review 215" at bounding box center [121, 260] width 225 height 14
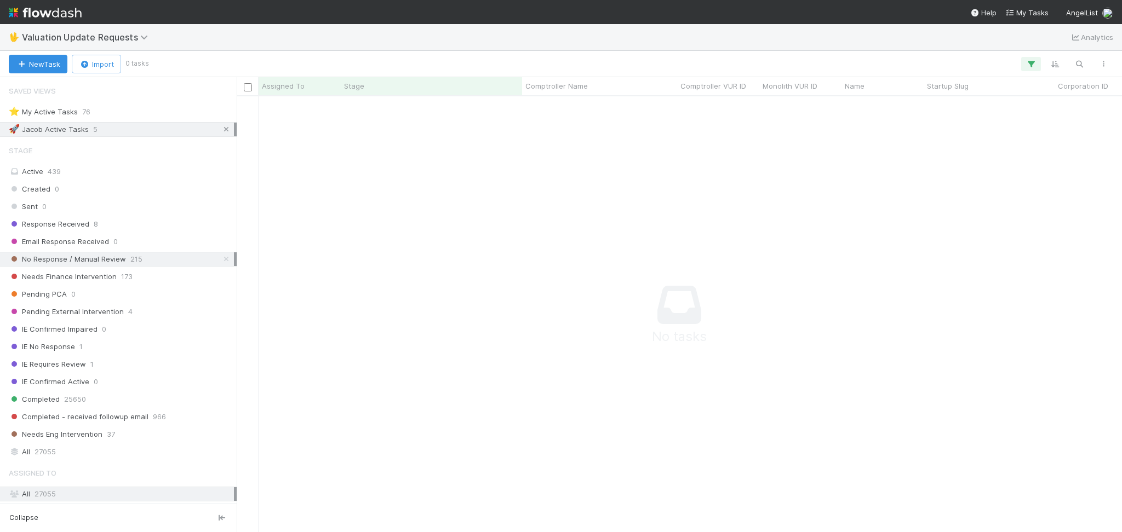
scroll to position [414, 863]
click at [221, 129] on icon at bounding box center [226, 129] width 11 height 7
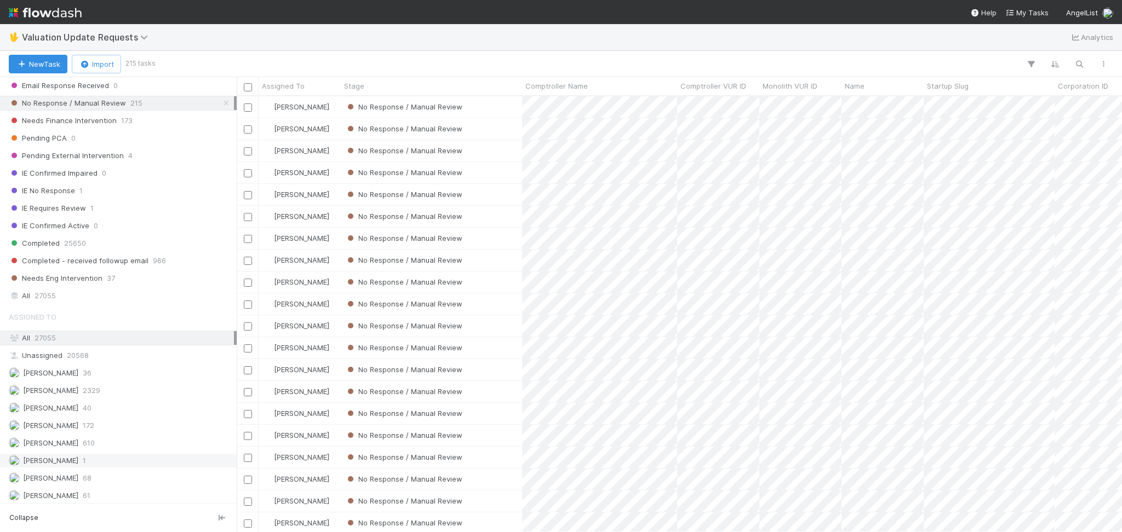
scroll to position [231, 0]
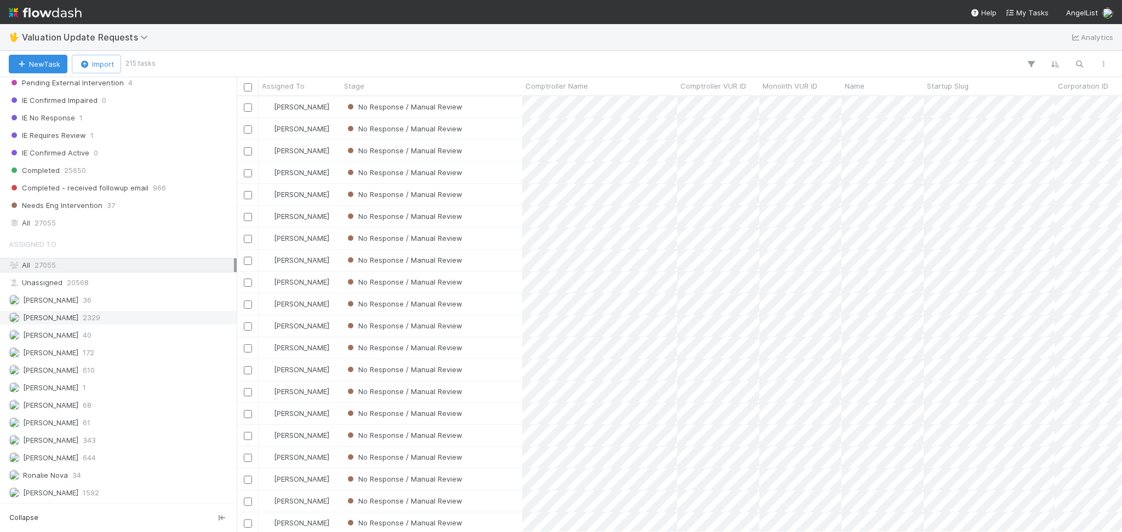
click at [116, 311] on div "Febbie Cervantes 2329" at bounding box center [121, 318] width 225 height 14
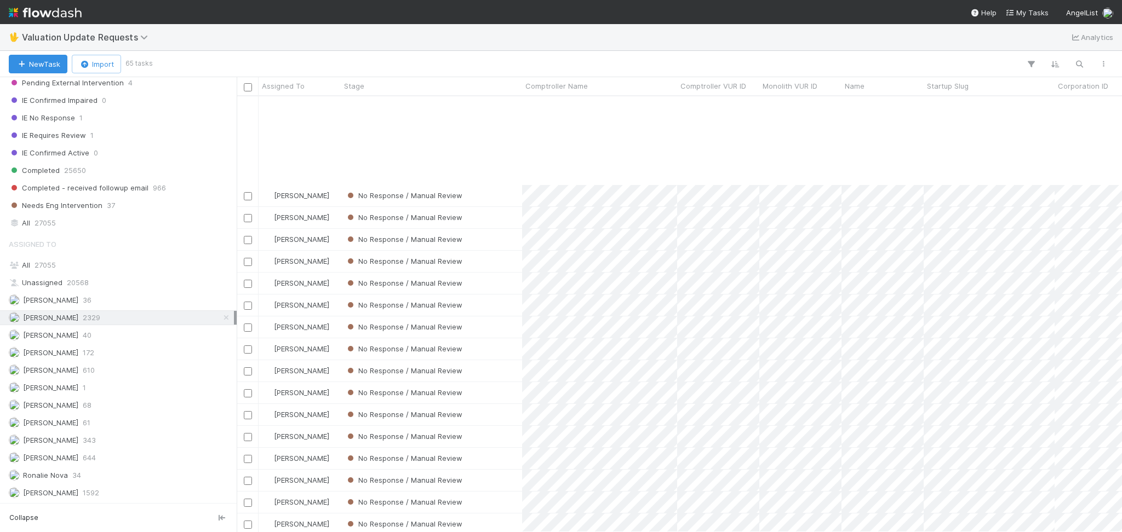
scroll to position [438, 0]
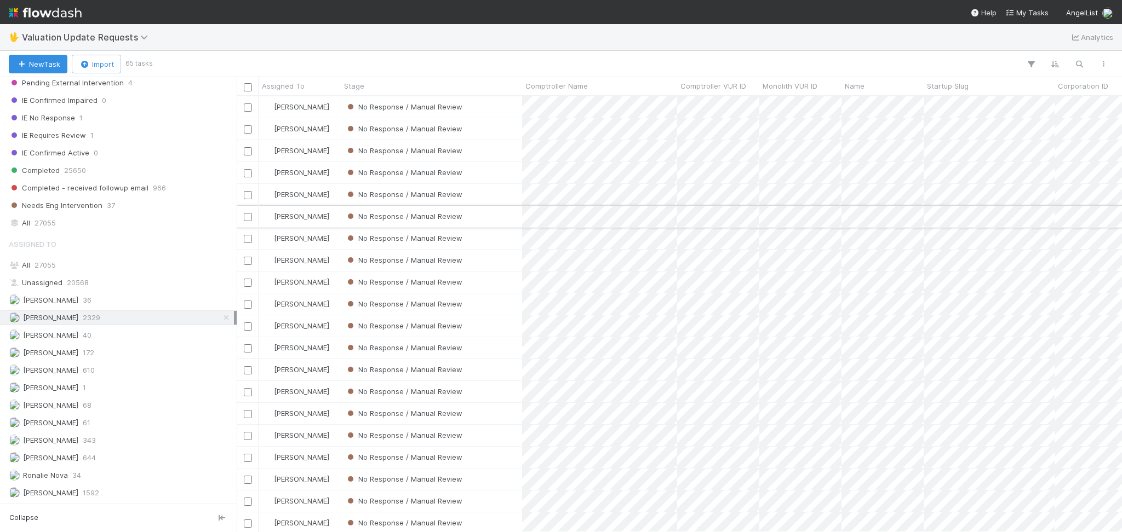
click at [468, 215] on div "No Response / Manual Review" at bounding box center [431, 216] width 181 height 21
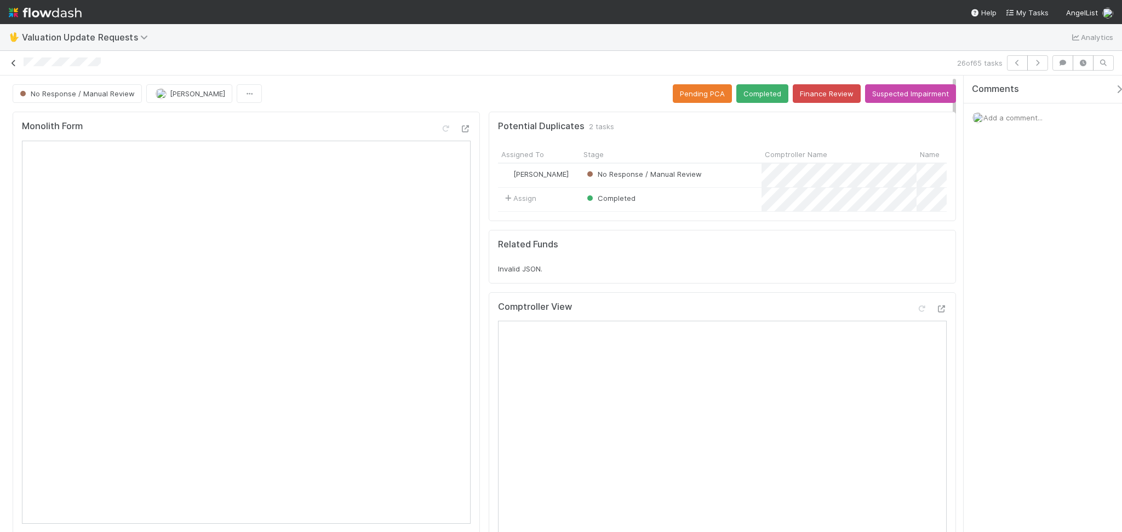
click at [10, 68] on link at bounding box center [13, 63] width 11 height 11
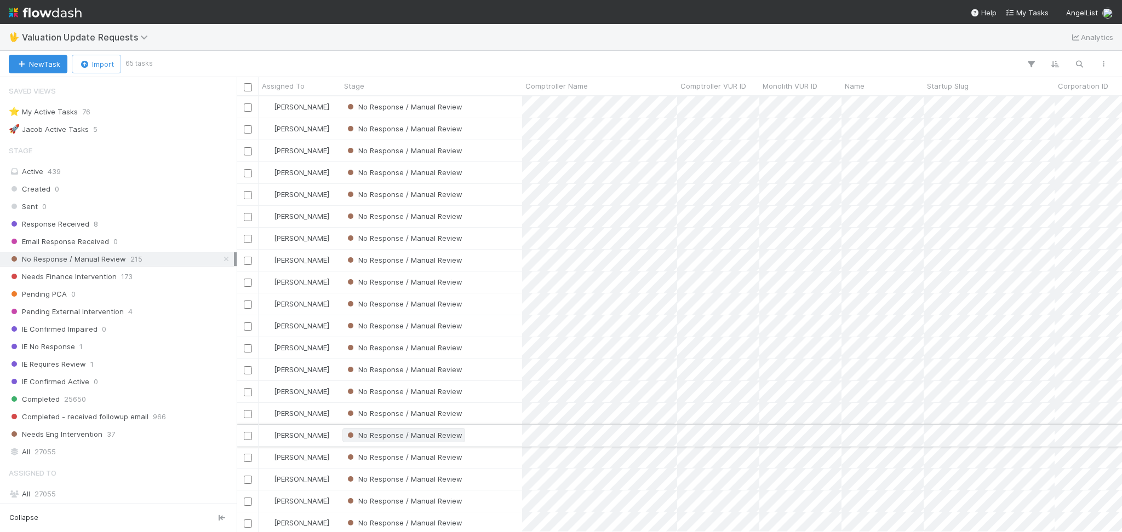
scroll to position [425, 874]
click at [478, 371] on div "No Response / Manual Review" at bounding box center [431, 369] width 181 height 21
